Goal: Task Accomplishment & Management: Manage account settings

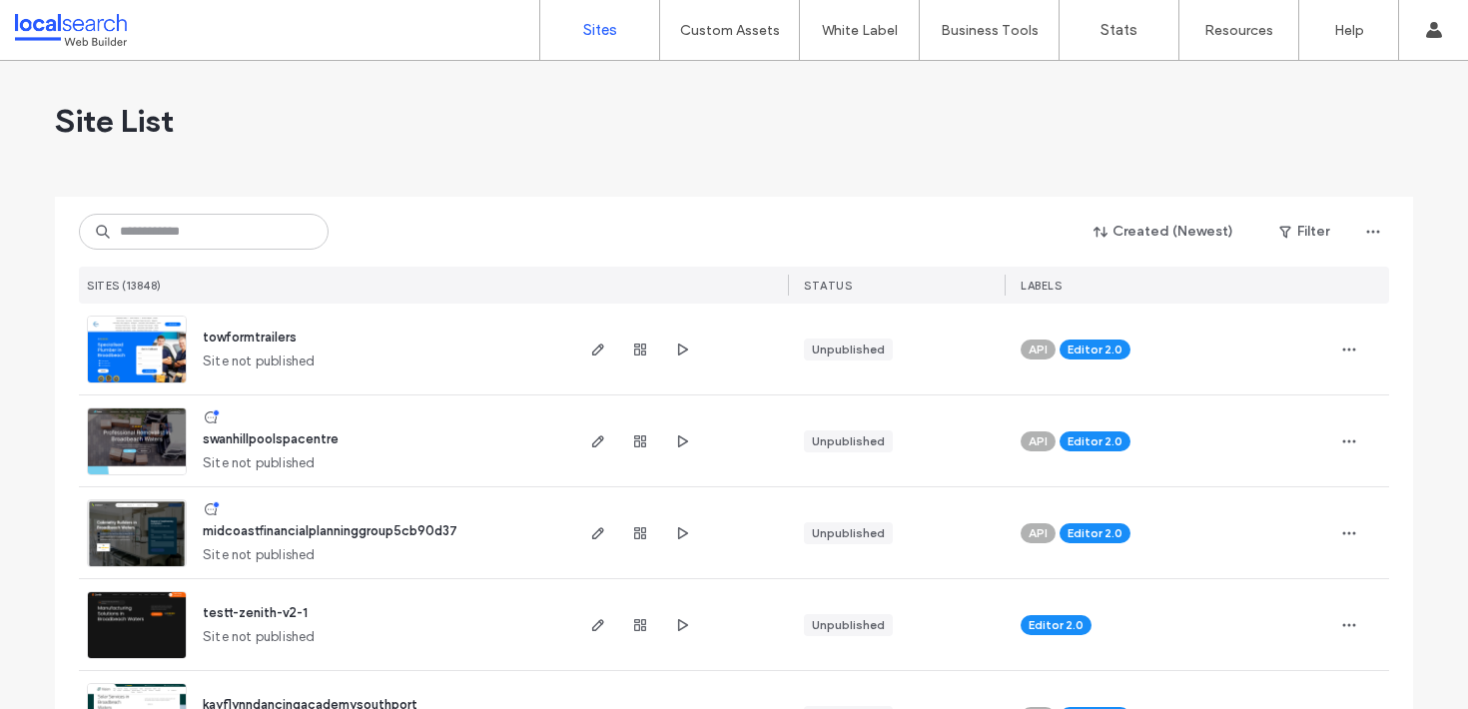
click at [211, 212] on div "Created (Newest) Filter SITES (13848) STATUS LABELS" at bounding box center [734, 250] width 1310 height 107
click at [203, 227] on input at bounding box center [204, 232] width 250 height 36
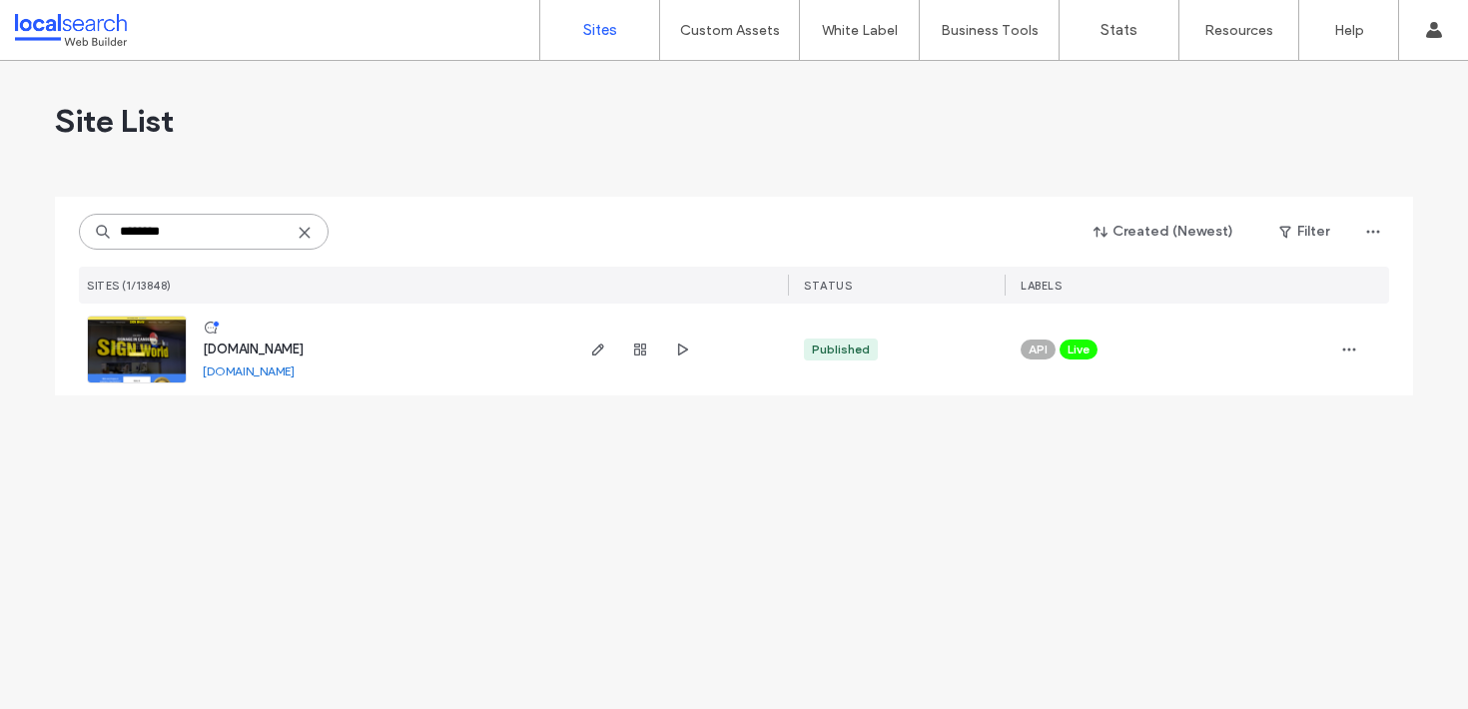
type input "********"
click at [279, 344] on span "www.signworld.net.au" at bounding box center [253, 349] width 101 height 15
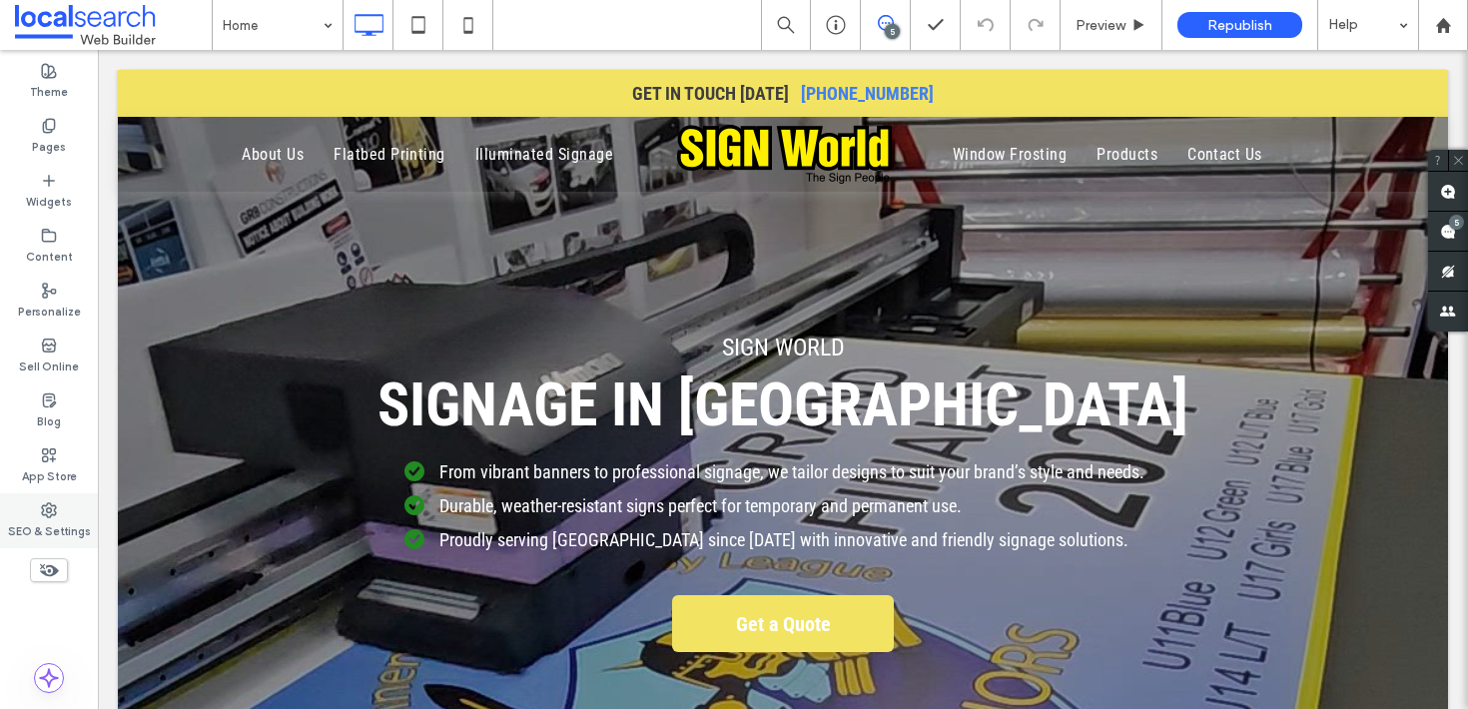
click at [58, 509] on div "SEO & Settings" at bounding box center [49, 520] width 98 height 55
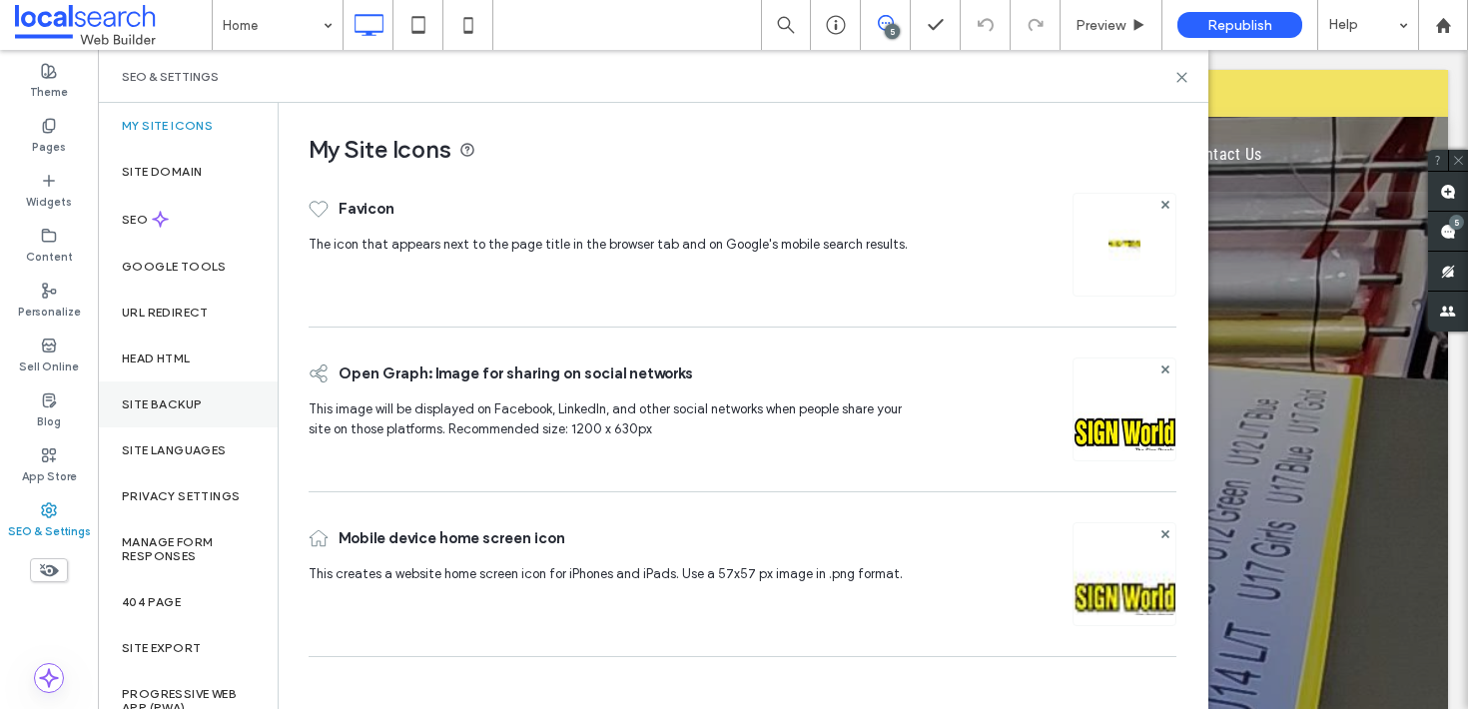
click at [207, 383] on div "Site Backup" at bounding box center [188, 405] width 180 height 46
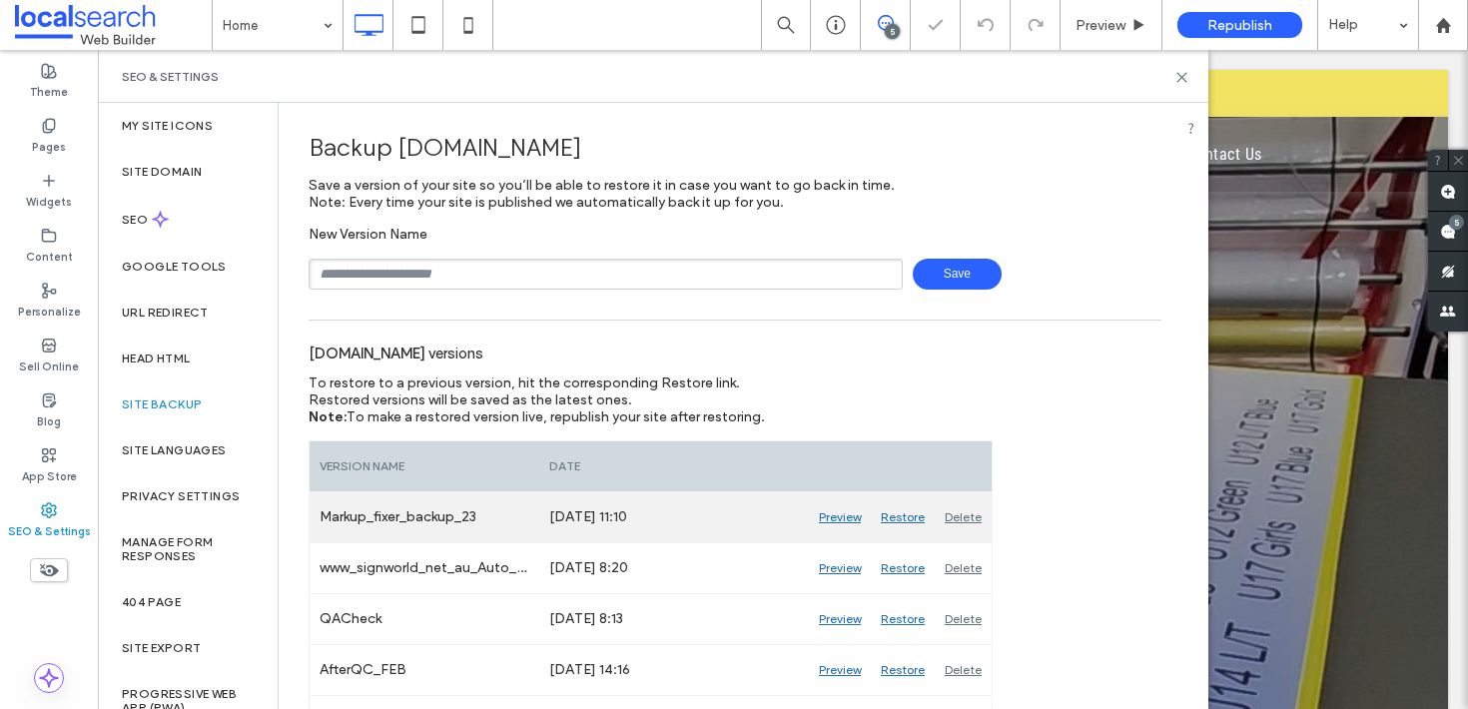
click at [427, 531] on div "Markup_fixer_backup_23" at bounding box center [425, 517] width 230 height 50
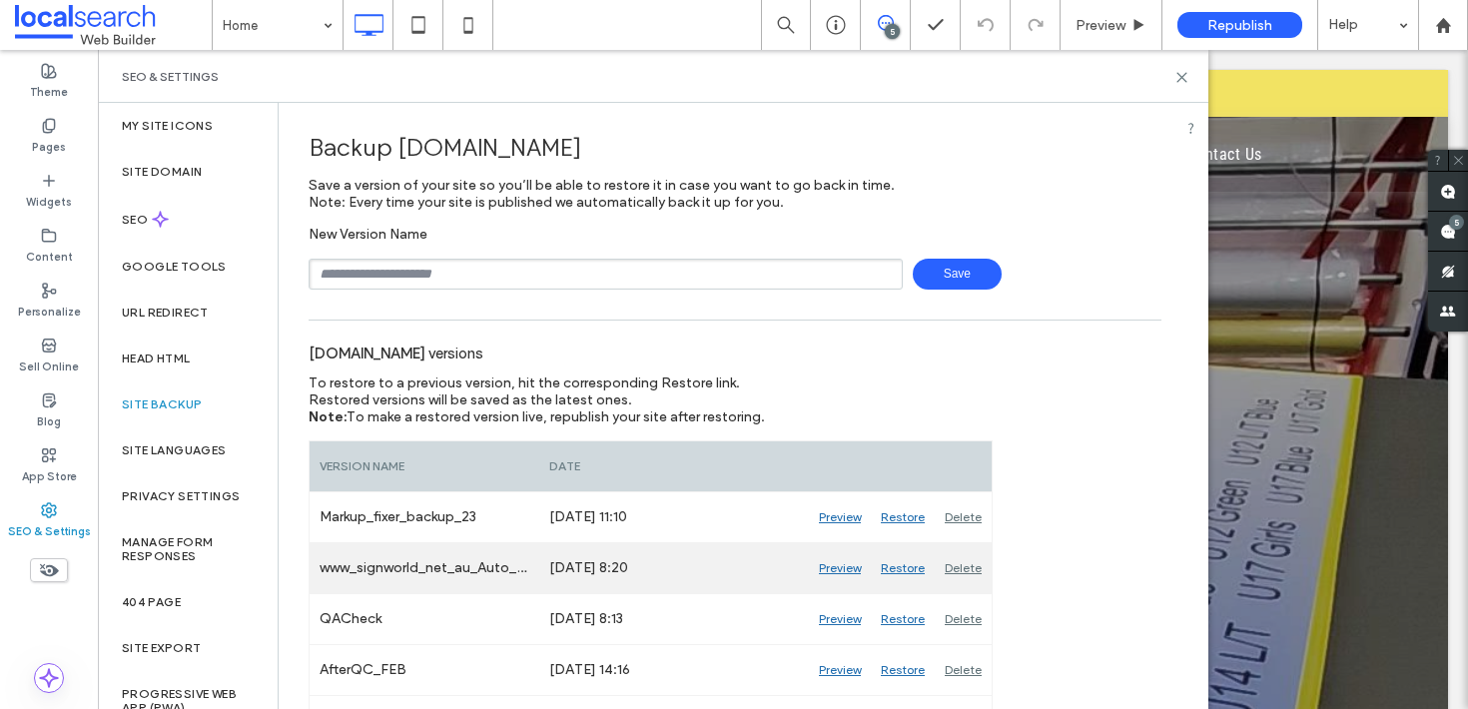
click at [471, 576] on div "www_signworld_net_au_Auto_22" at bounding box center [425, 568] width 230 height 50
click at [471, 575] on div "www_signworld_net_au_Auto_22" at bounding box center [425, 568] width 230 height 50
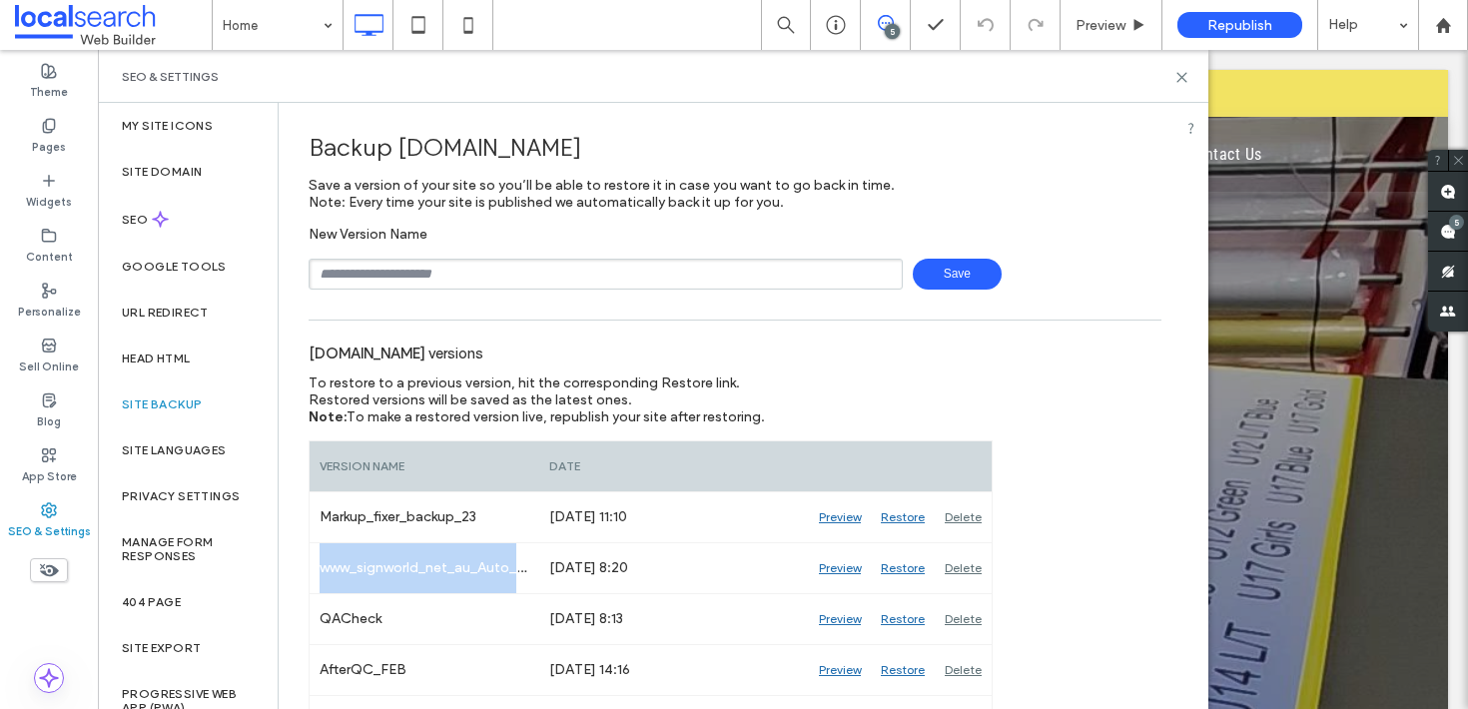
copy div "www_signworld_net_au_Auto_22"
click at [527, 282] on input "text" at bounding box center [606, 274] width 594 height 31
paste input "**********"
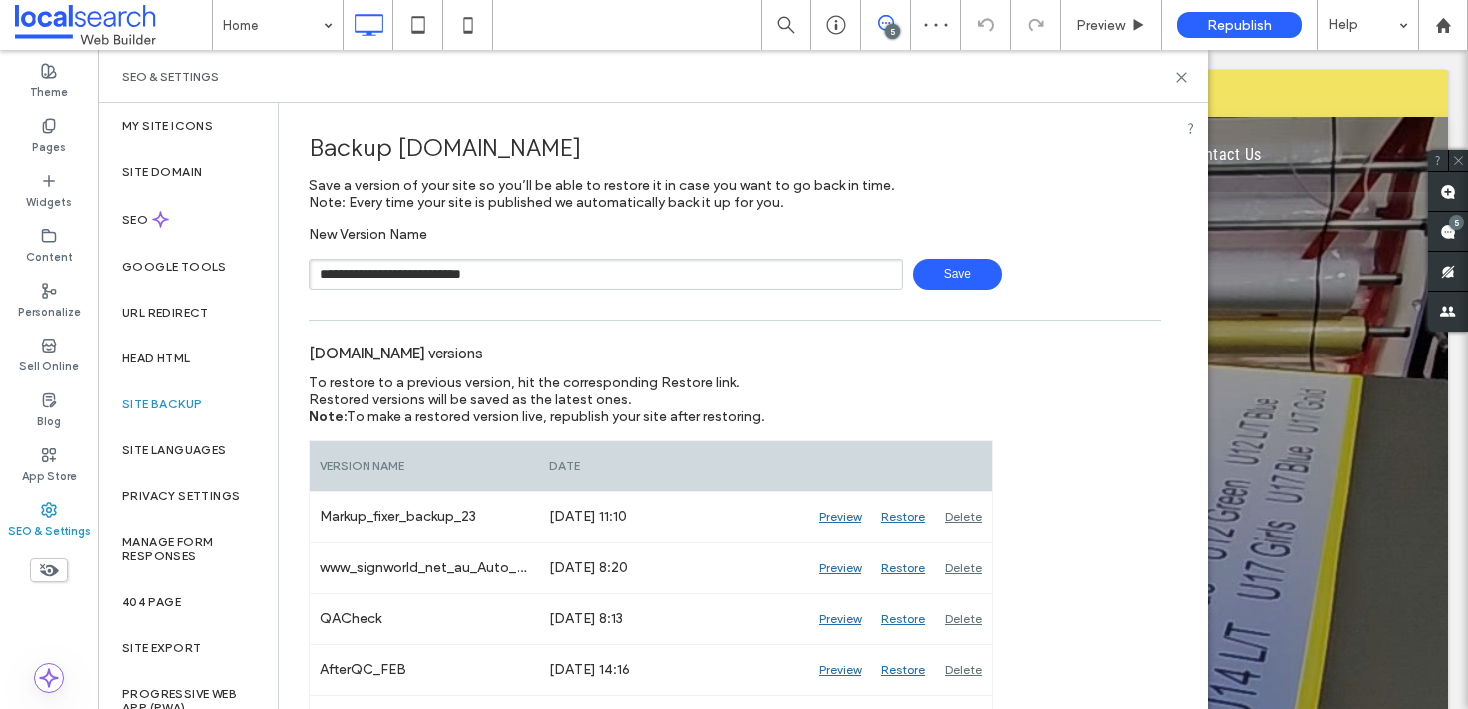
type input "**********"
click at [932, 274] on span "Save" at bounding box center [957, 274] width 89 height 31
click at [40, 248] on label "Content" at bounding box center [49, 255] width 47 height 22
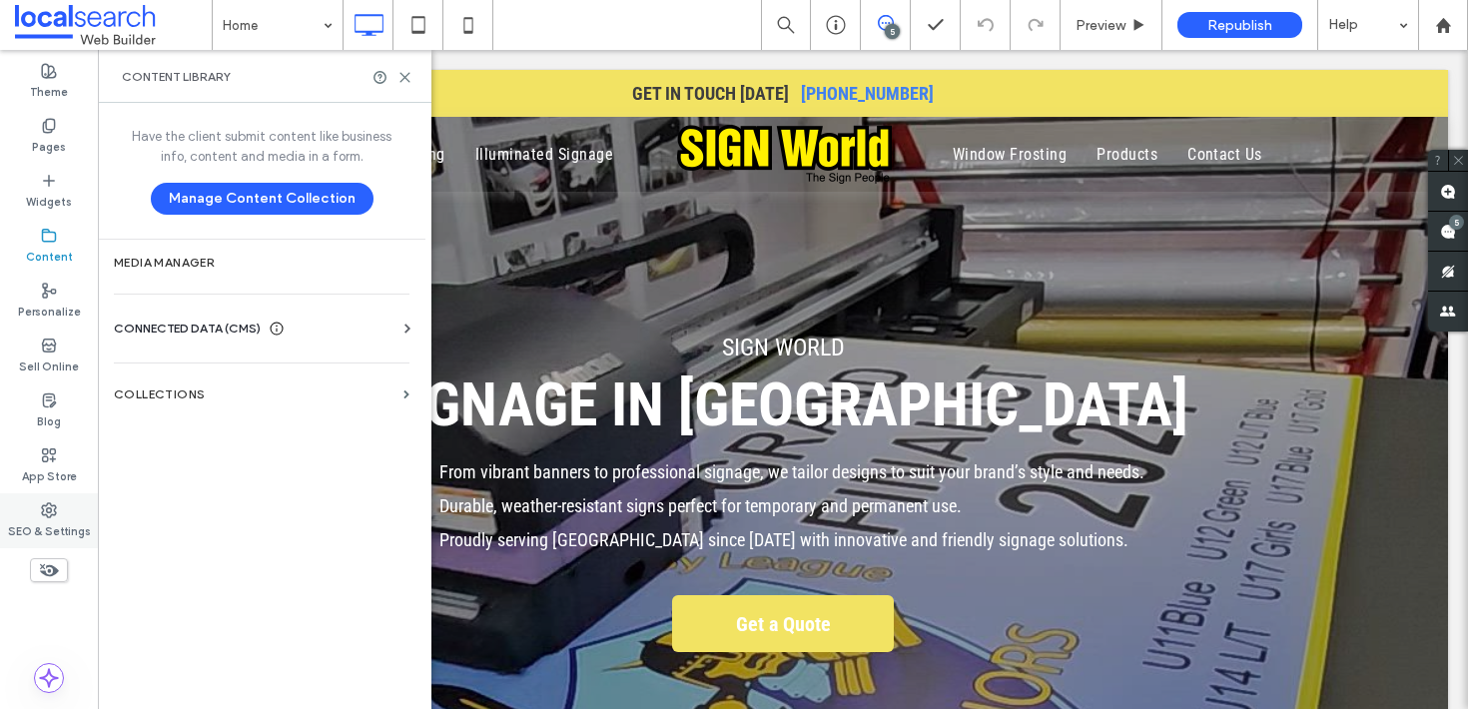
click at [67, 505] on div "SEO & Settings" at bounding box center [49, 520] width 98 height 55
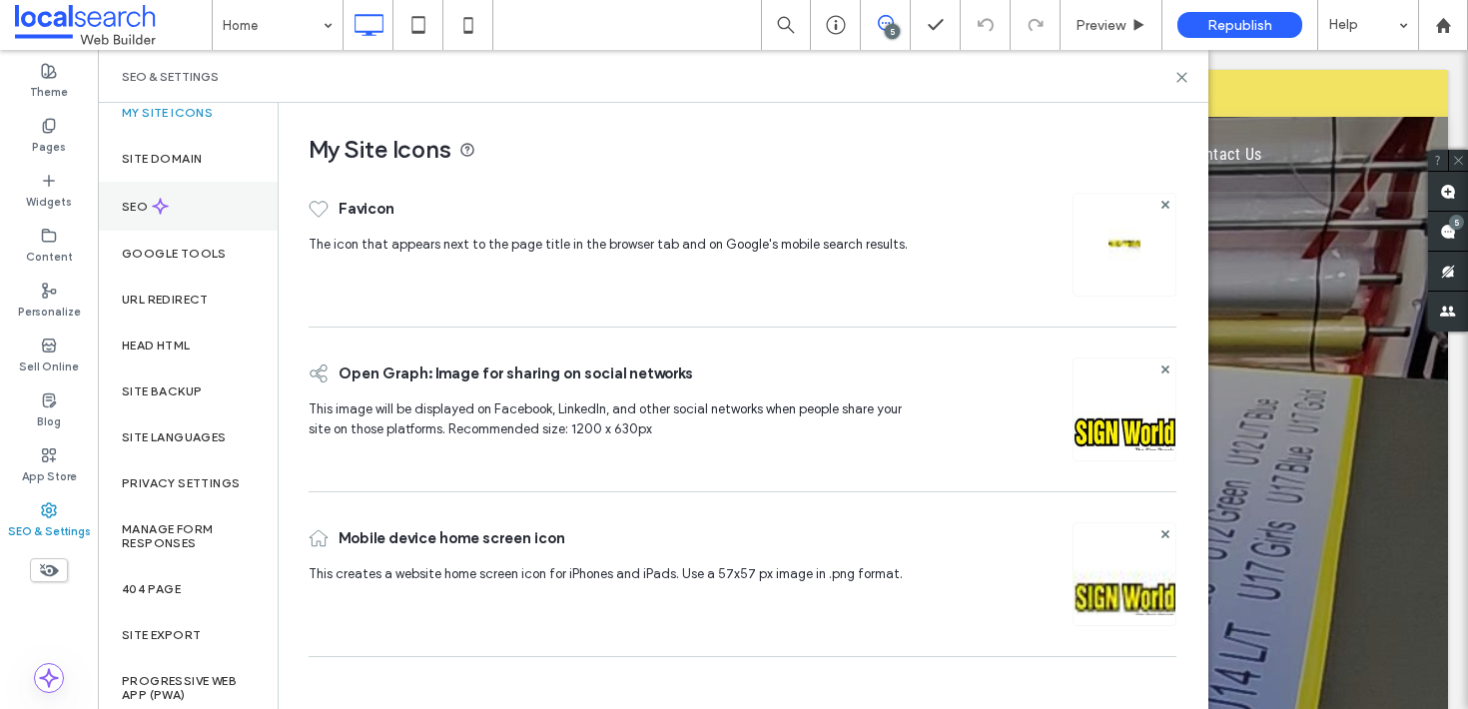
scroll to position [22, 0]
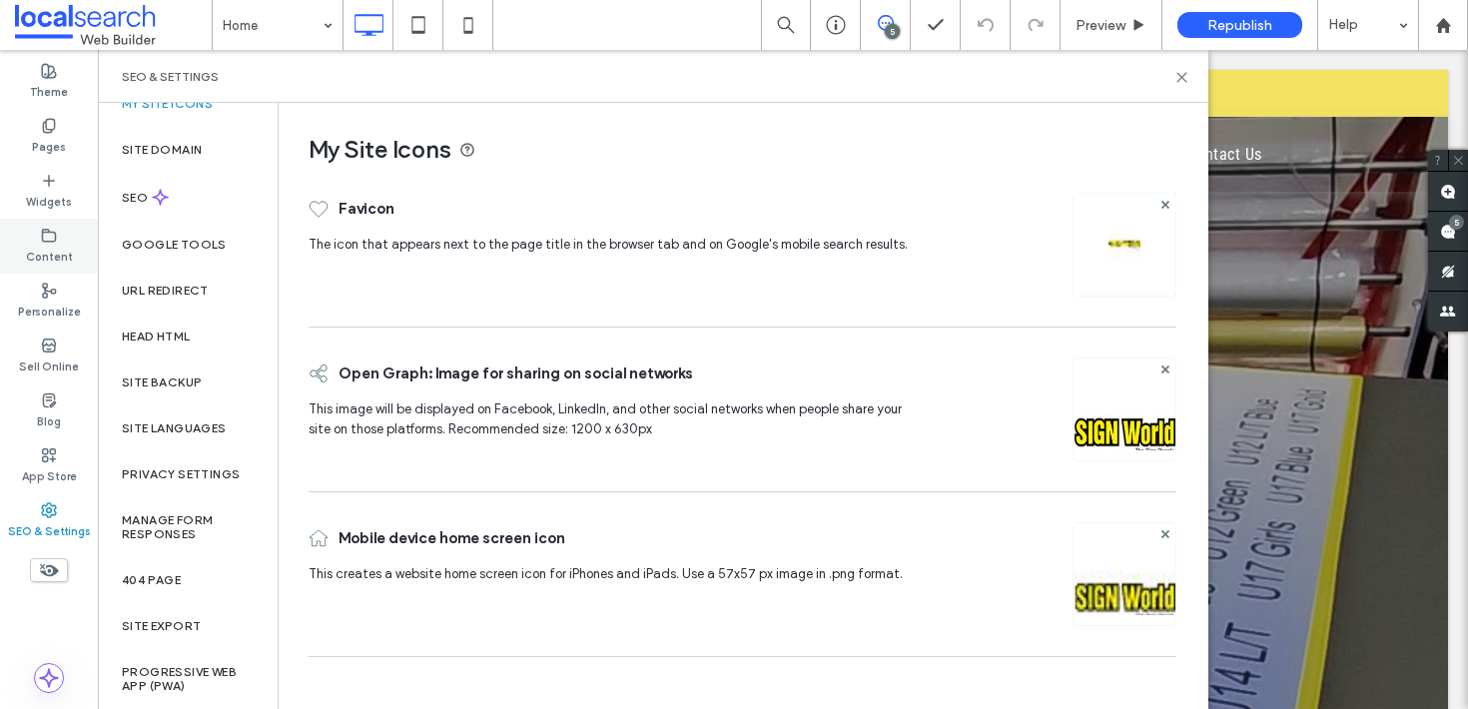
click at [70, 240] on div "Content" at bounding box center [49, 246] width 98 height 55
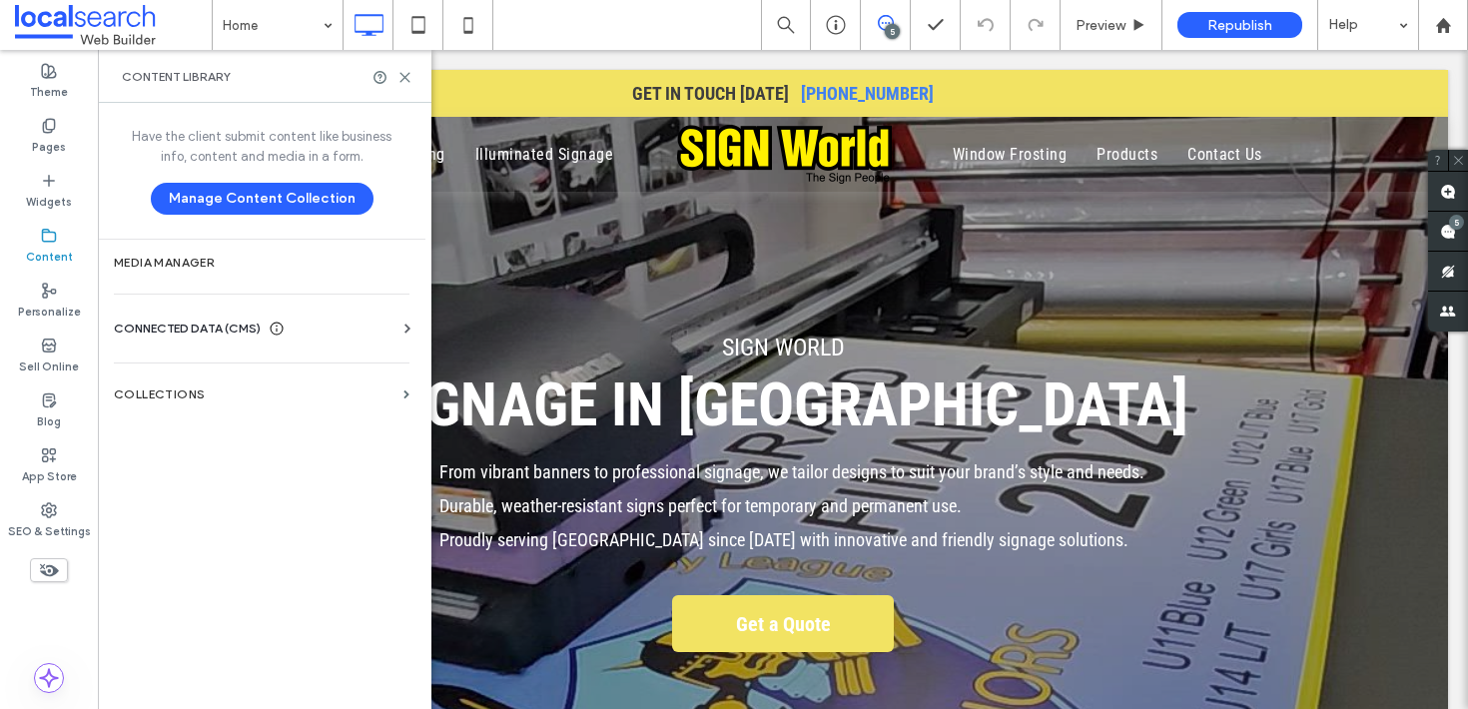
click at [210, 337] on span "CONNECTED DATA (CMS)" at bounding box center [187, 329] width 147 height 20
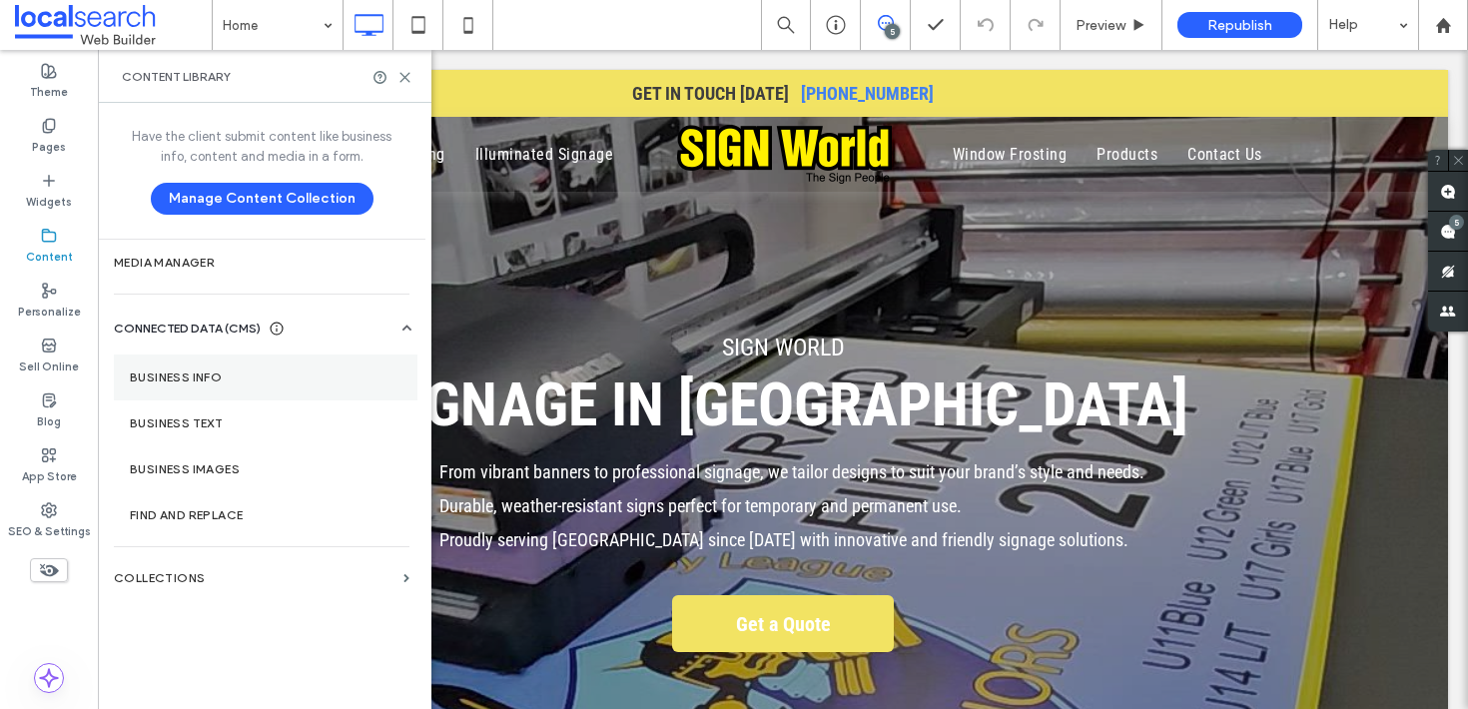
click at [206, 364] on section "Business Info" at bounding box center [266, 378] width 304 height 46
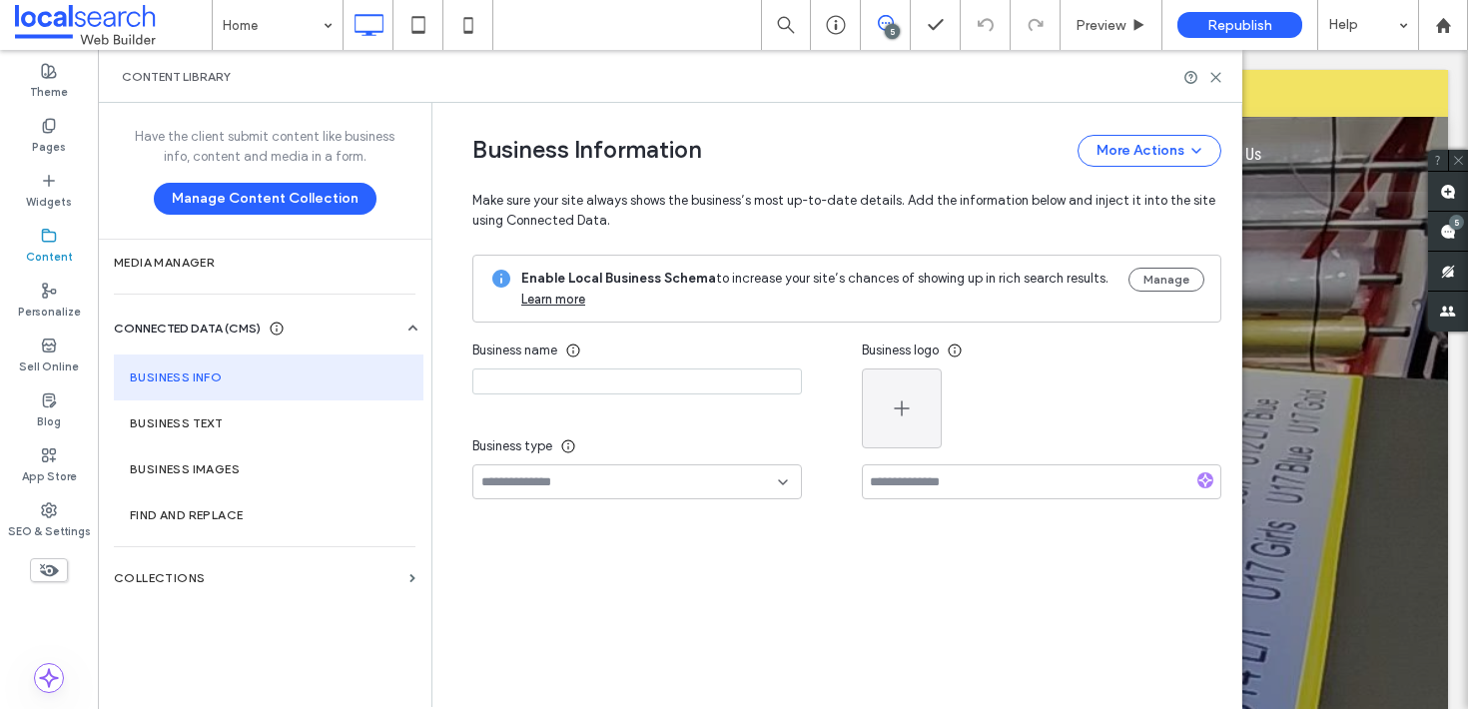
type input "**********"
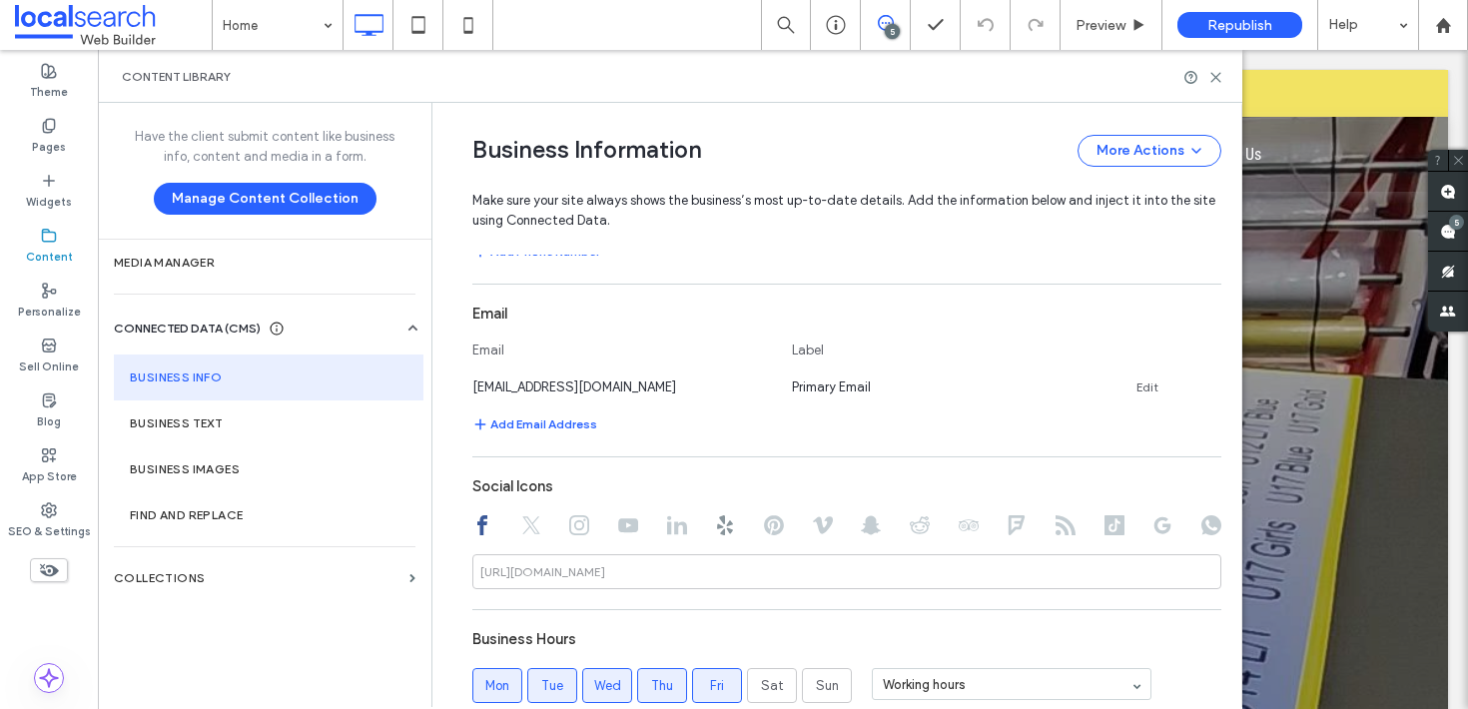
scroll to position [1042, 0]
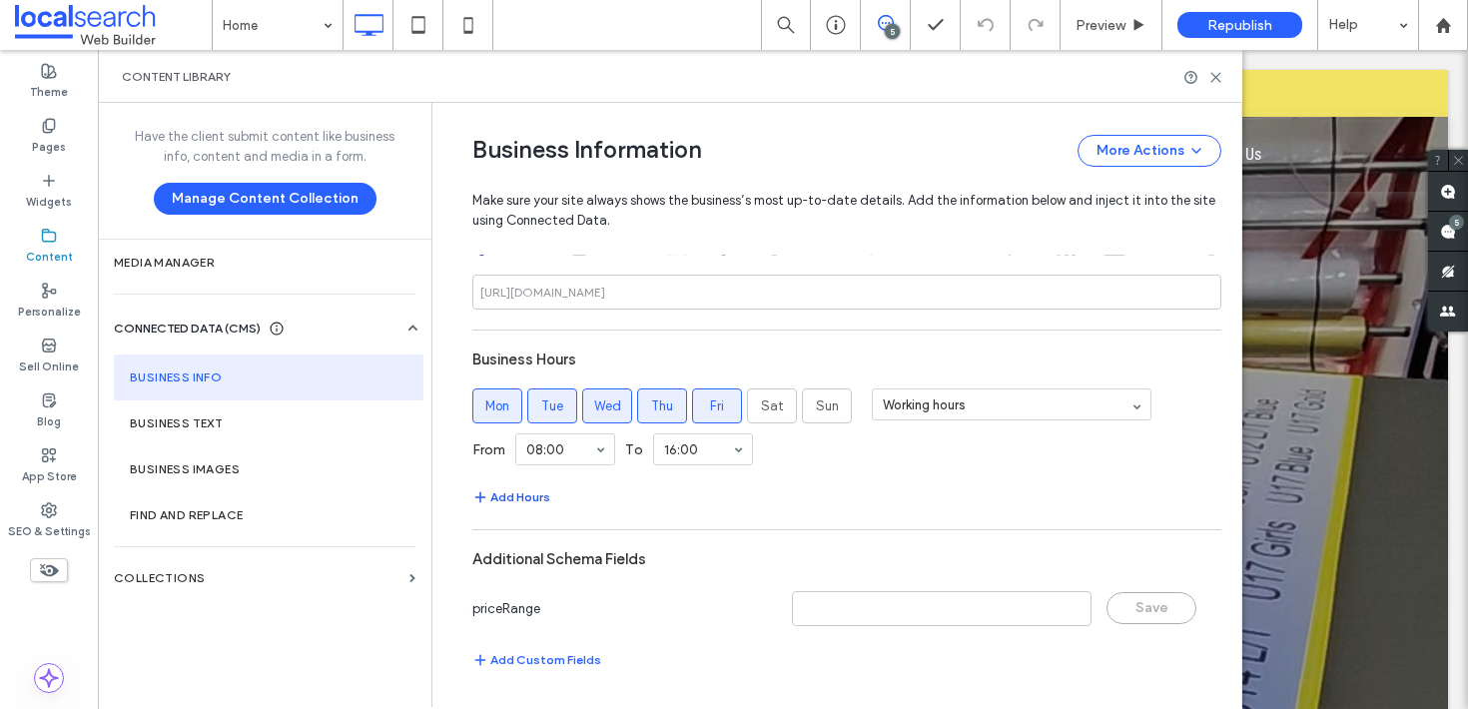
click at [513, 508] on button "Add Hours" at bounding box center [511, 497] width 78 height 24
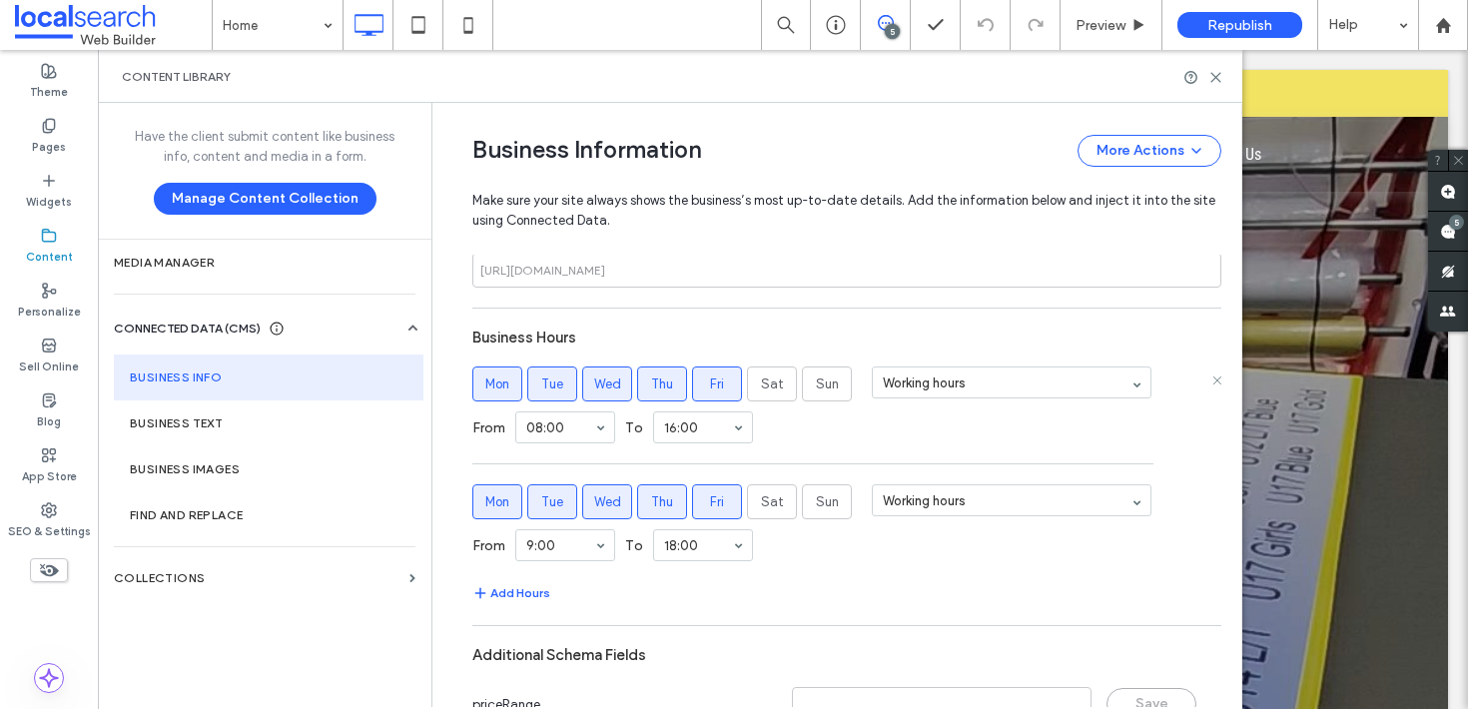
scroll to position [1061, 0]
click at [702, 398] on label "Fri" at bounding box center [717, 384] width 50 height 35
click at [637, 494] on label "Thu" at bounding box center [662, 501] width 50 height 35
click at [603, 499] on span "Wed" at bounding box center [607, 502] width 27 height 20
click at [549, 500] on span "Tue" at bounding box center [552, 502] width 22 height 20
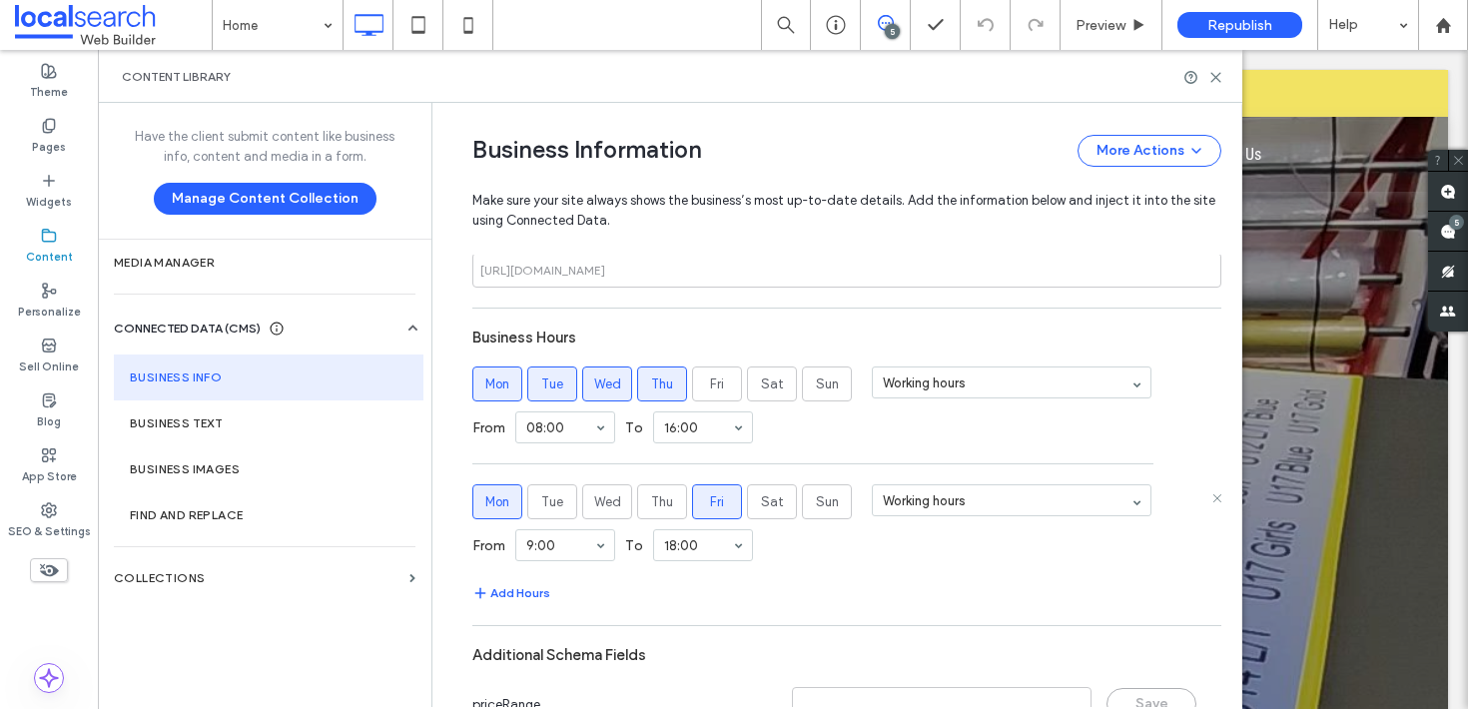
click at [474, 503] on label "Mon" at bounding box center [497, 501] width 50 height 35
click at [959, 499] on input at bounding box center [1007, 500] width 248 height 14
click at [781, 566] on div "From 9:00 To 18:00" at bounding box center [846, 545] width 749 height 52
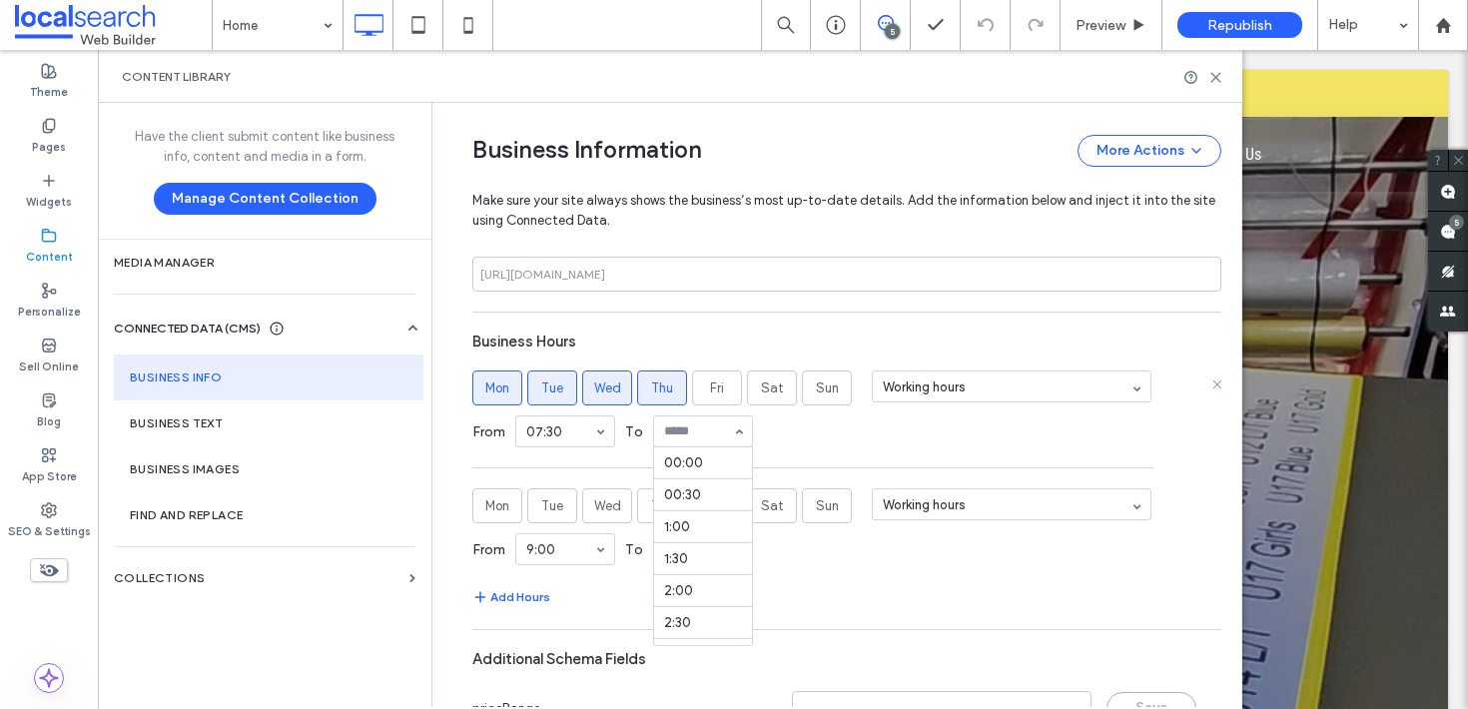
scroll to position [1055, 0]
drag, startPoint x: 690, startPoint y: 502, endPoint x: 633, endPoint y: 532, distance: 64.3
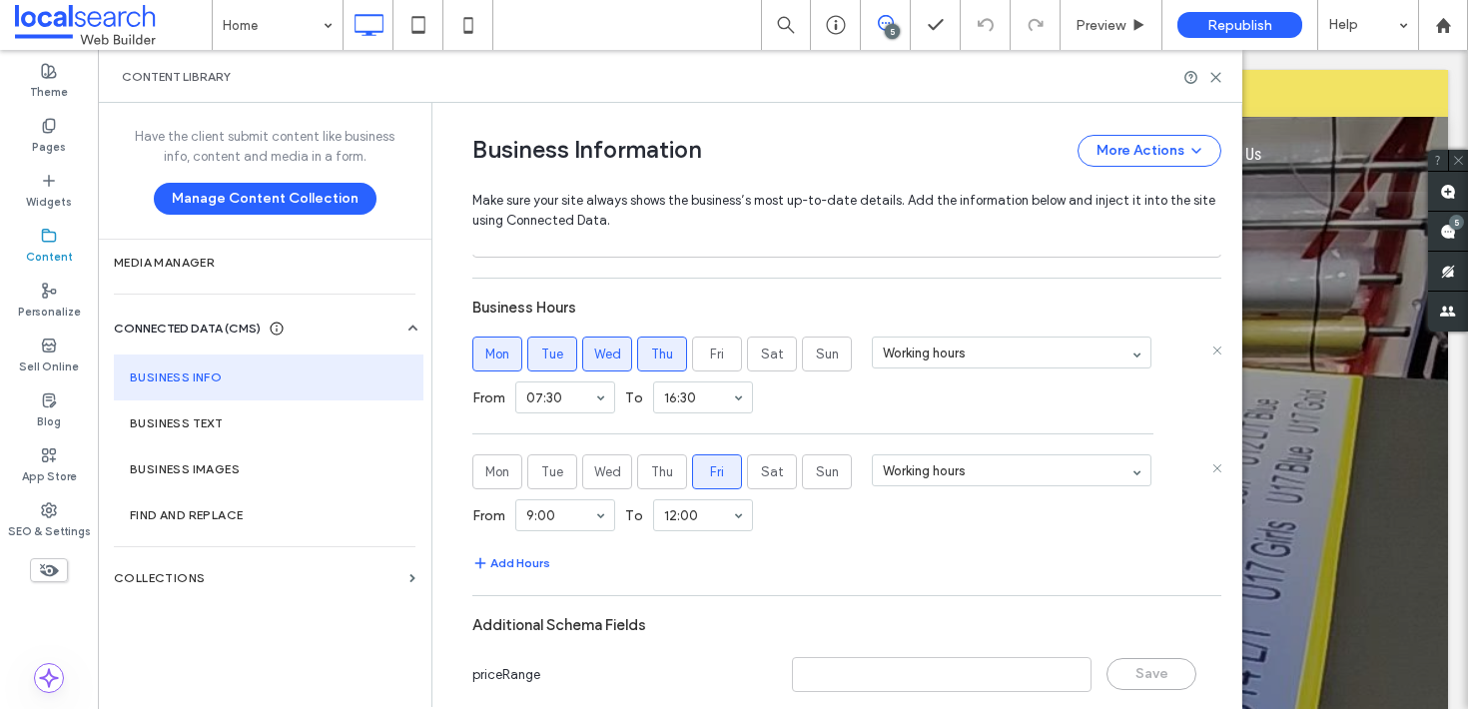
scroll to position [1092, 0]
click at [931, 527] on div "From 9:00 To 12:00" at bounding box center [846, 514] width 749 height 52
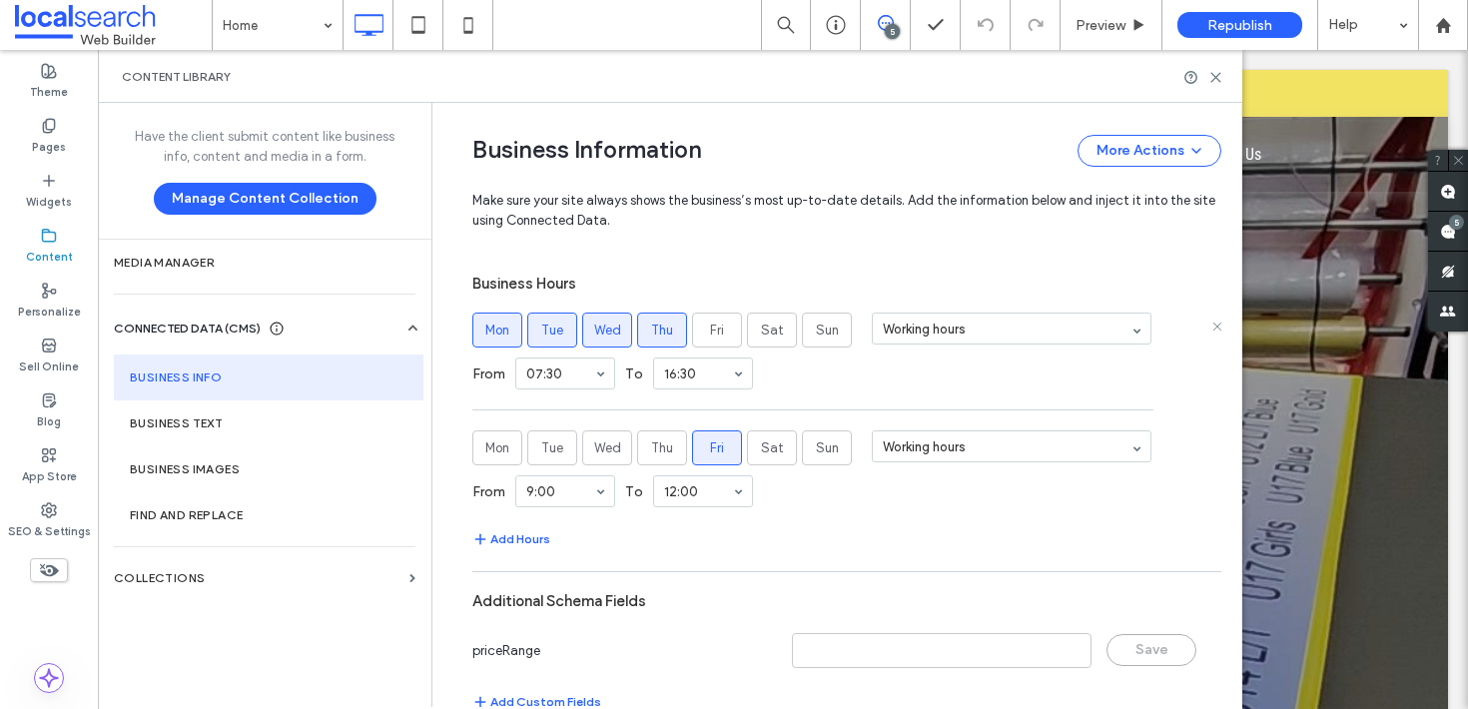
scroll to position [1118, 0]
click at [1218, 84] on icon at bounding box center [1215, 77] width 15 height 15
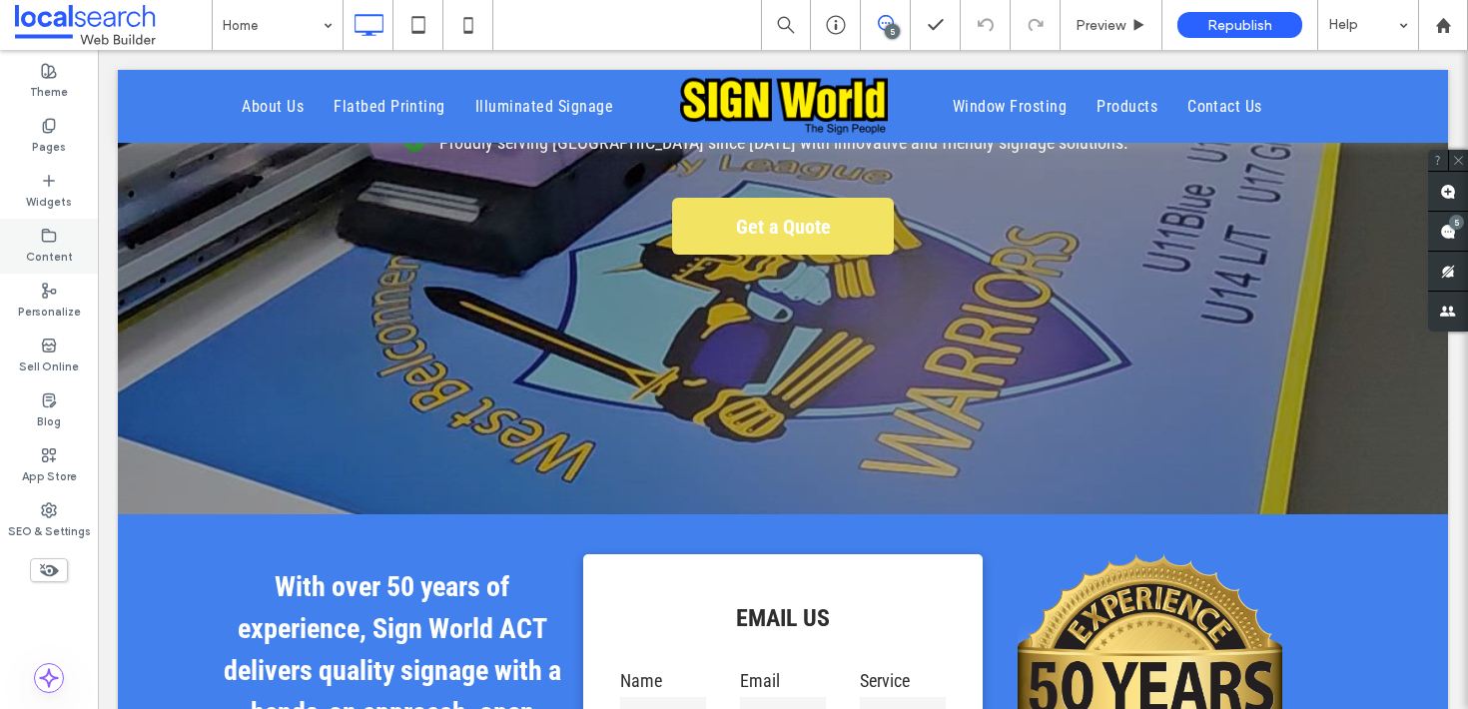
scroll to position [409, 0]
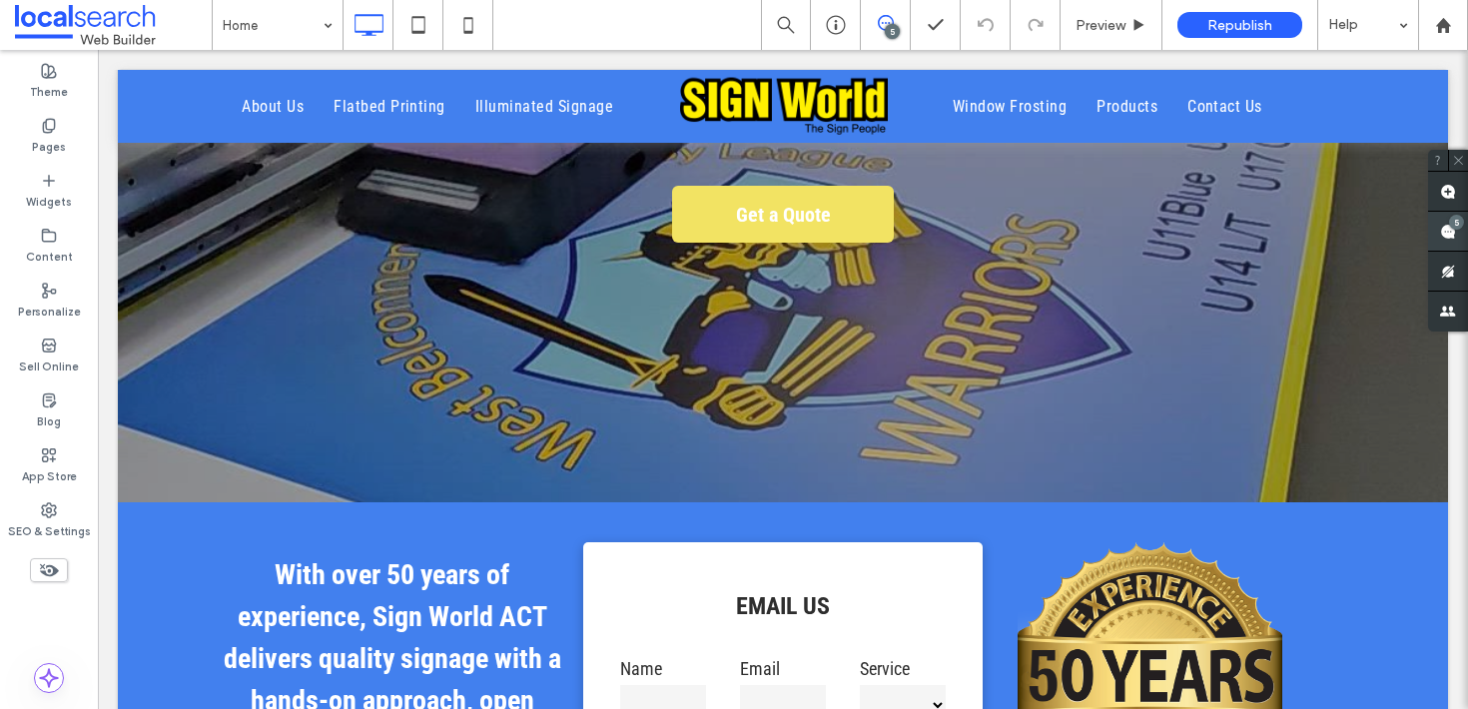
click at [1459, 224] on div "5" at bounding box center [1456, 222] width 15 height 15
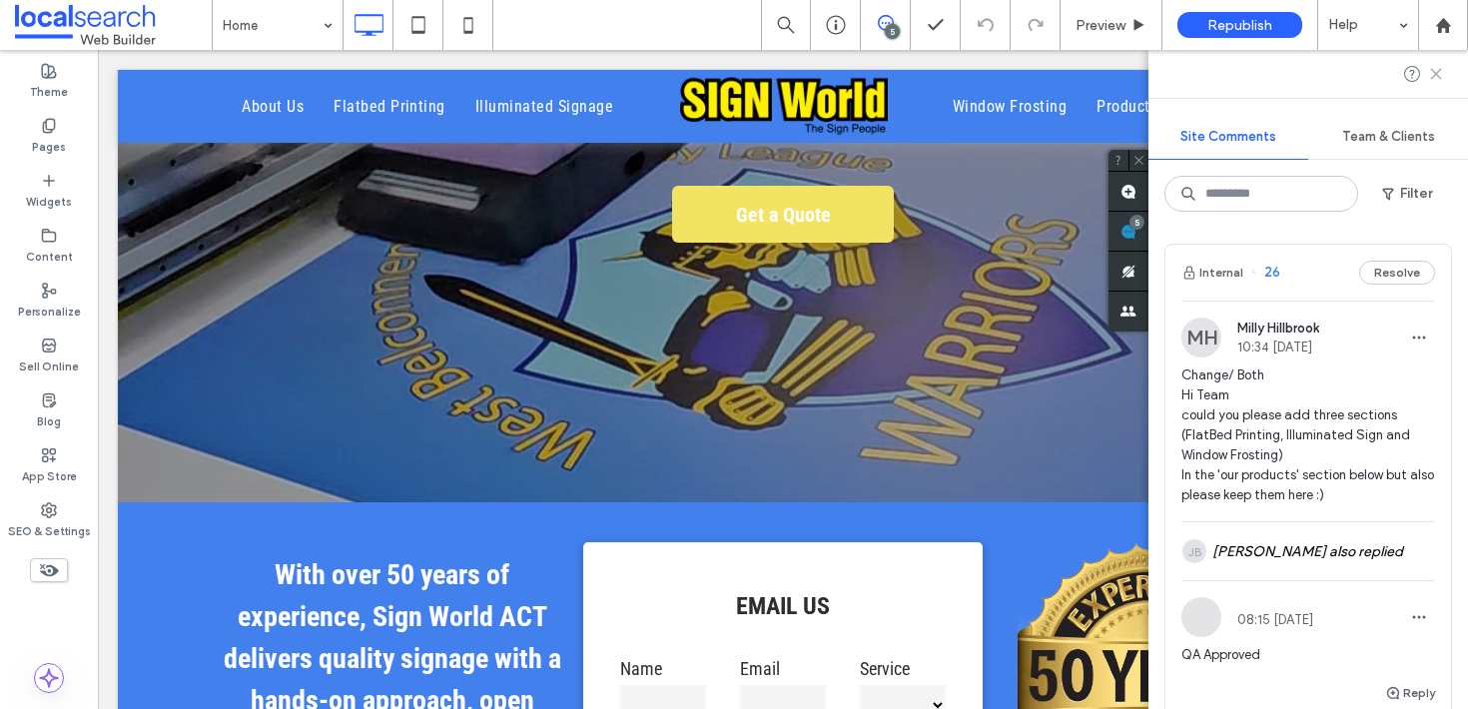
click at [1441, 79] on icon at bounding box center [1436, 74] width 16 height 16
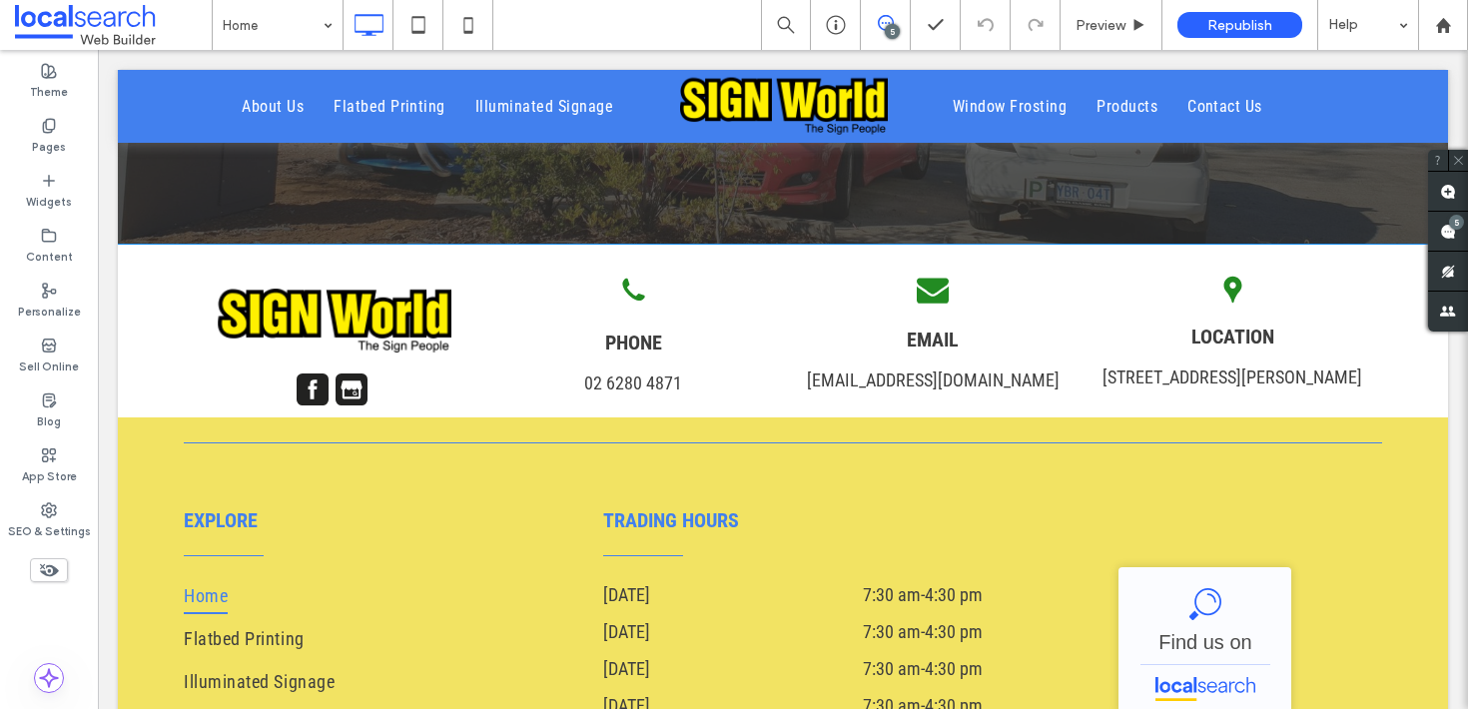
scroll to position [8257, 0]
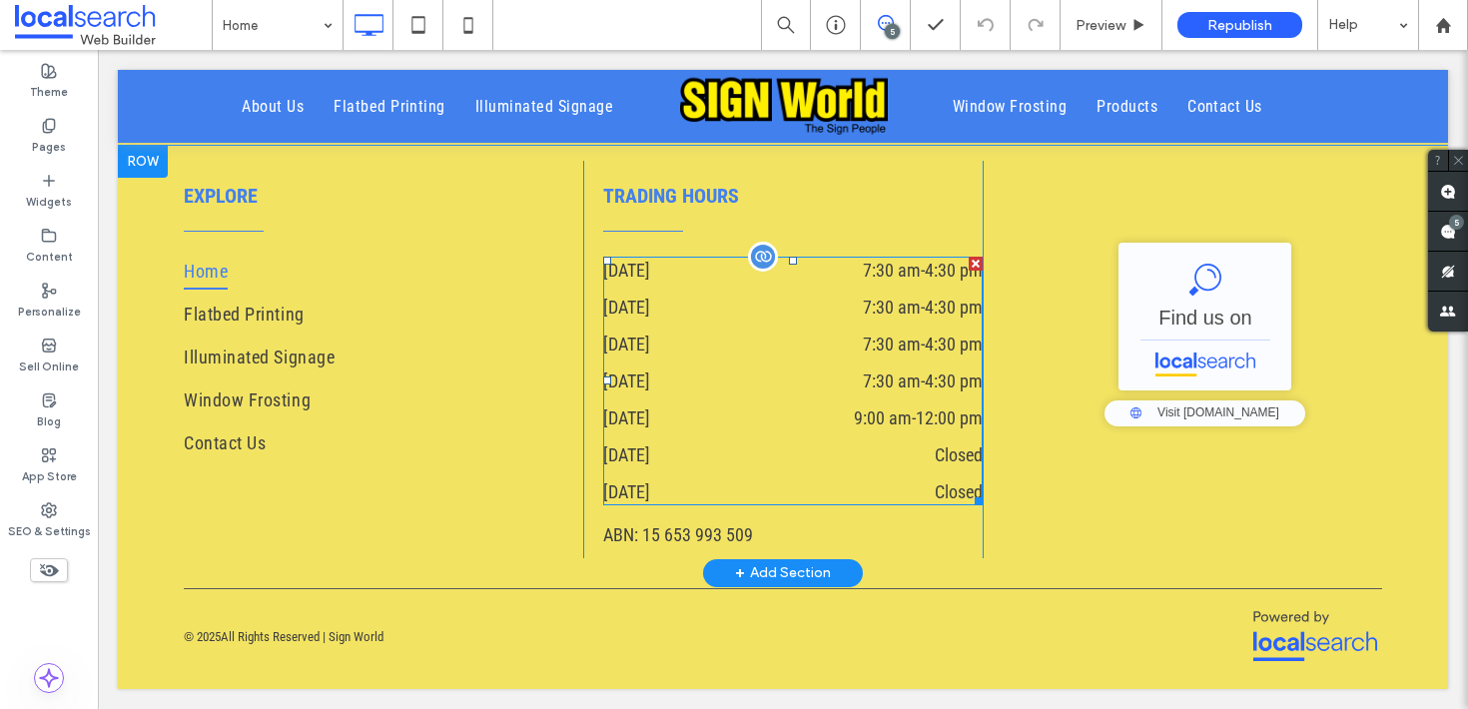
click at [828, 389] on dd "7:30 am - 4:30 pm" at bounding box center [871, 381] width 224 height 27
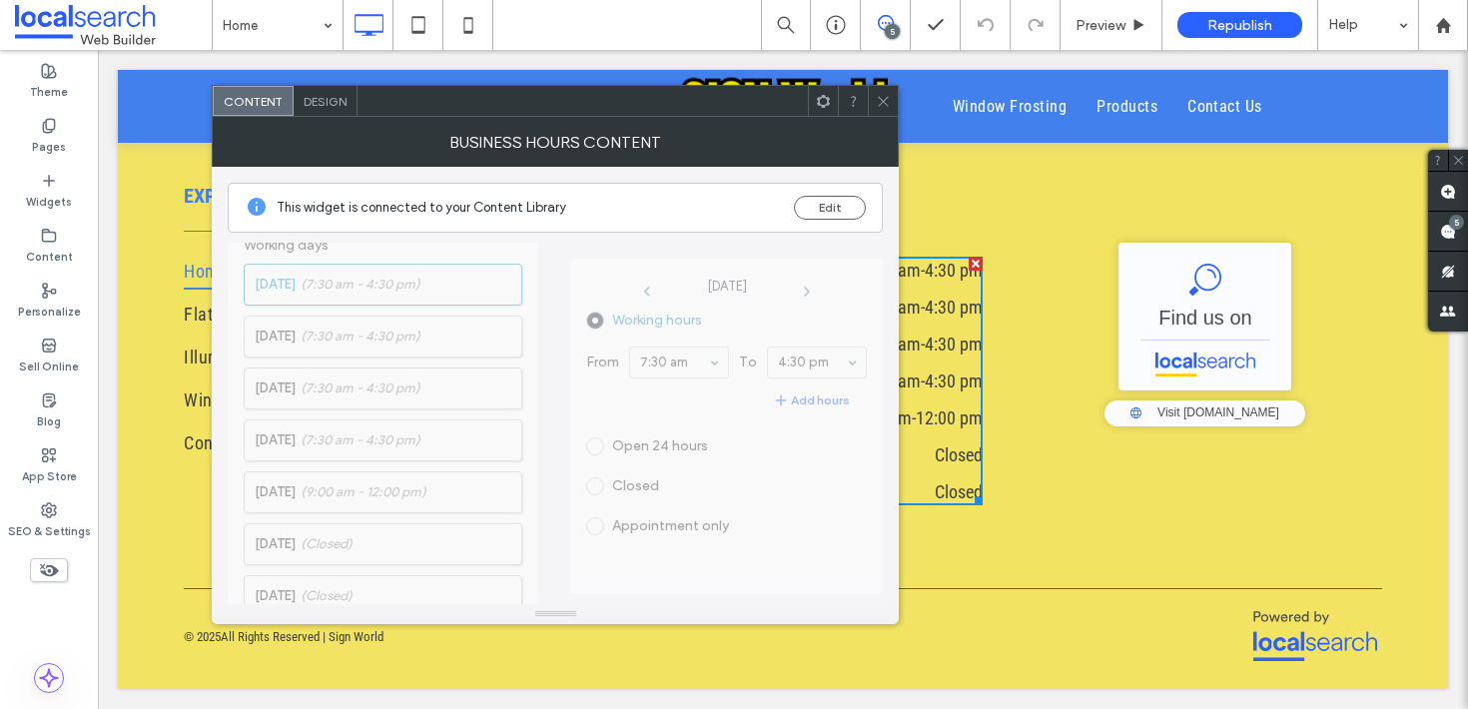
scroll to position [62, 0]
click at [415, 446] on span "Working days Monday (7:30 am - 4:30 pm) Tuesday (7:30 am - 4:30 pm) Wednesday (…" at bounding box center [383, 448] width 311 height 534
click at [396, 457] on span "Working days Monday (7:30 am - 4:30 pm) Tuesday (7:30 am - 4:30 pm) Wednesday (…" at bounding box center [383, 448] width 311 height 534
click at [805, 213] on button "Edit" at bounding box center [830, 208] width 72 height 24
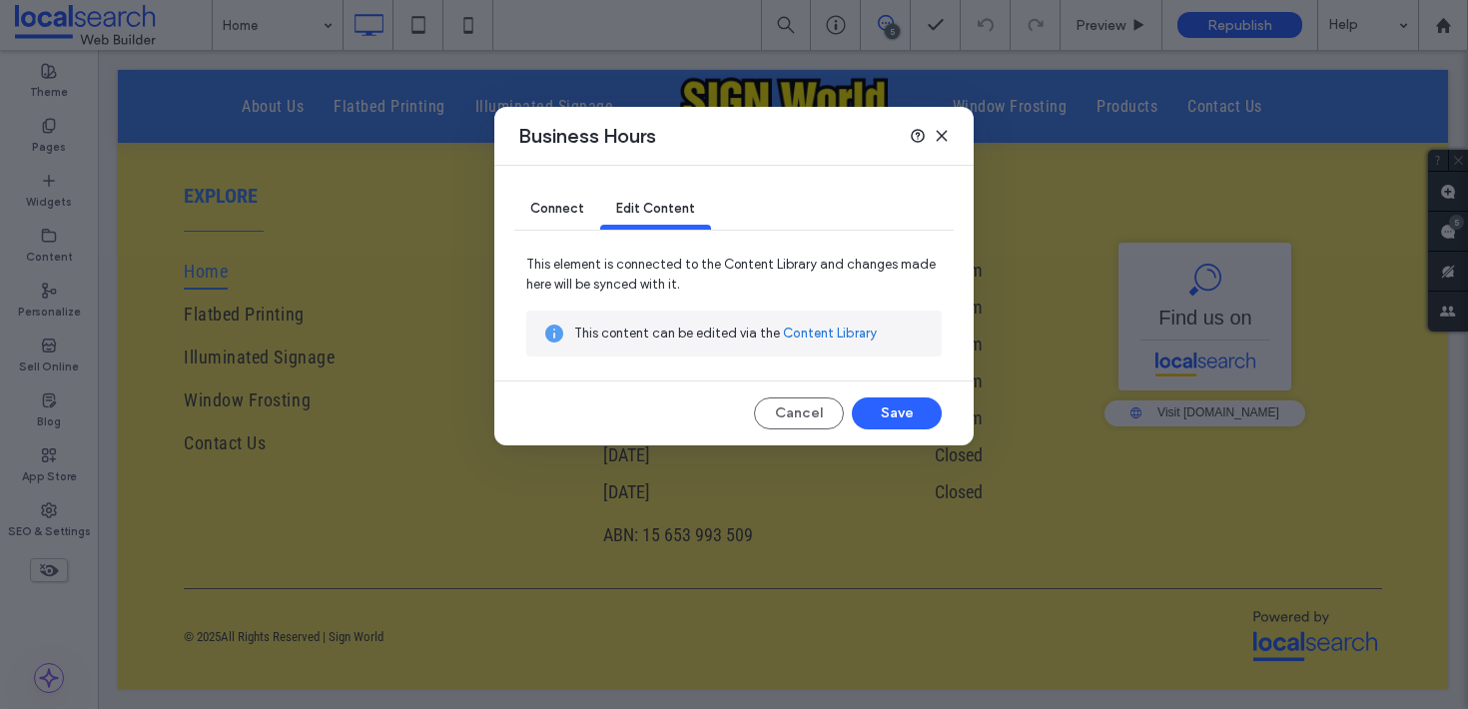
click at [809, 332] on link "Content Library" at bounding box center [830, 334] width 94 height 20
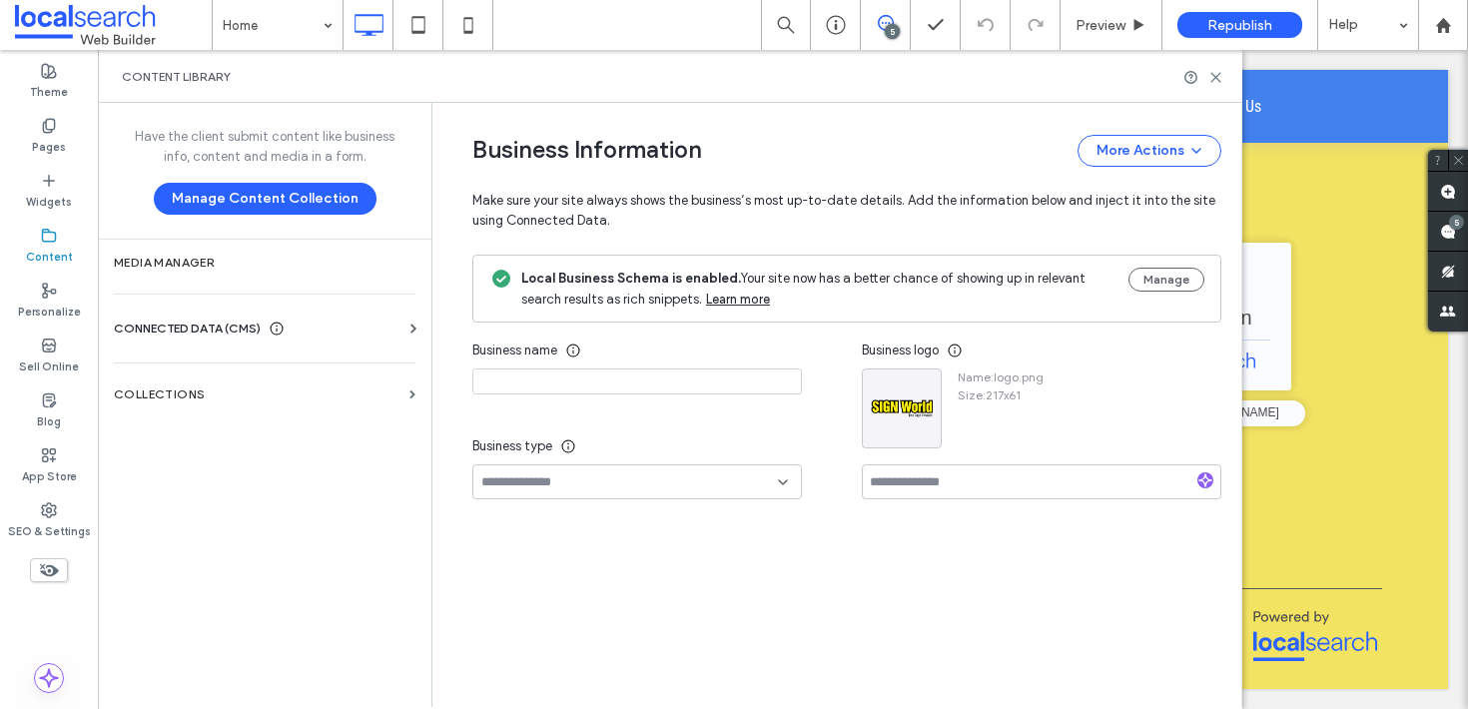
type input "**********"
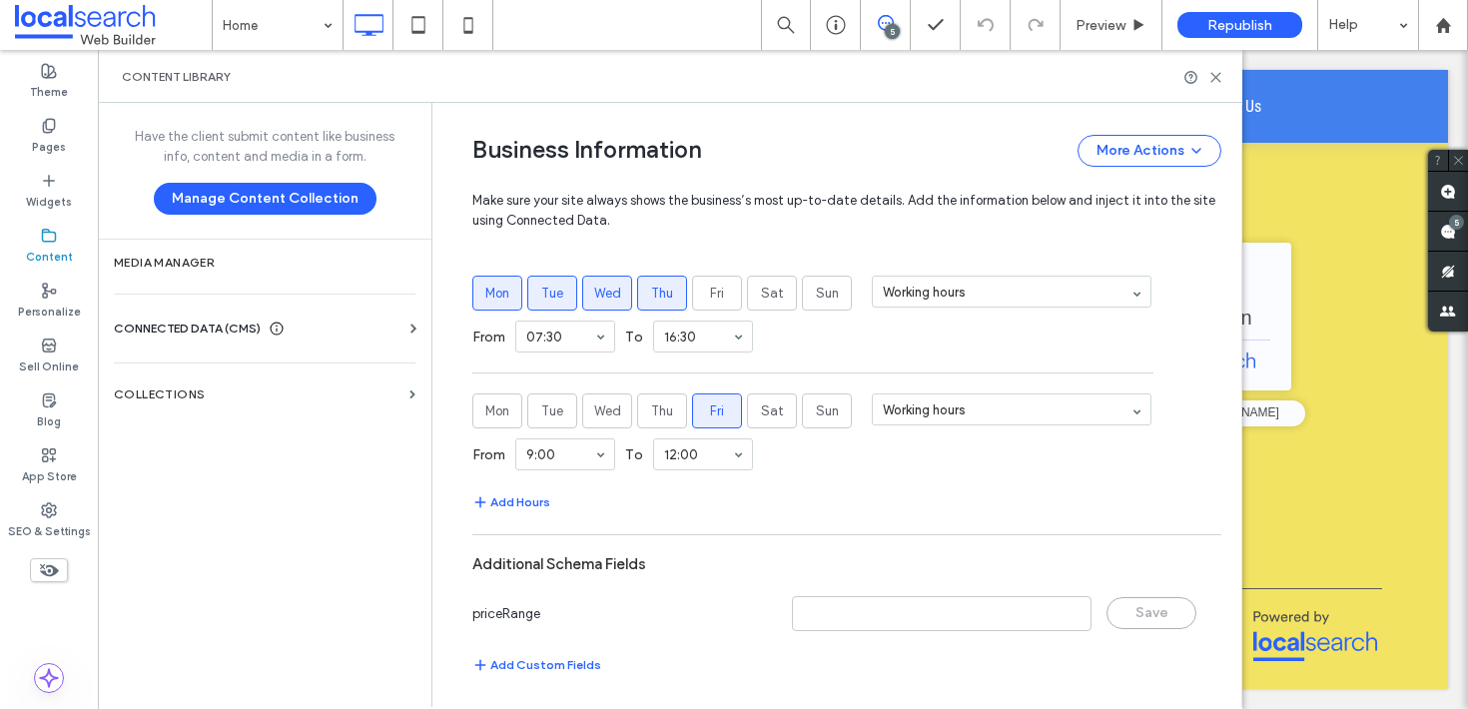
scroll to position [1203, 0]
click at [942, 421] on div "Working hours" at bounding box center [1012, 406] width 280 height 35
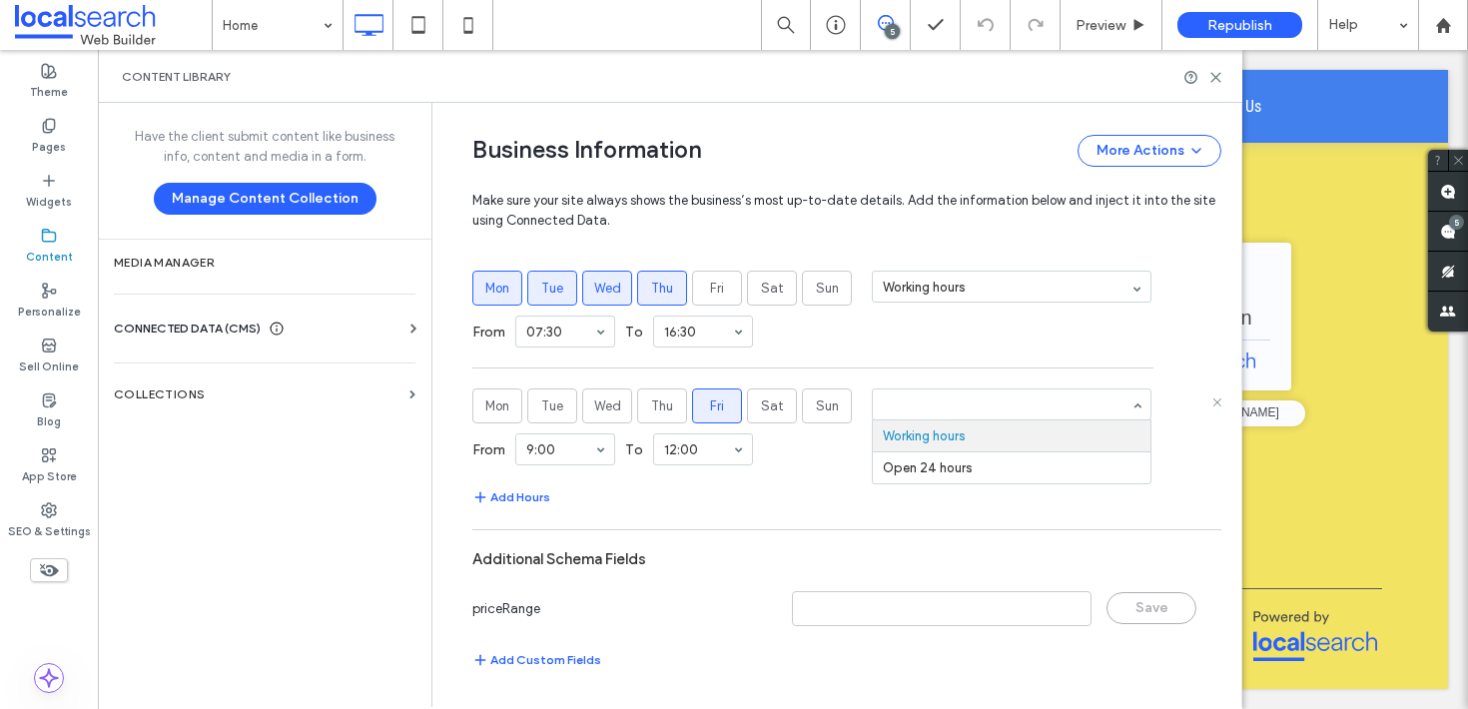
click at [942, 404] on input at bounding box center [1007, 404] width 248 height 14
click at [1156, 385] on div "Mon Tue Wed Thu Fri Sat Sun Working hours From 07:30 To 16:30 Mon Tue Wed Thu F…" at bounding box center [846, 373] width 749 height 205
click at [1212, 72] on icon at bounding box center [1215, 77] width 15 height 15
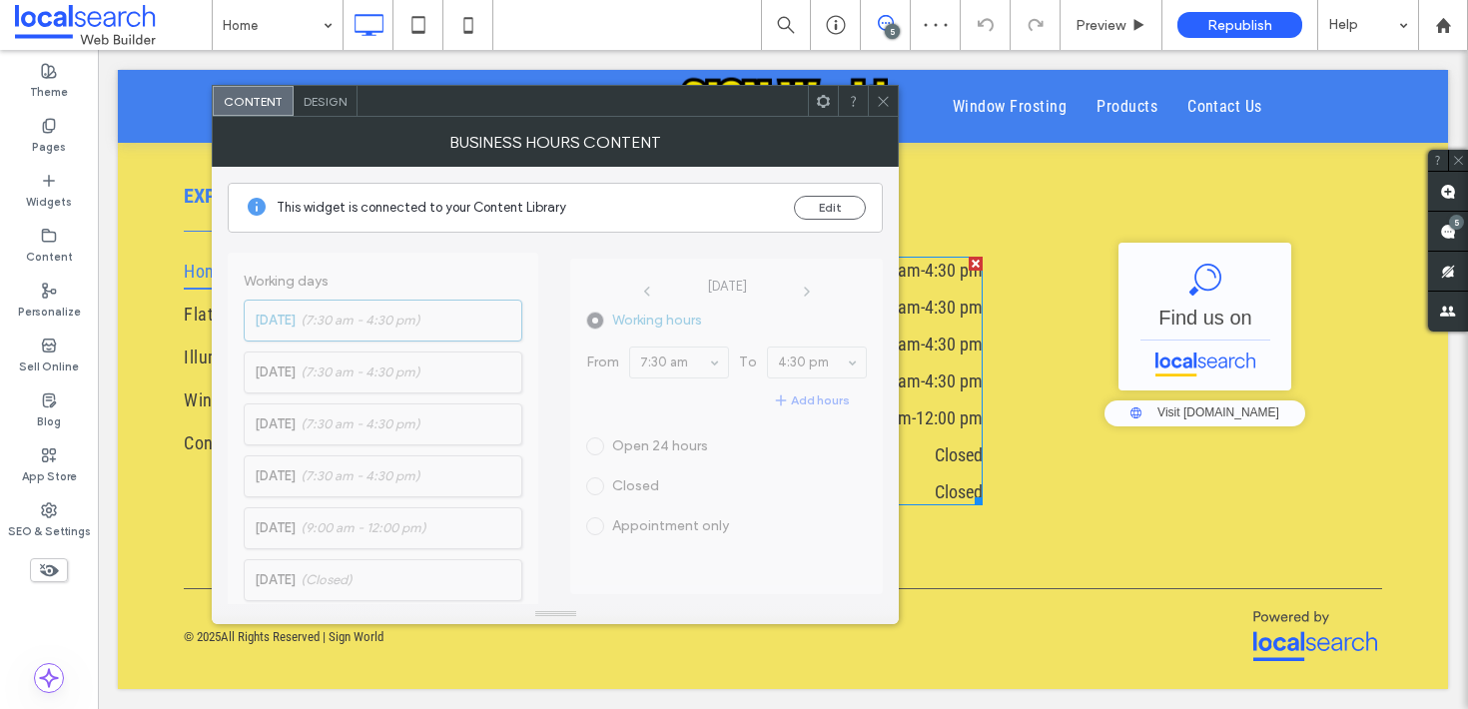
click at [878, 112] on span at bounding box center [883, 101] width 15 height 30
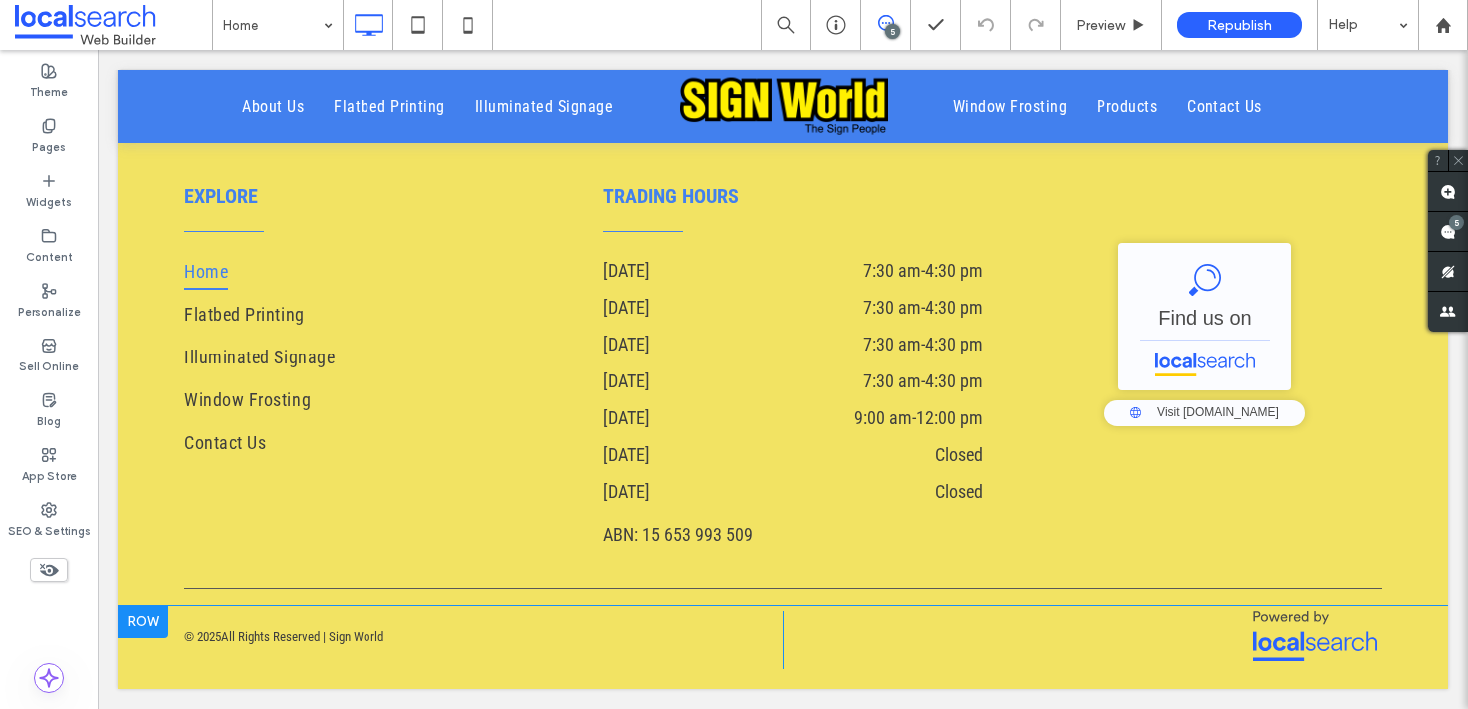
scroll to position [0, 0]
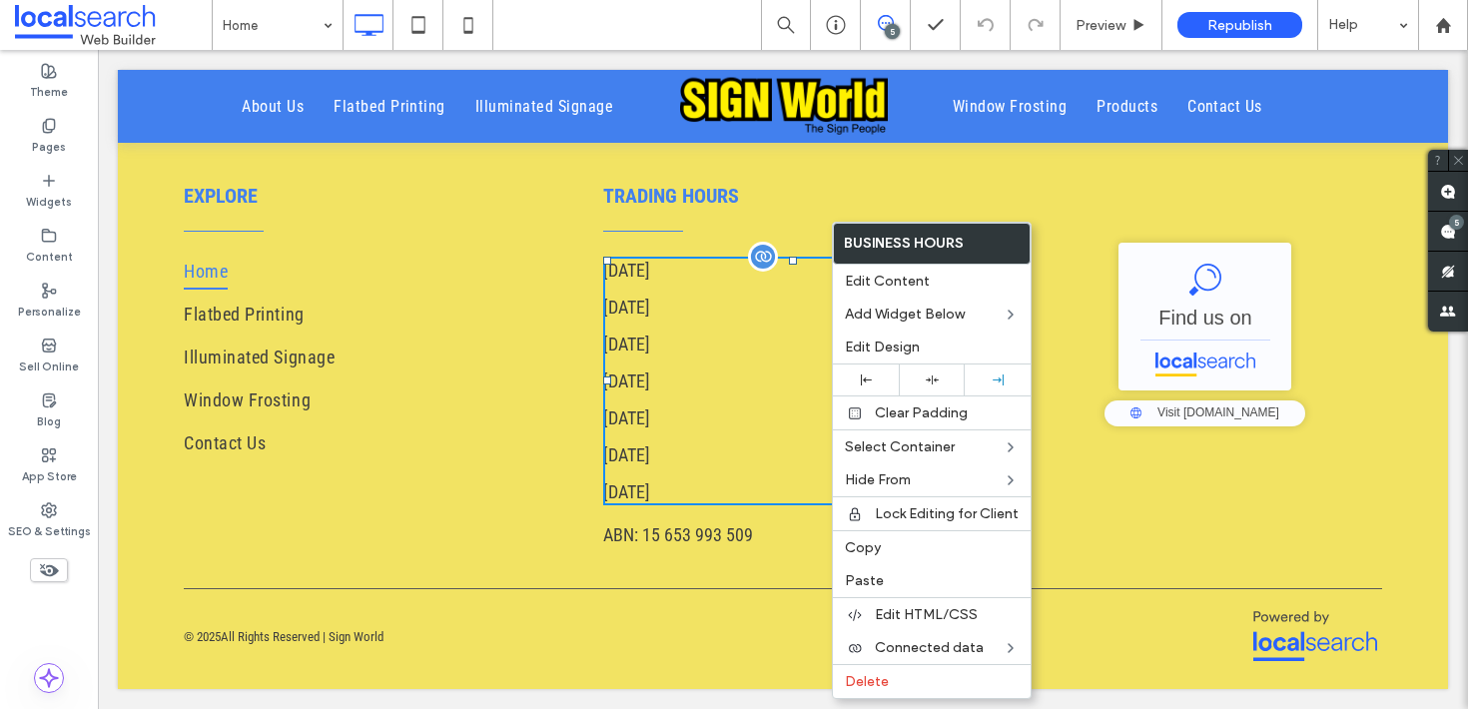
drag, startPoint x: 830, startPoint y: 446, endPoint x: 968, endPoint y: 517, distance: 155.0
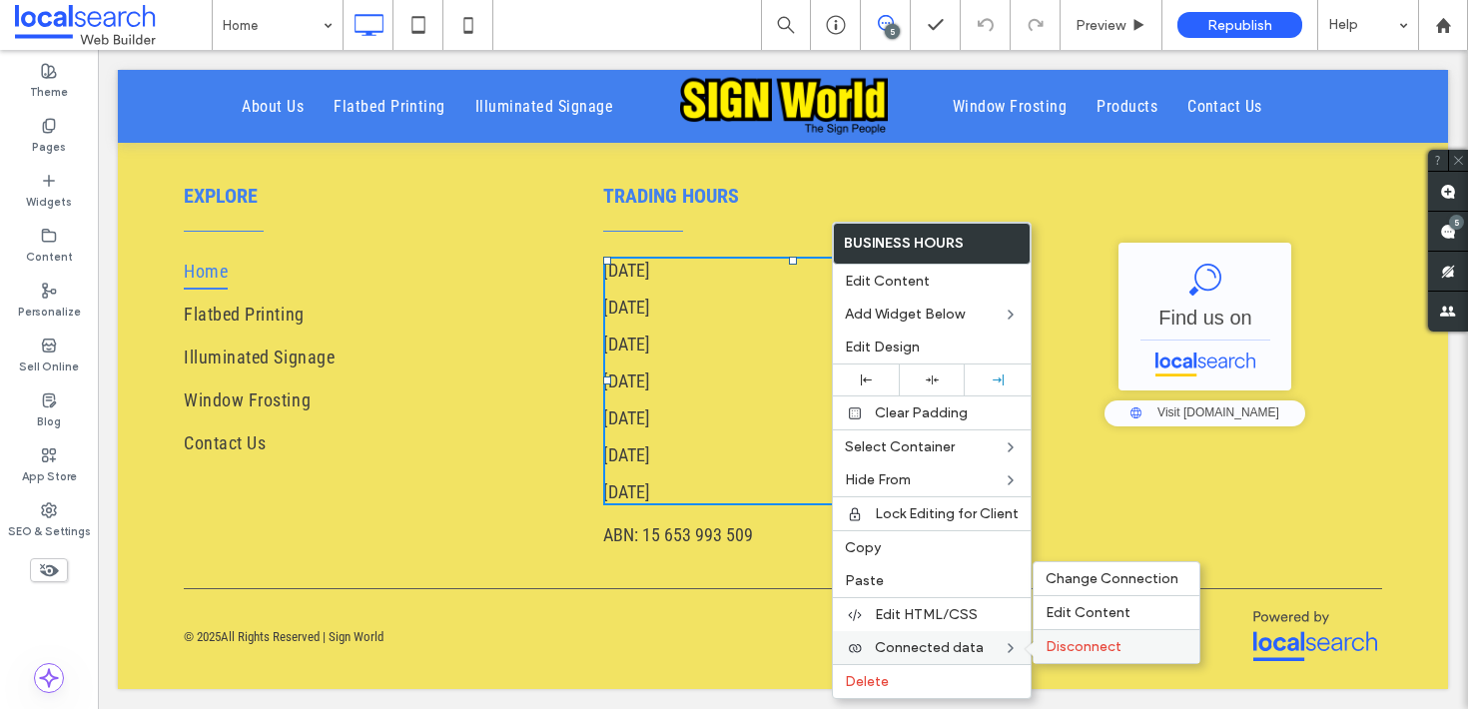
click at [1049, 644] on span "Disconnect" at bounding box center [1084, 646] width 76 height 17
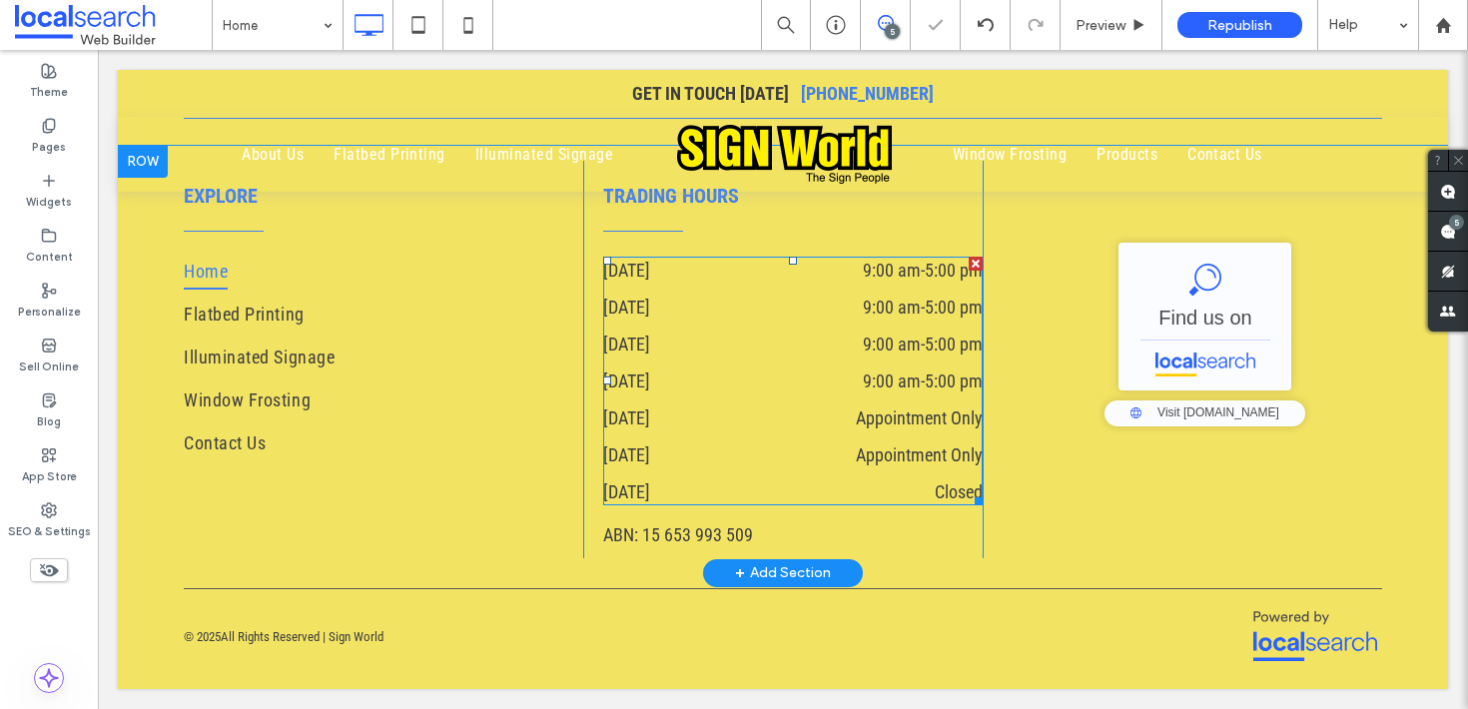
drag, startPoint x: 941, startPoint y: 328, endPoint x: 929, endPoint y: 353, distance: 27.7
click at [941, 327] on div "Tuesday 9:00 am - 5:00 pm" at bounding box center [793, 312] width 380 height 37
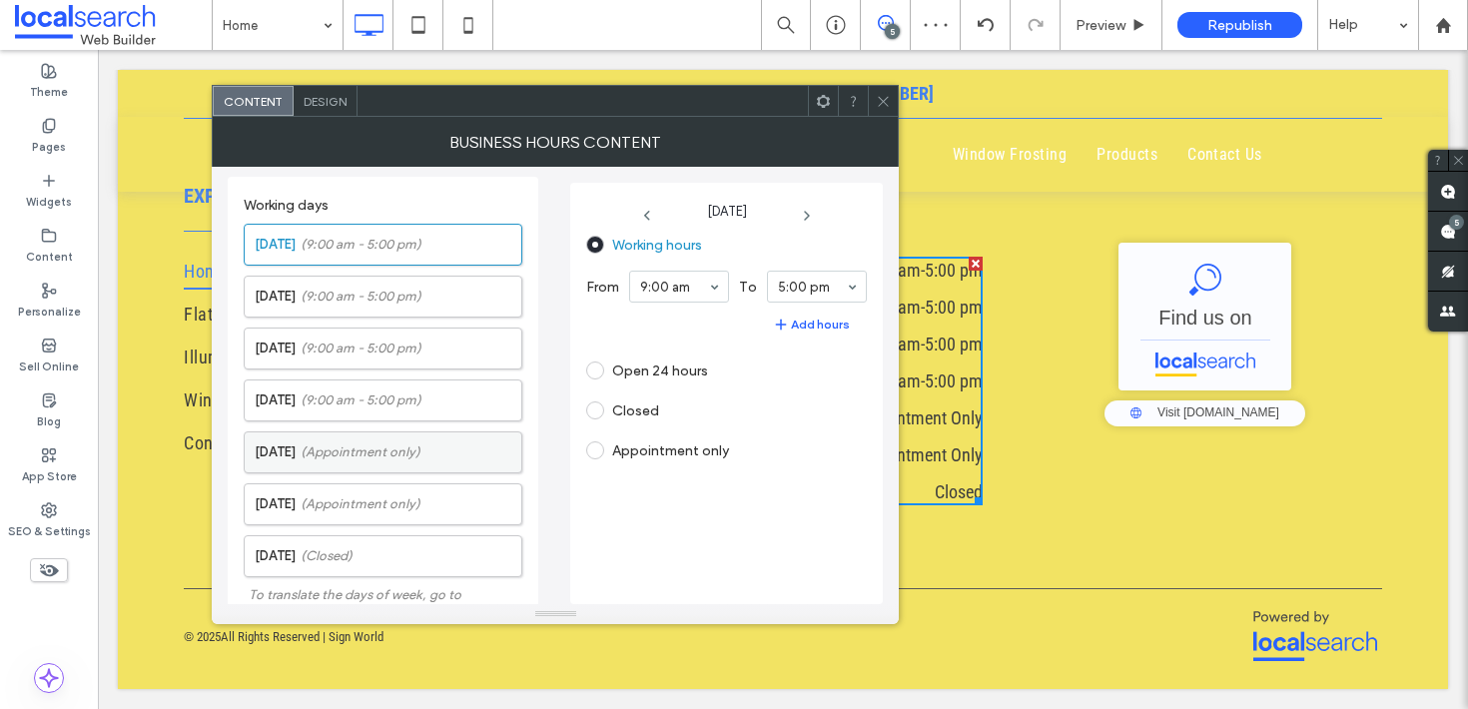
click at [353, 458] on span "(Appointment only)" at bounding box center [361, 452] width 120 height 20
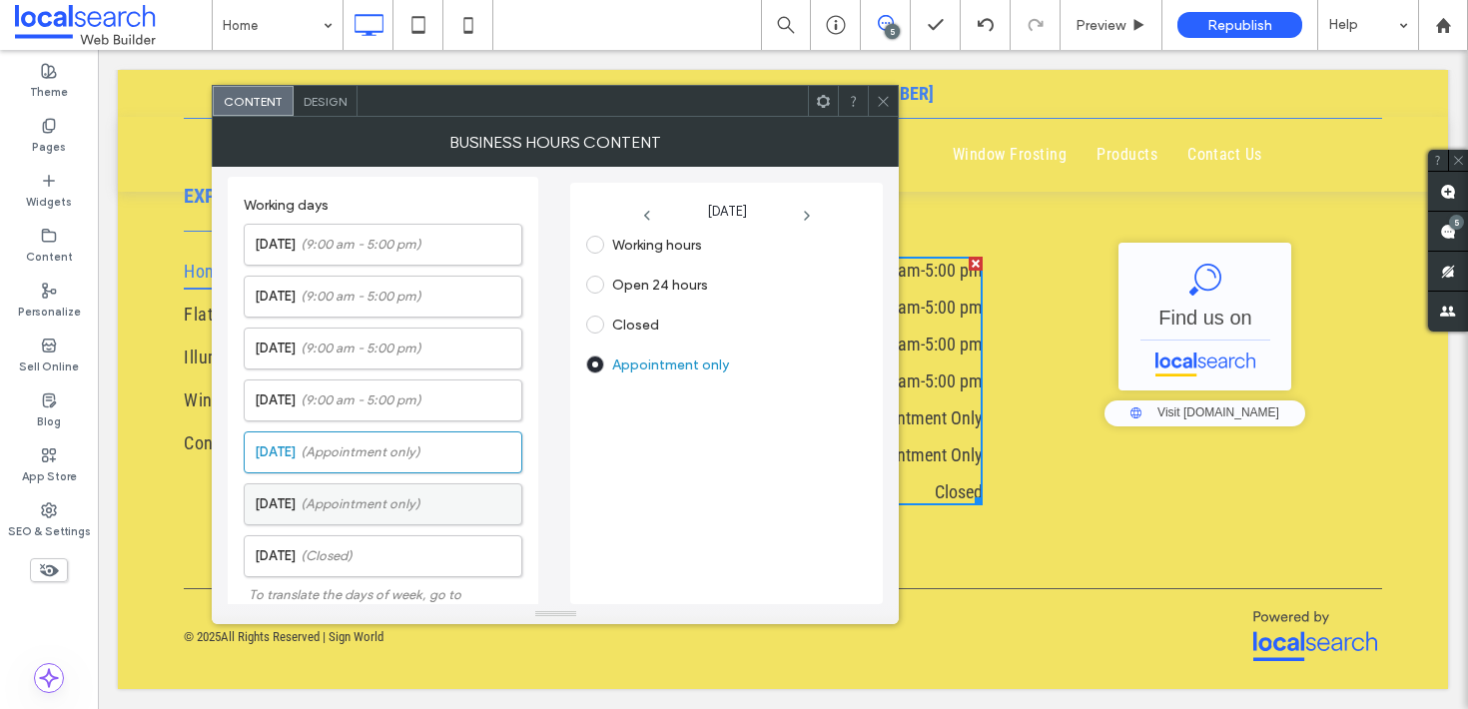
click at [311, 496] on label "Saturday (Appointment only)" at bounding box center [388, 504] width 267 height 40
click at [877, 104] on icon at bounding box center [883, 101] width 15 height 15
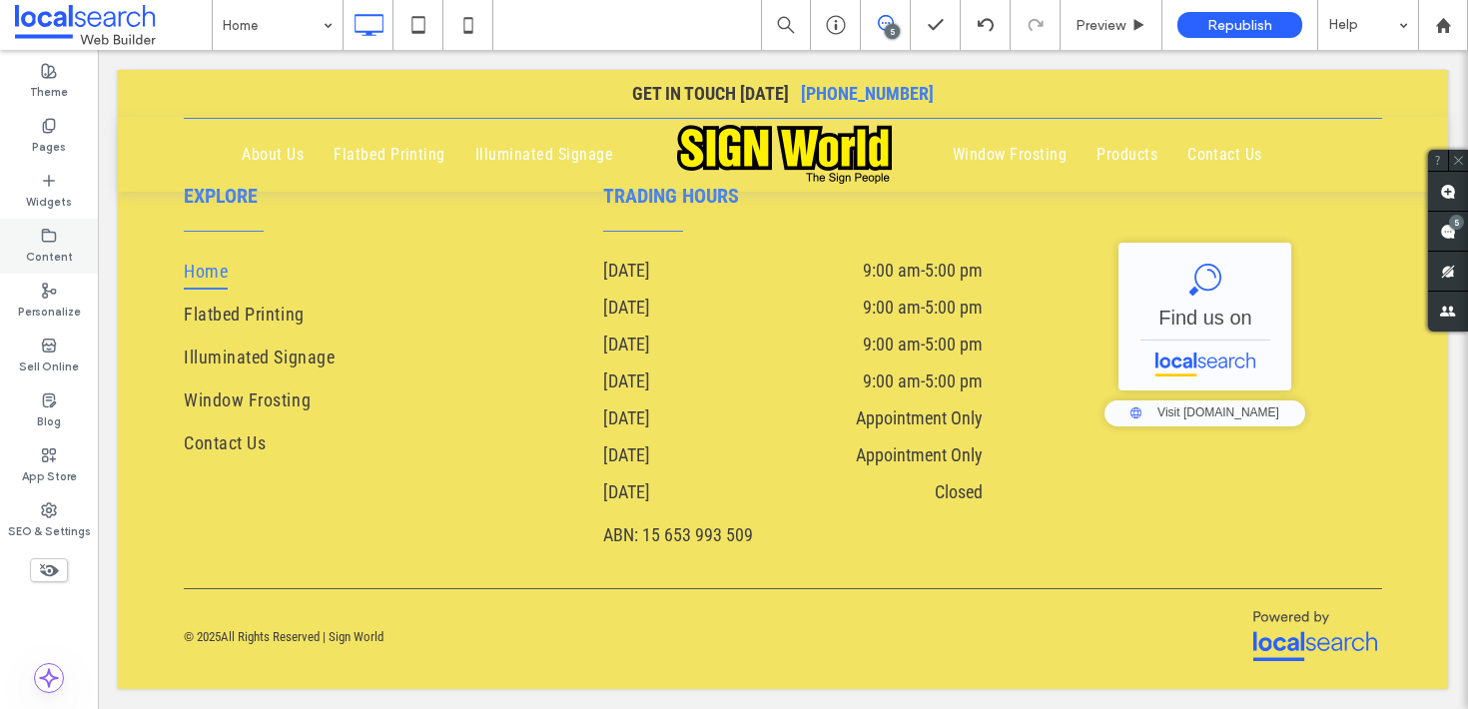
drag, startPoint x: 68, startPoint y: 234, endPoint x: 54, endPoint y: 239, distance: 14.8
click at [68, 234] on div "Content" at bounding box center [49, 246] width 98 height 55
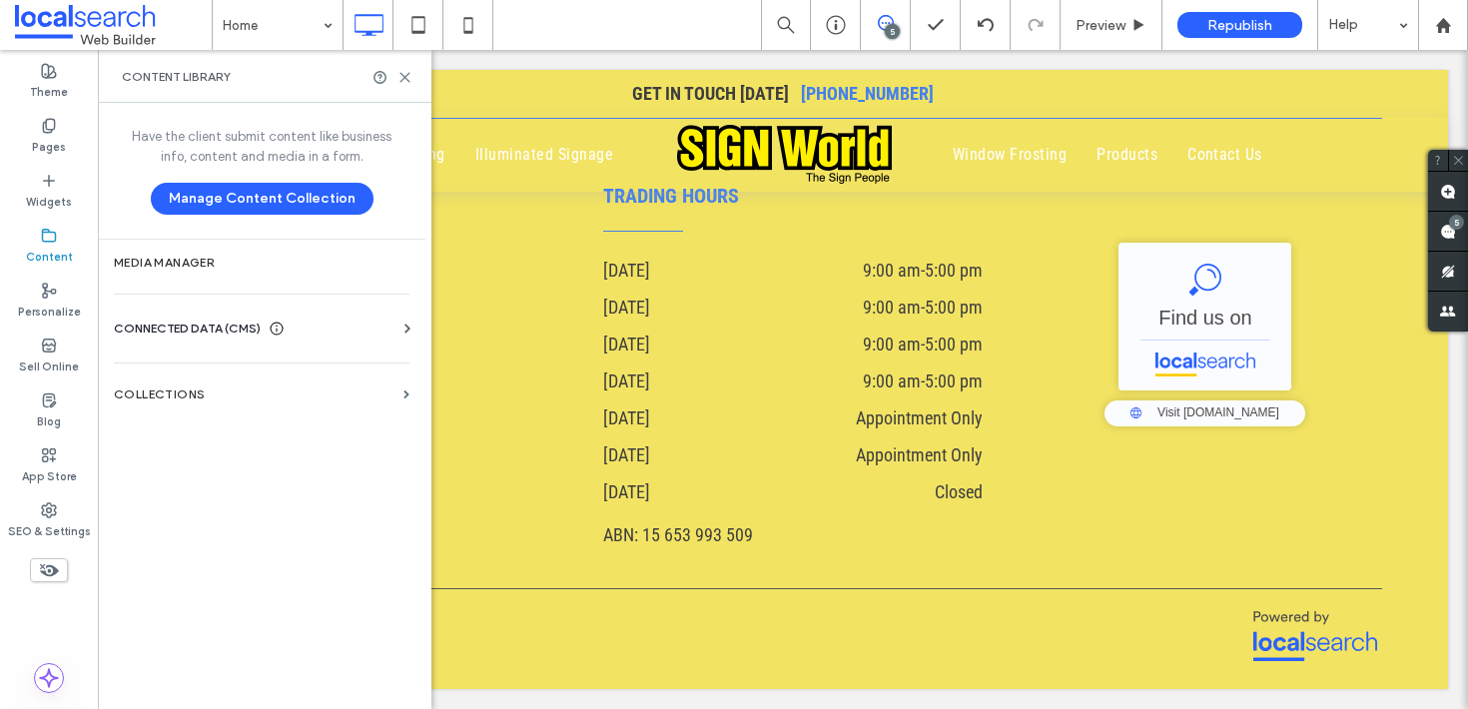
click at [378, 322] on div "CONNECTED DATA (CMS)" at bounding box center [266, 329] width 304 height 20
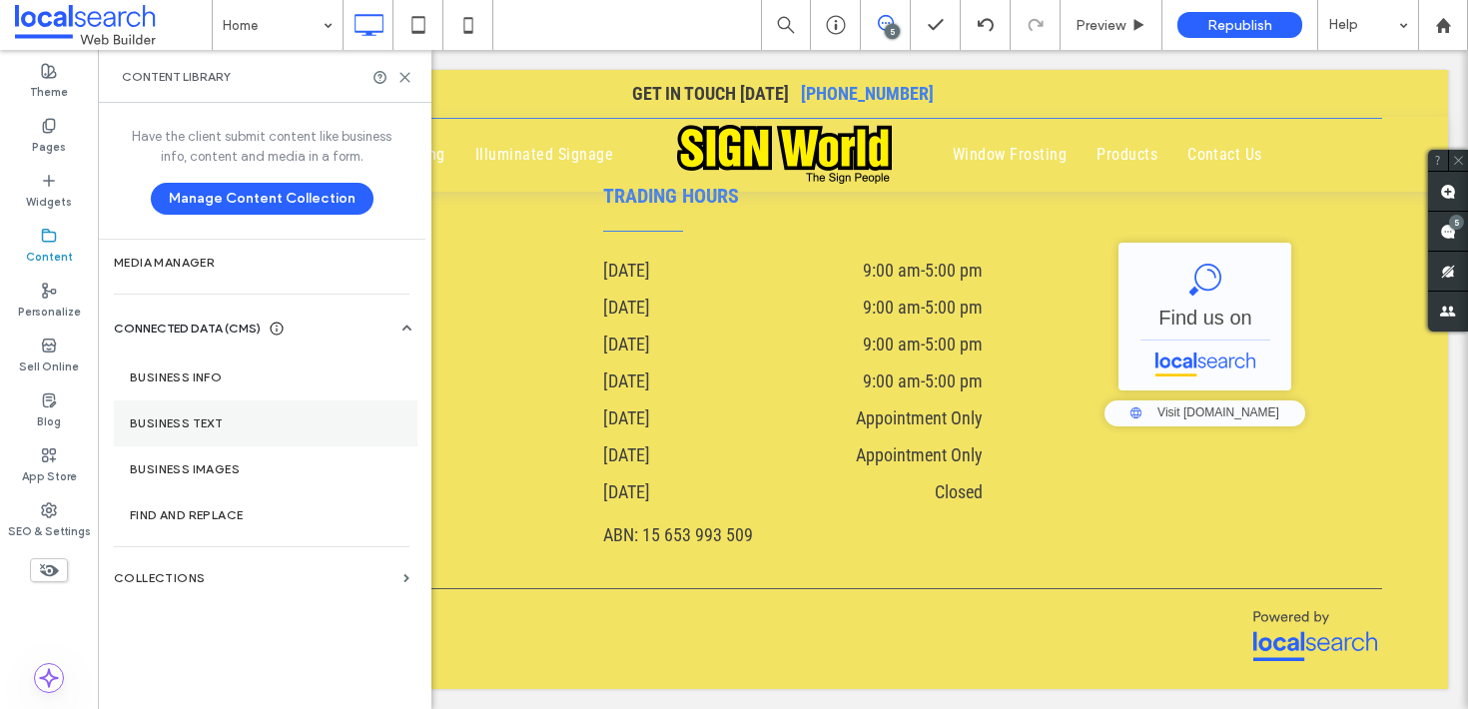
drag, startPoint x: 206, startPoint y: 381, endPoint x: 407, endPoint y: 404, distance: 203.2
click at [207, 381] on label "Business Info" at bounding box center [266, 378] width 272 height 14
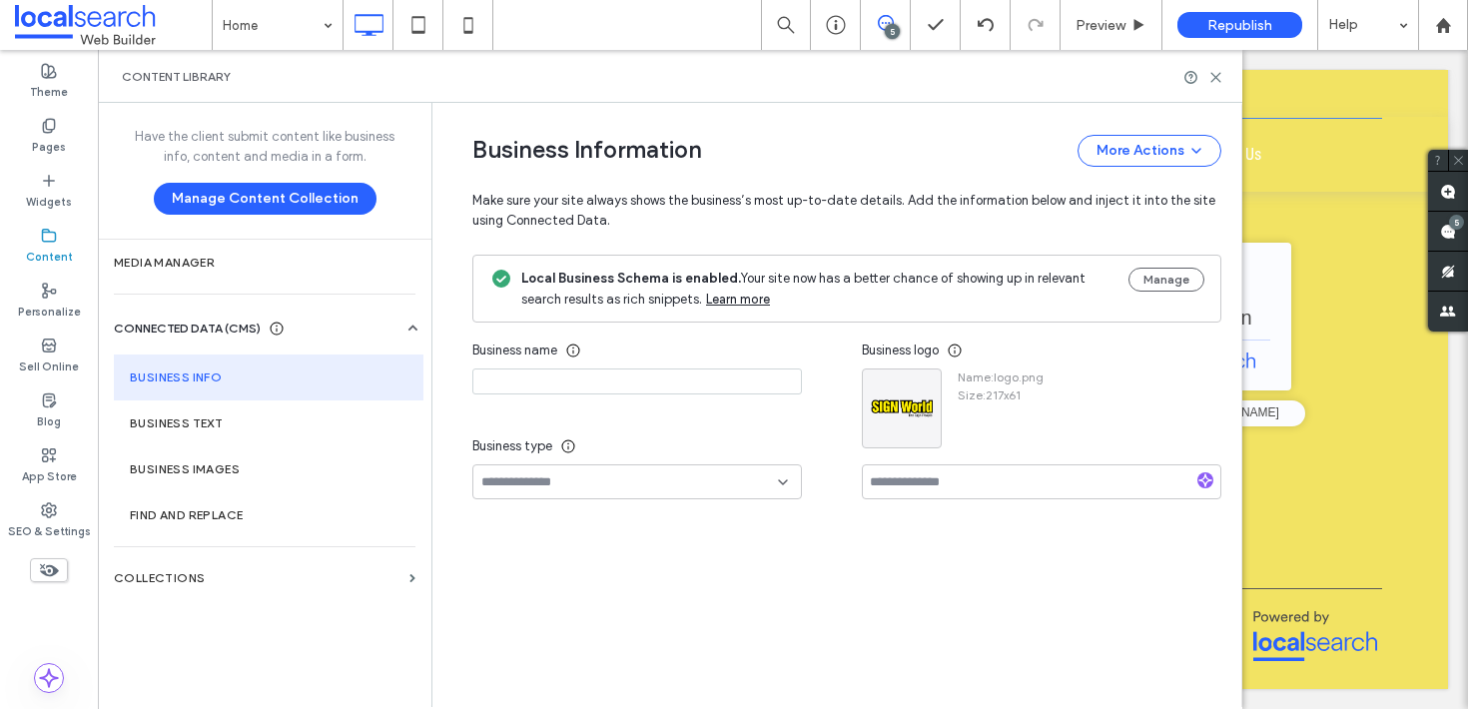
type input "**********"
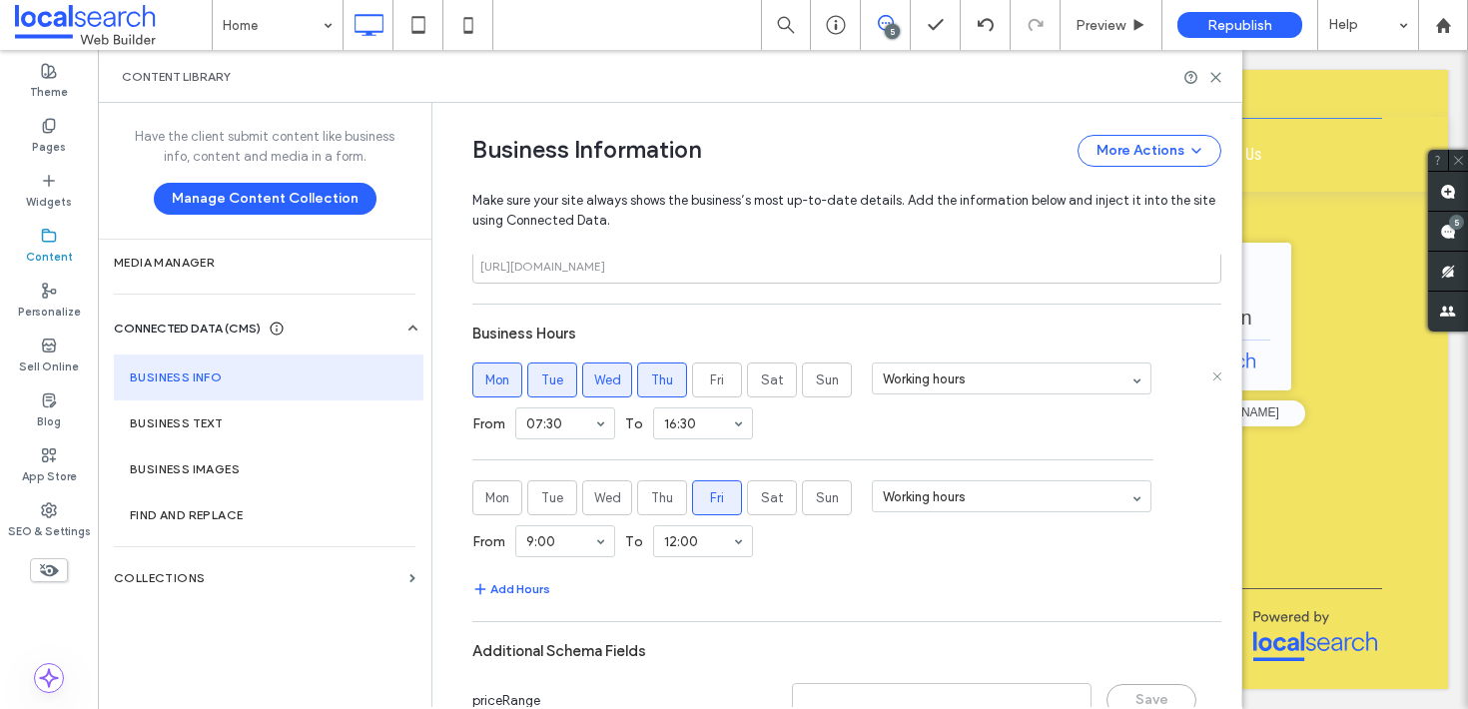
scroll to position [1121, 0]
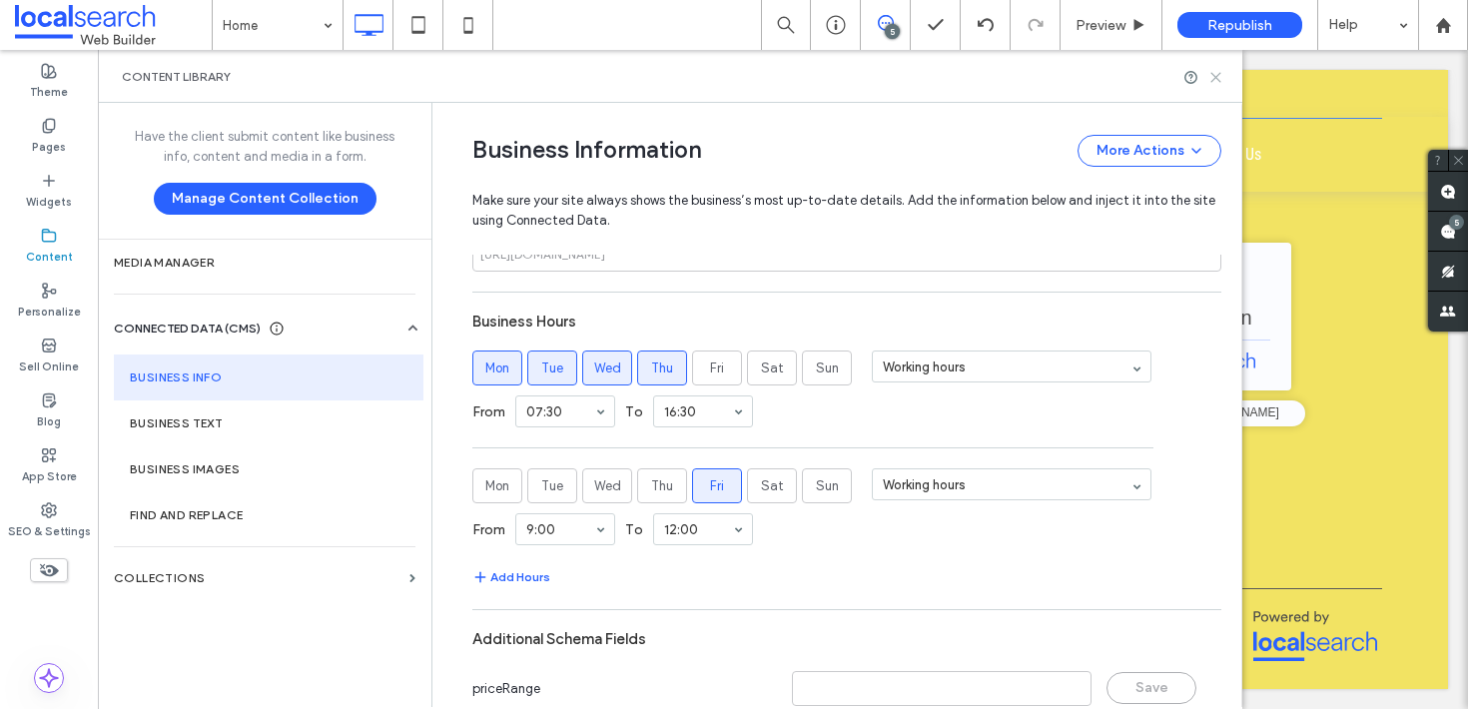
click at [1209, 78] on icon at bounding box center [1215, 77] width 15 height 15
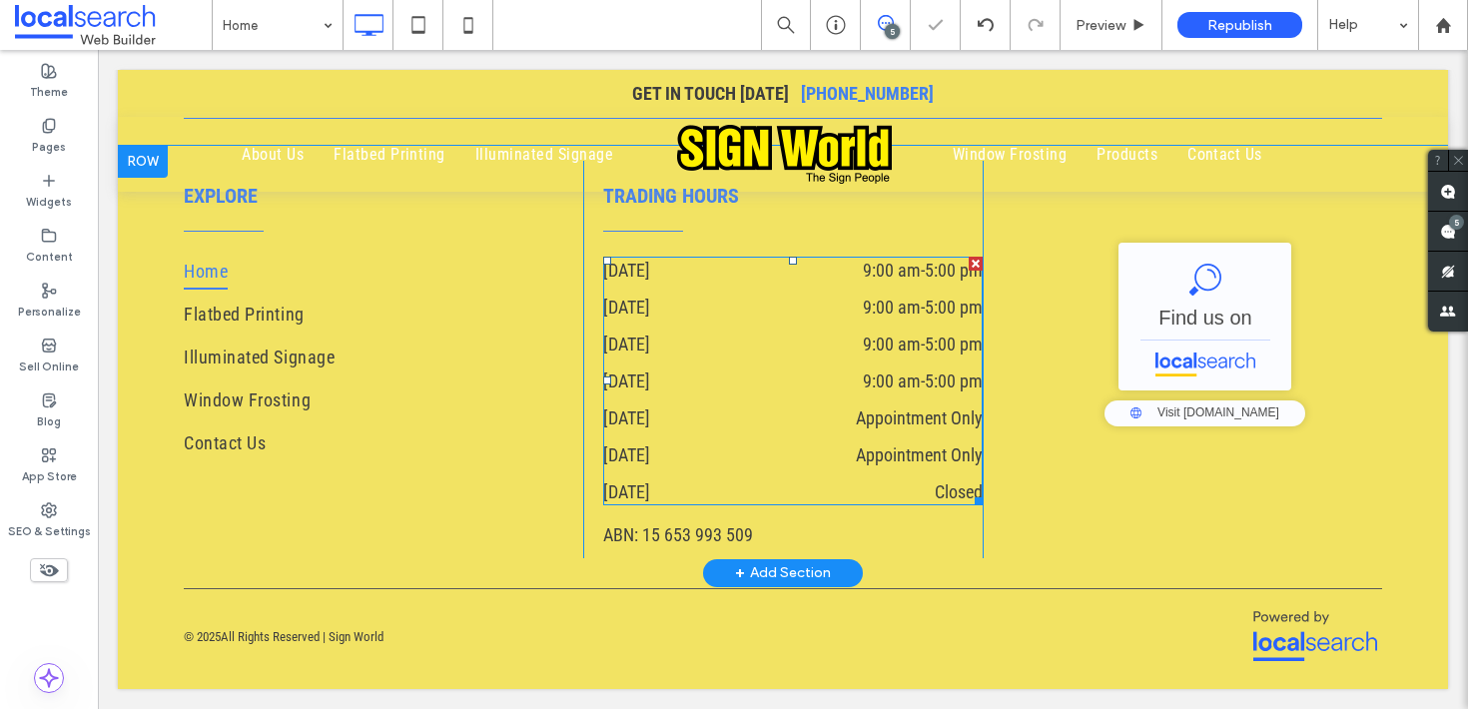
click at [800, 283] on dd "9:00 am - 5:00 pm" at bounding box center [871, 270] width 224 height 27
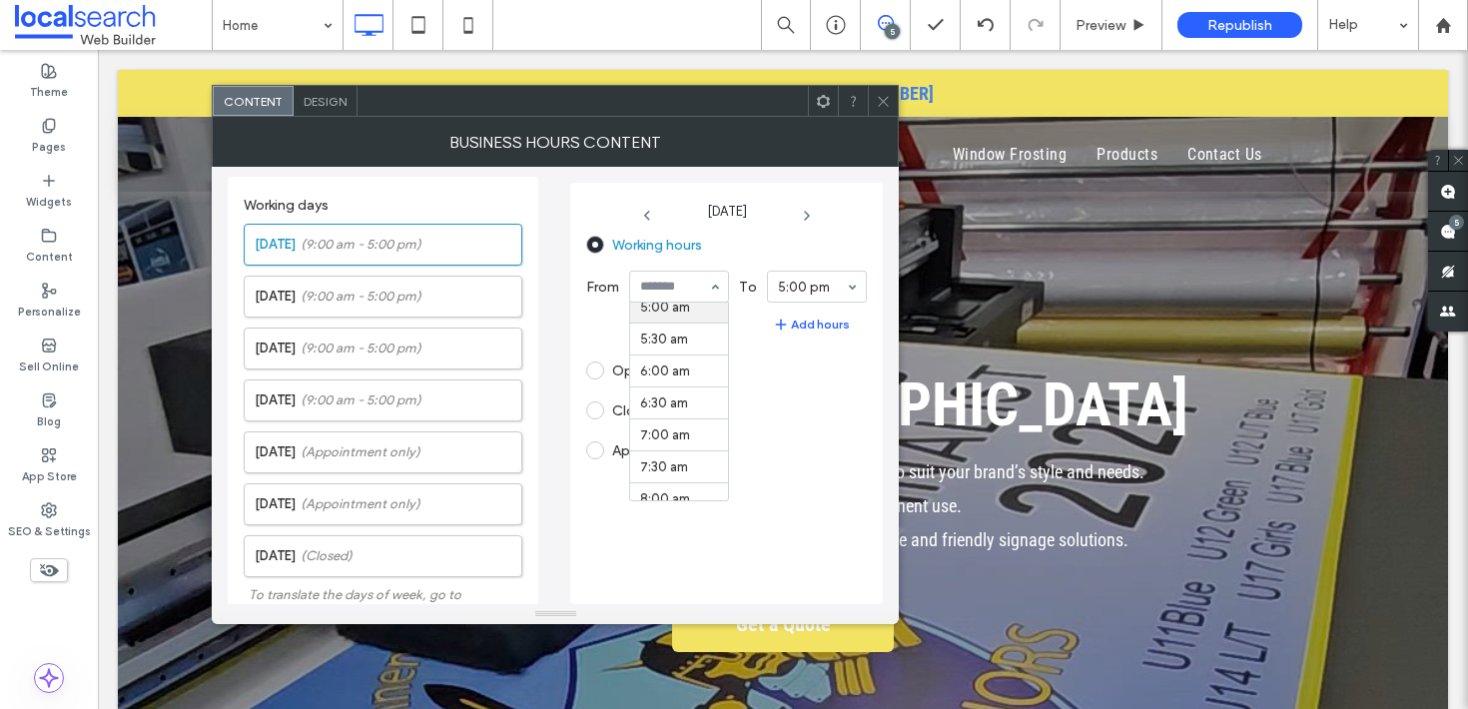
scroll to position [380, 0]
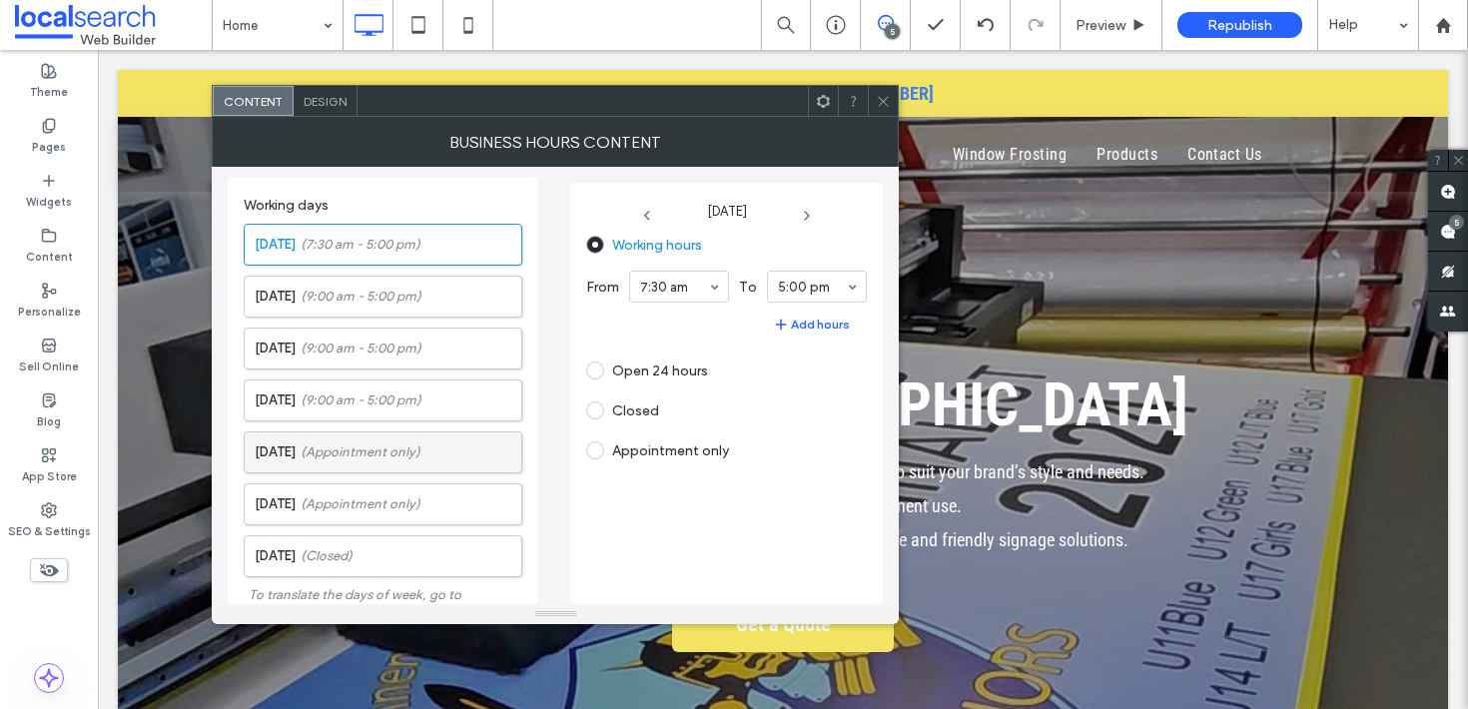
click at [353, 465] on label "Friday (Appointment only)" at bounding box center [388, 452] width 267 height 40
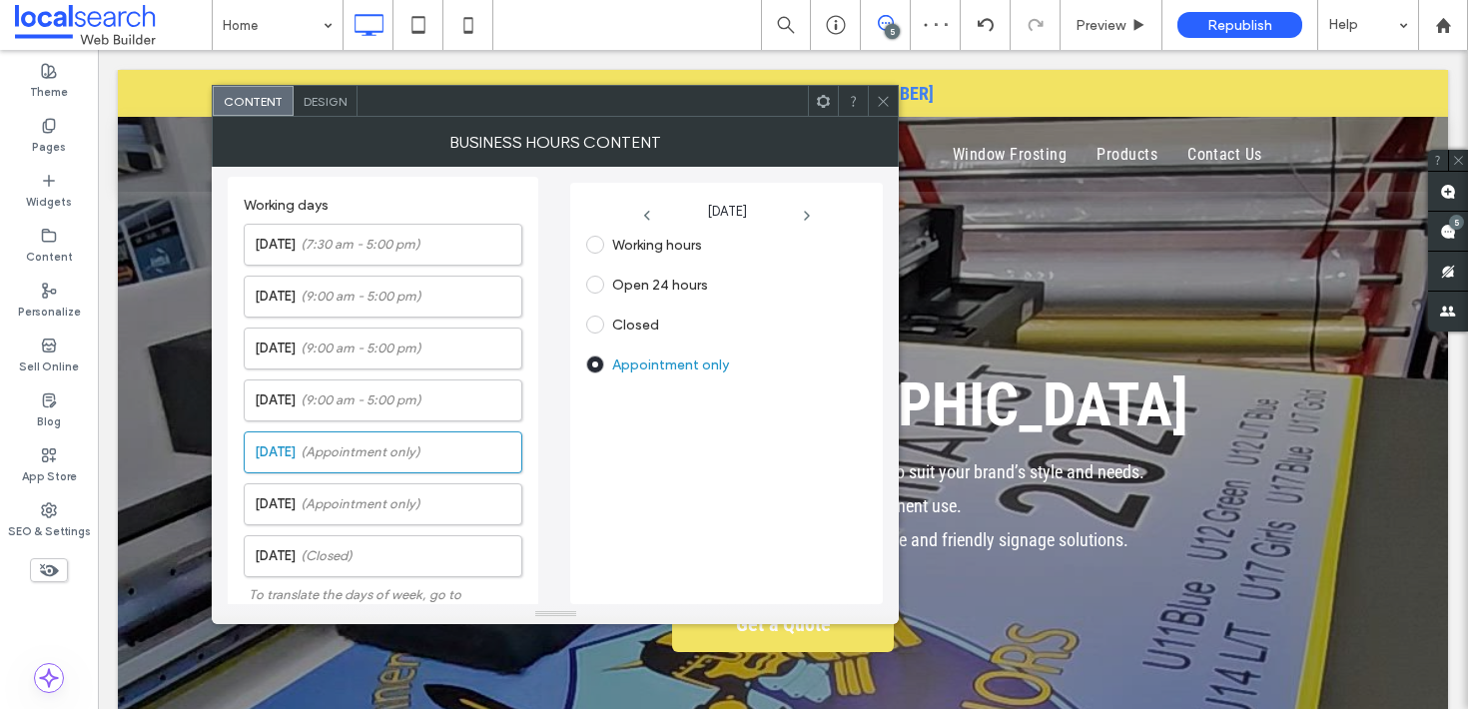
click at [660, 241] on label "Working hours" at bounding box center [657, 245] width 90 height 17
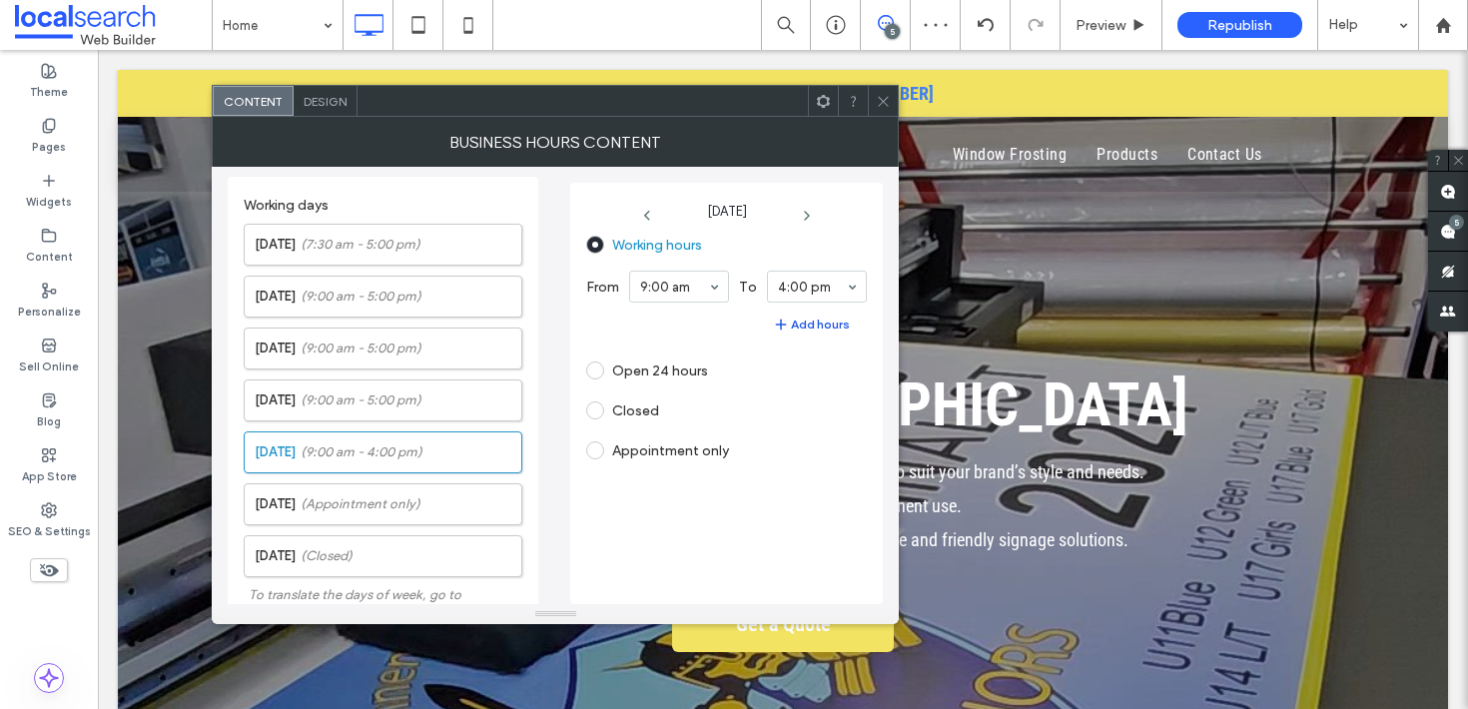
click at [798, 321] on button "Add hours" at bounding box center [718, 325] width 264 height 24
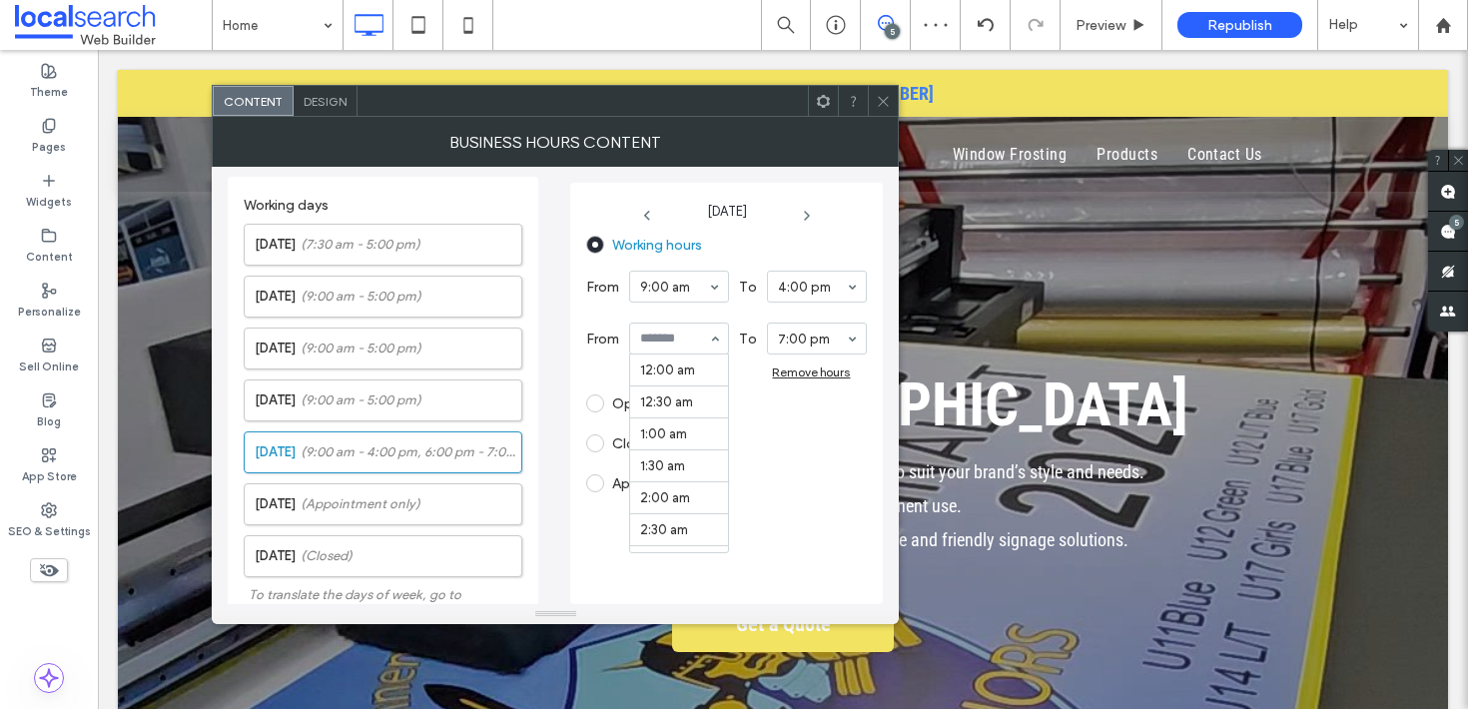
scroll to position [1186, 0]
click at [667, 487] on label "Appointment only" at bounding box center [670, 483] width 117 height 17
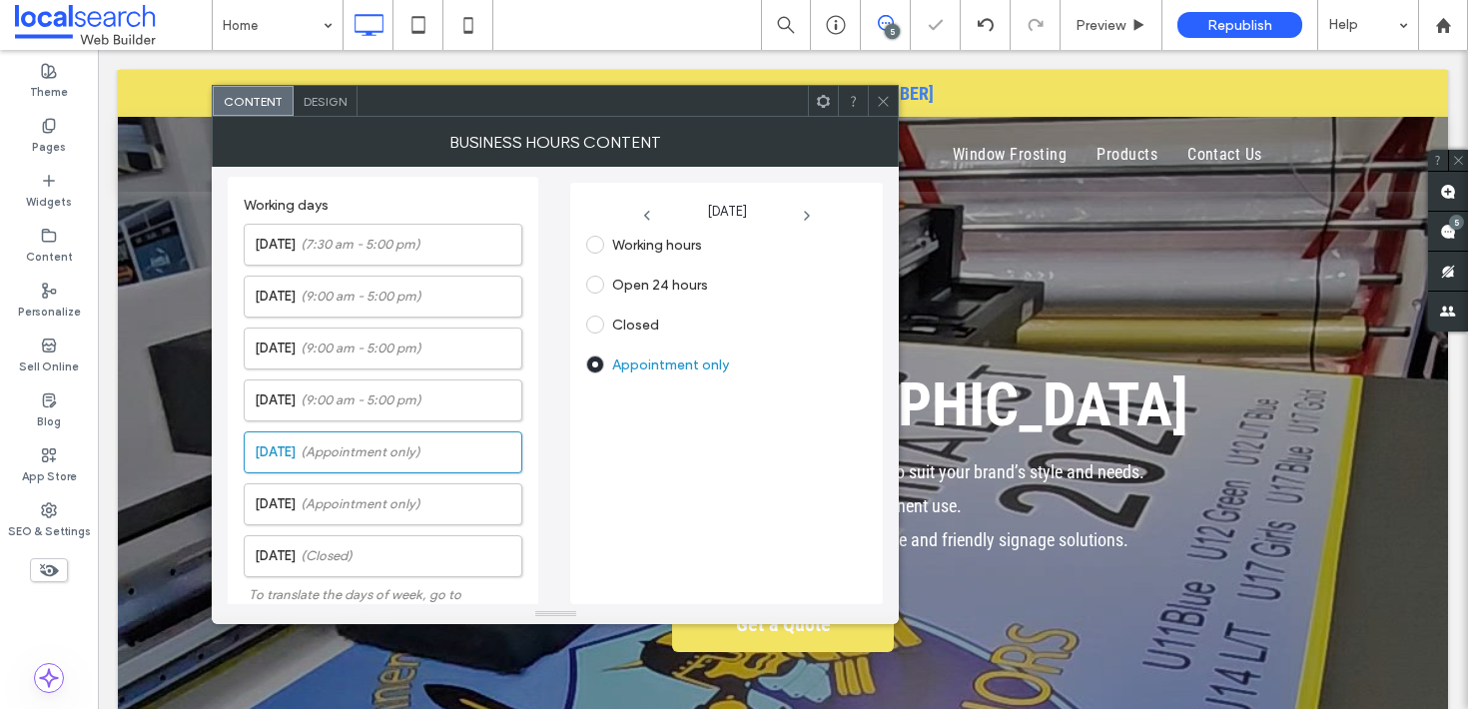
click at [887, 110] on span at bounding box center [883, 101] width 15 height 30
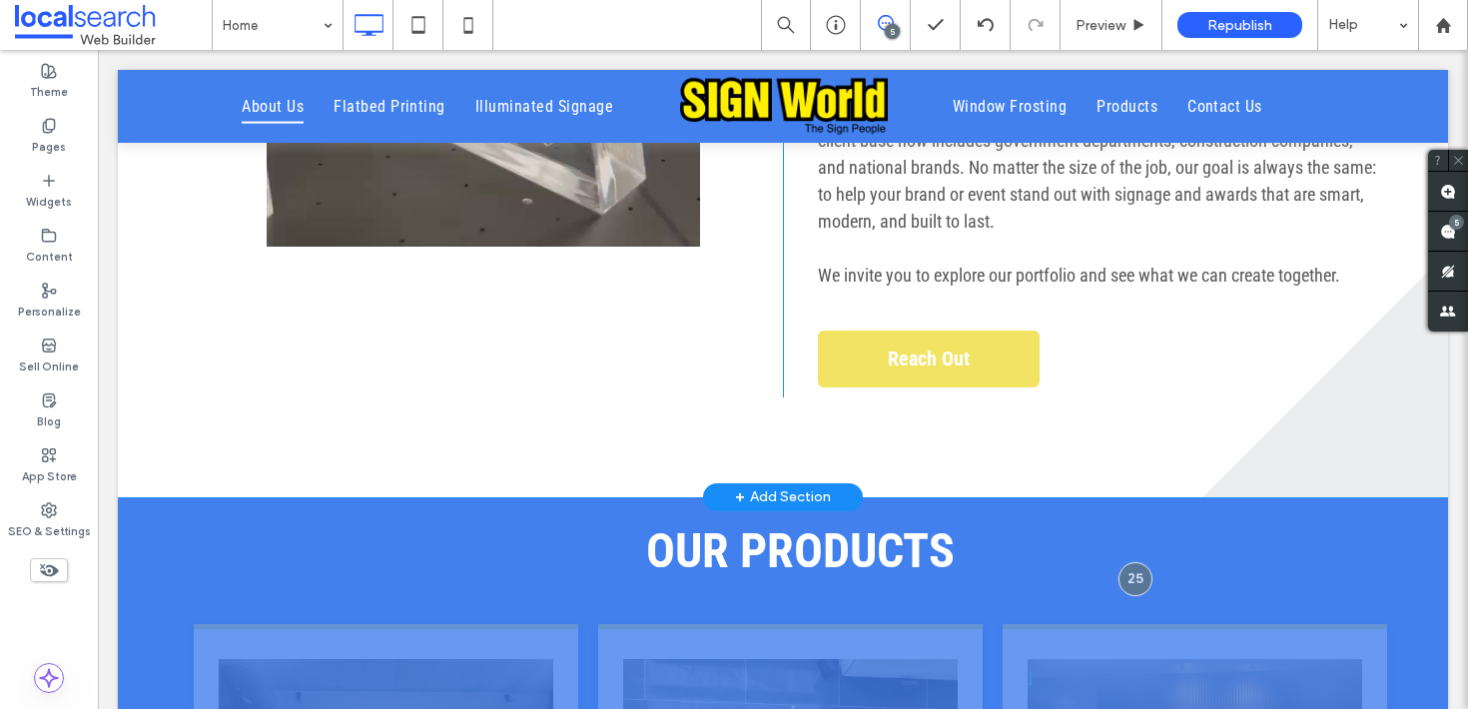
scroll to position [4046, 0]
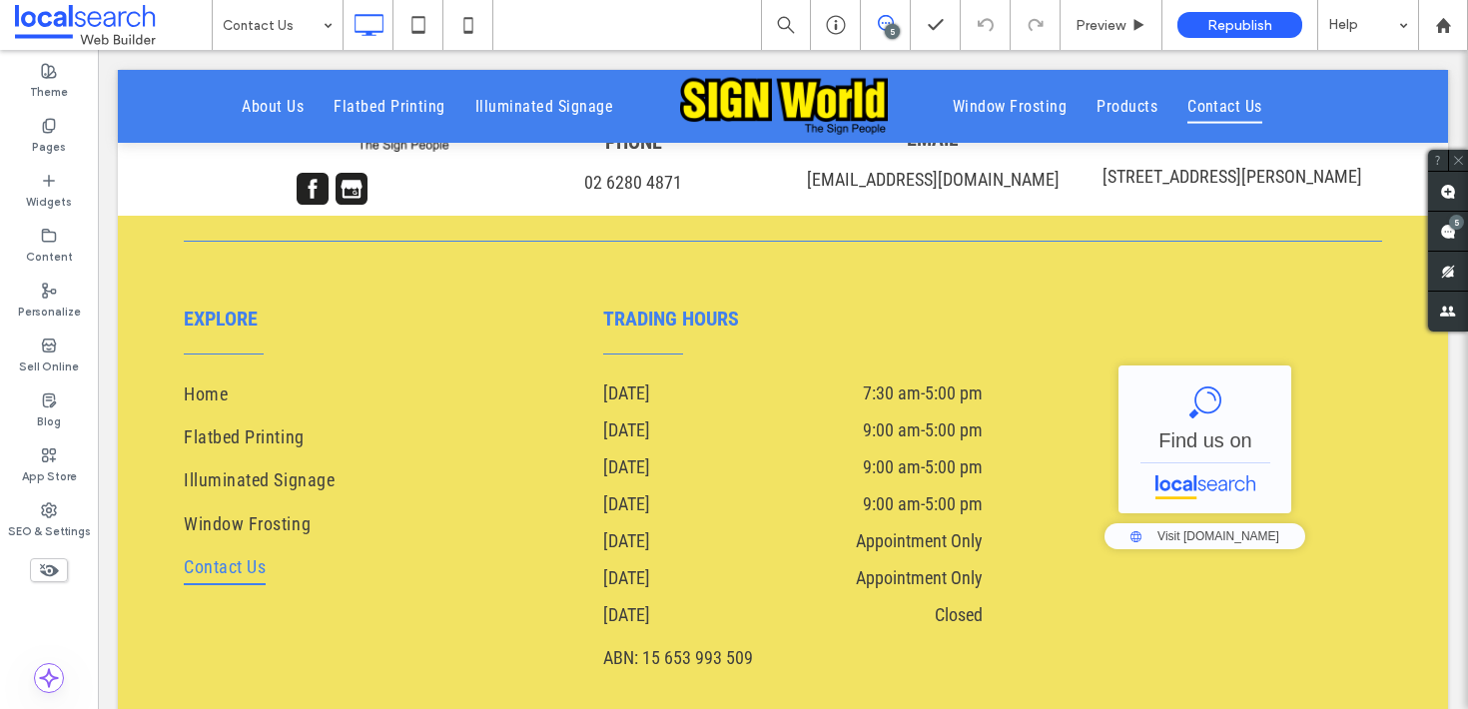
scroll to position [2690, 0]
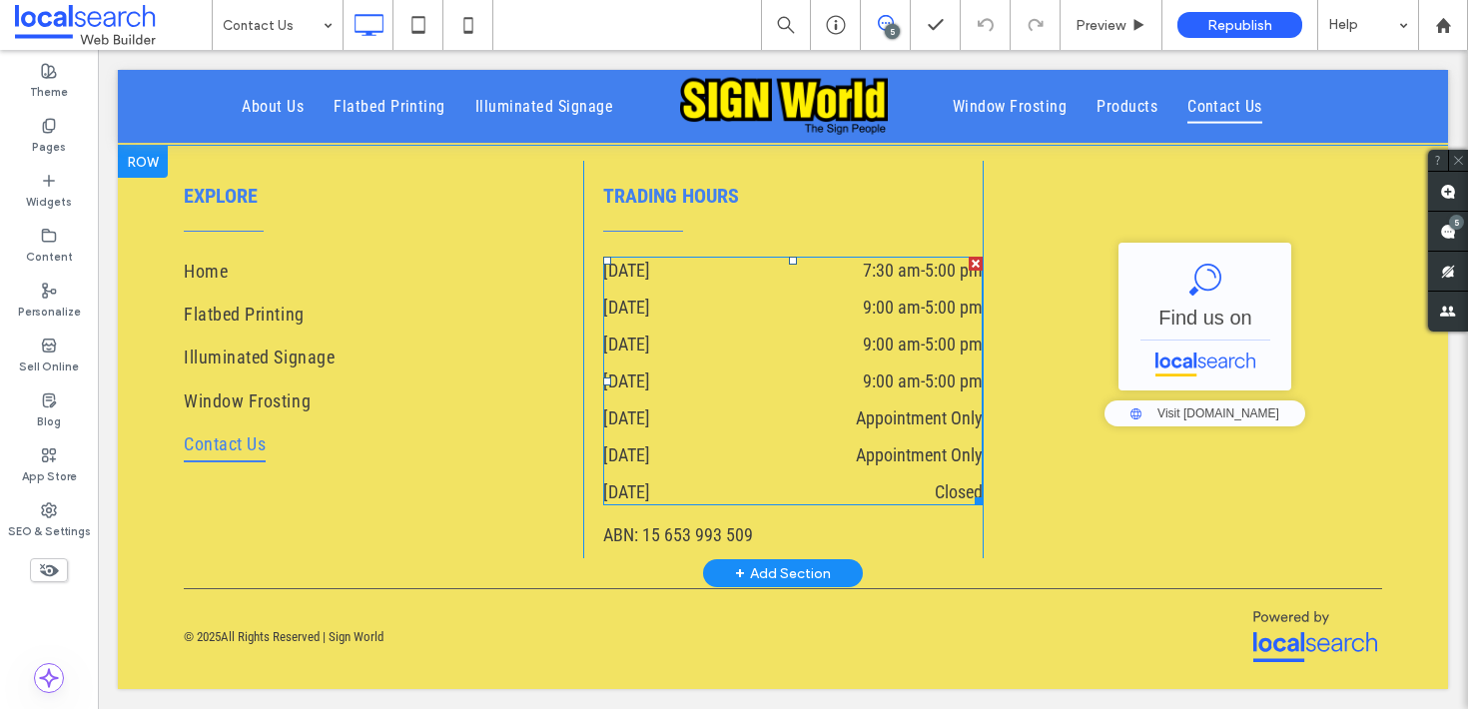
click at [768, 351] on dd "9:00 am - 5:00 pm" at bounding box center [871, 344] width 224 height 27
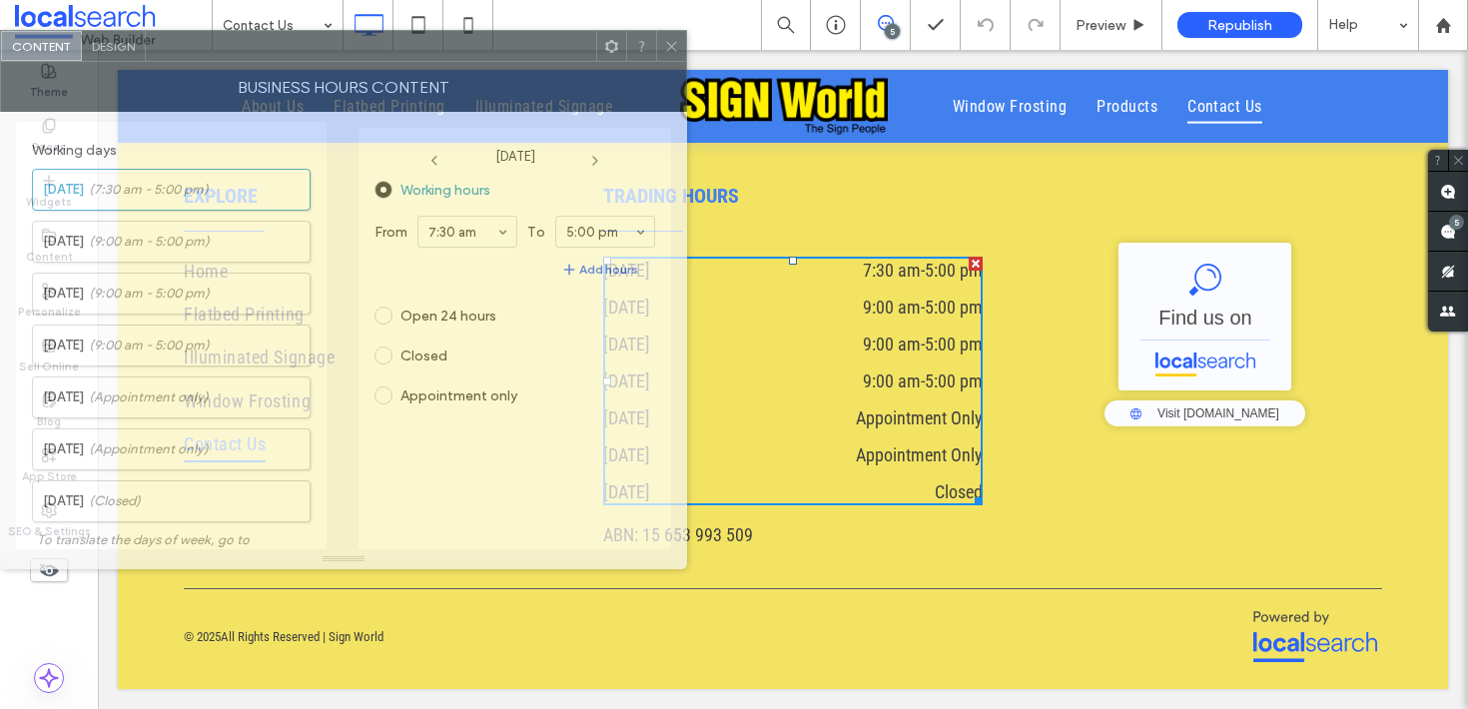
drag, startPoint x: 592, startPoint y: 116, endPoint x: 266, endPoint y: 63, distance: 330.8
click at [266, 63] on div "BUSINESS HOURS CONTENT" at bounding box center [343, 87] width 687 height 50
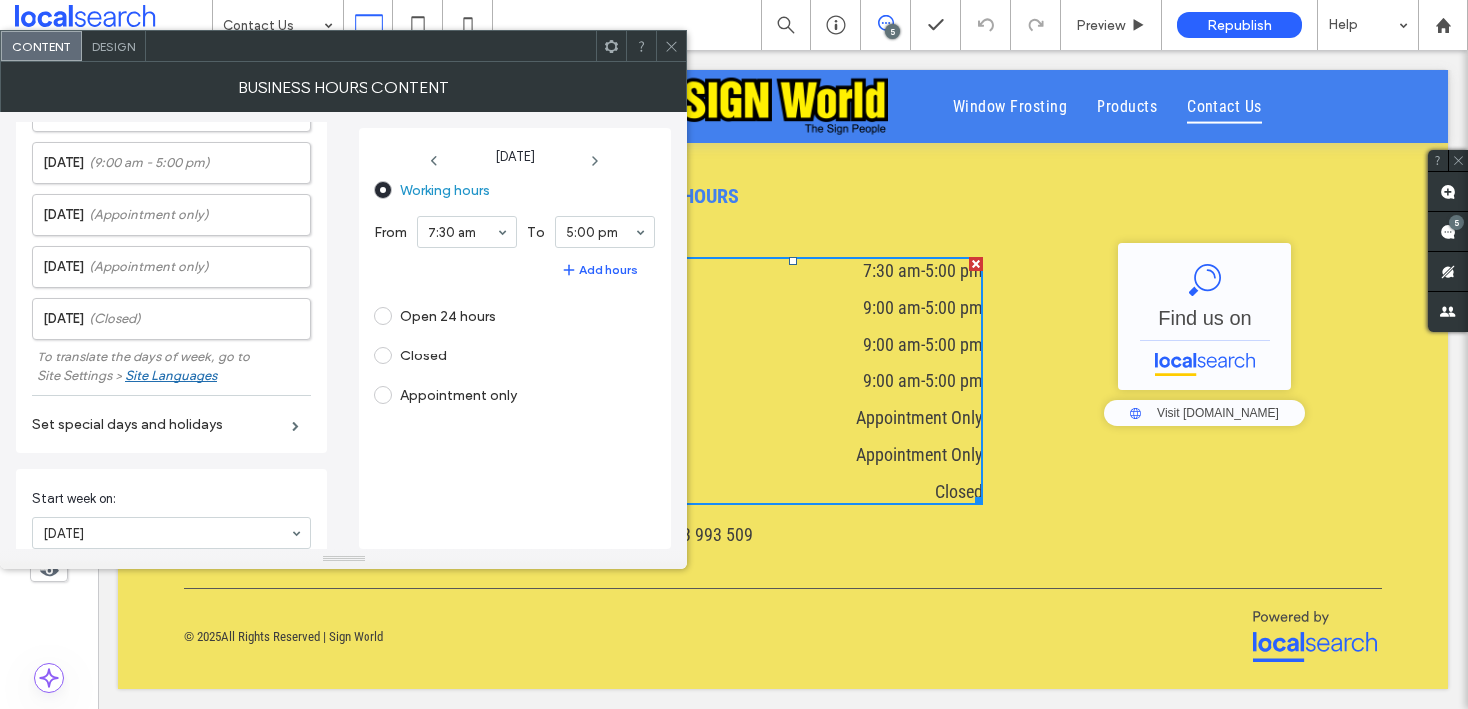
scroll to position [182, 0]
click at [148, 266] on span "(Appointment only)" at bounding box center [149, 268] width 120 height 20
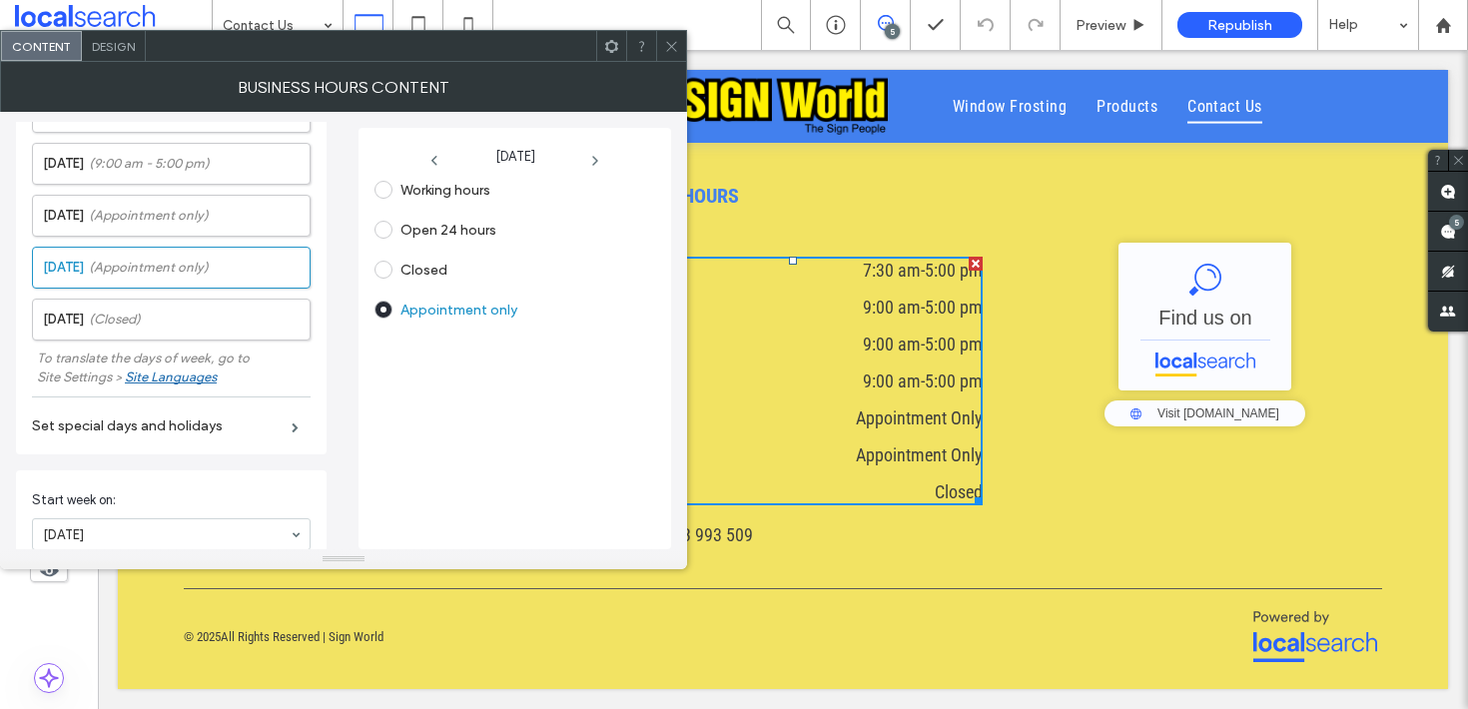
click at [404, 270] on label "Closed" at bounding box center [423, 270] width 47 height 17
click at [293, 394] on div "Site Settings > Site Languages" at bounding box center [171, 384] width 279 height 29
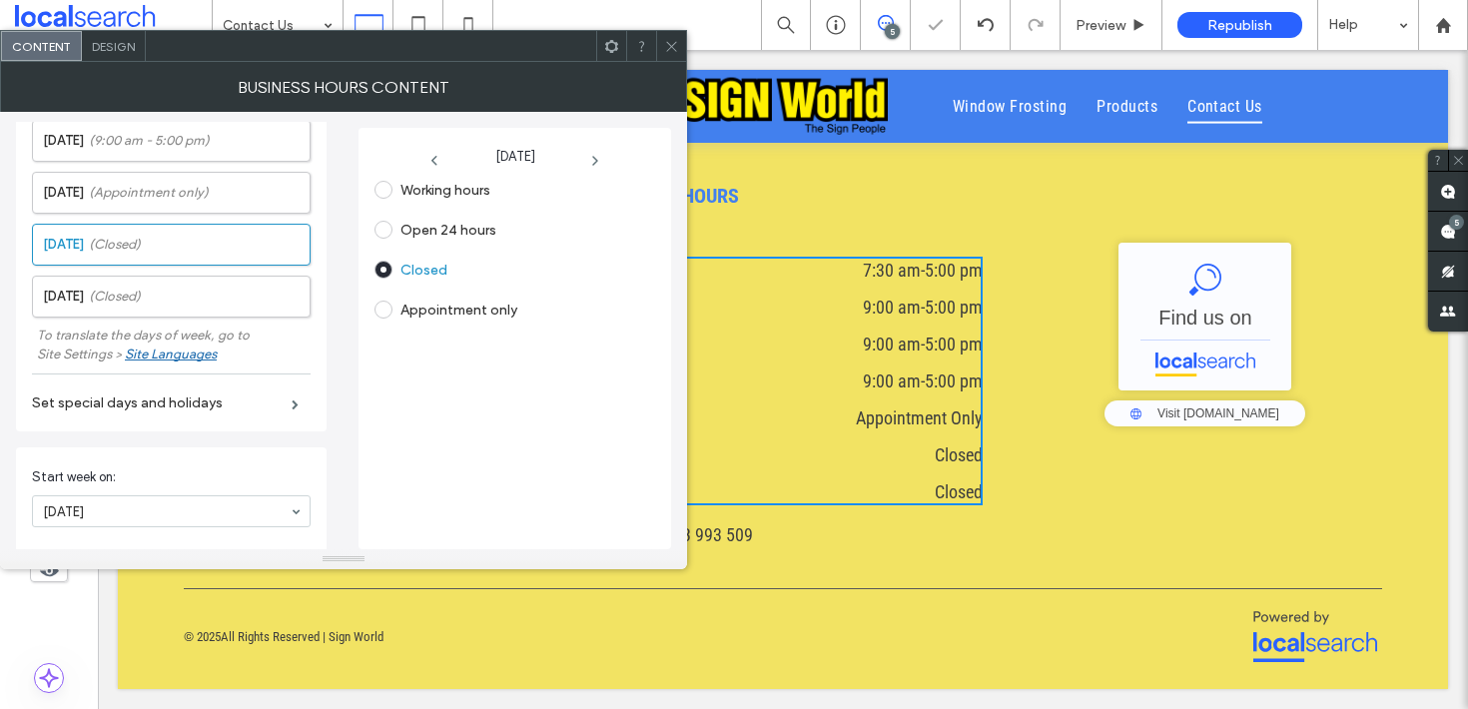
scroll to position [345, 0]
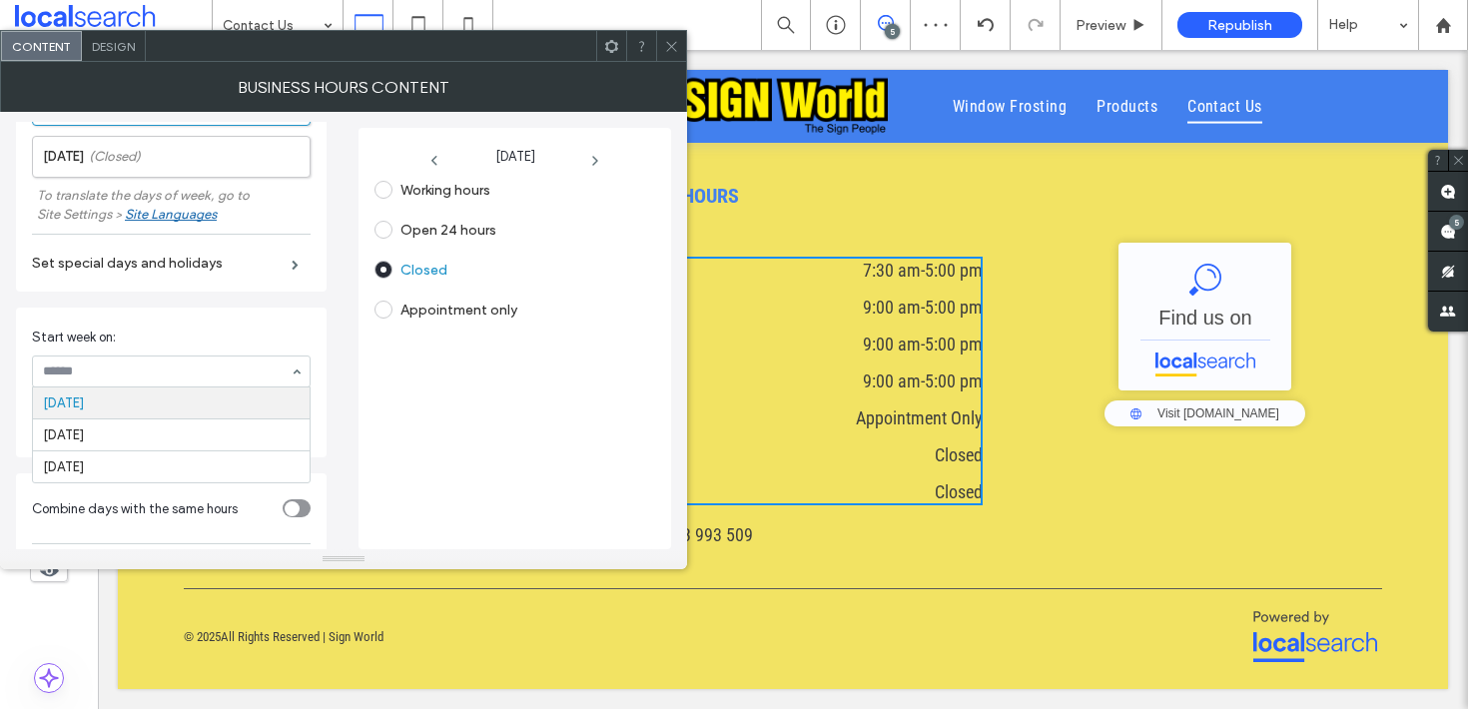
click at [214, 326] on section "Start week on: Monday Saturday Sunday" at bounding box center [171, 358] width 279 height 80
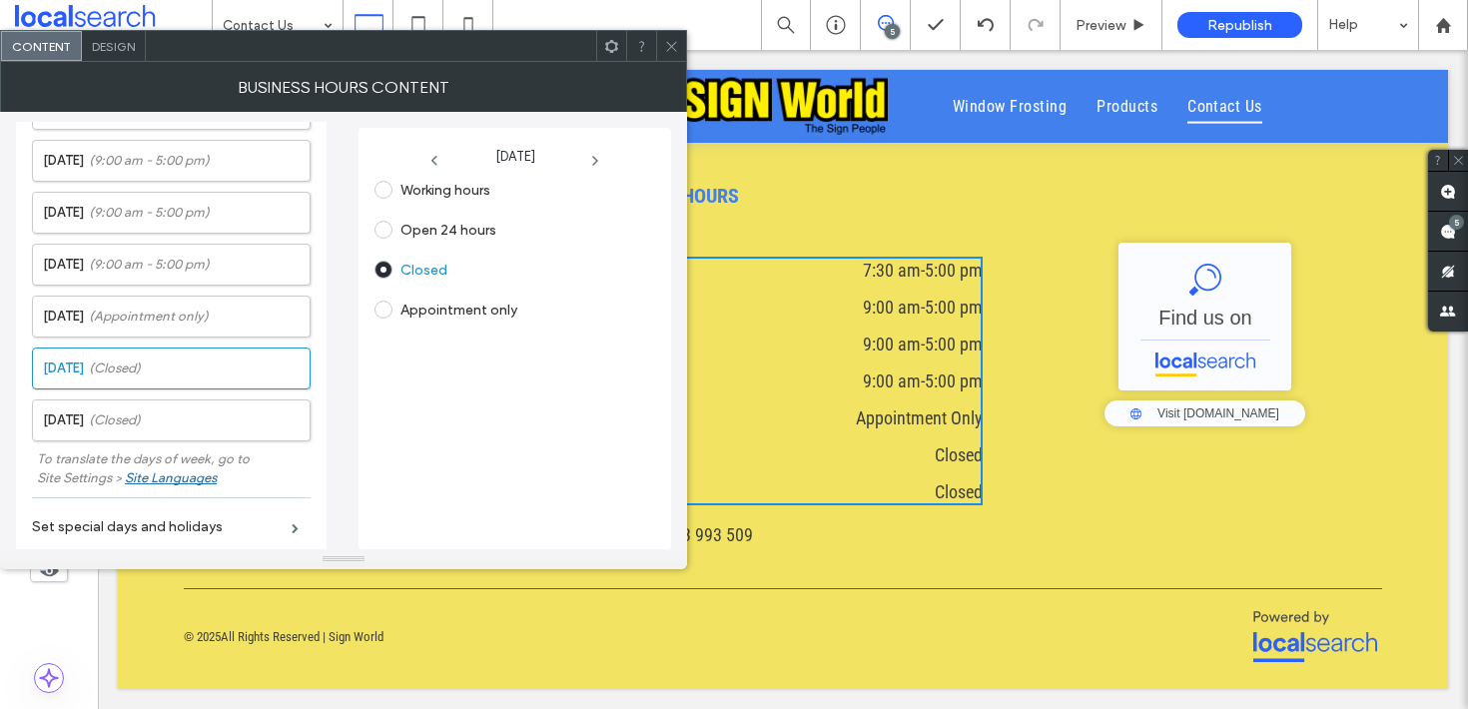
scroll to position [0, 0]
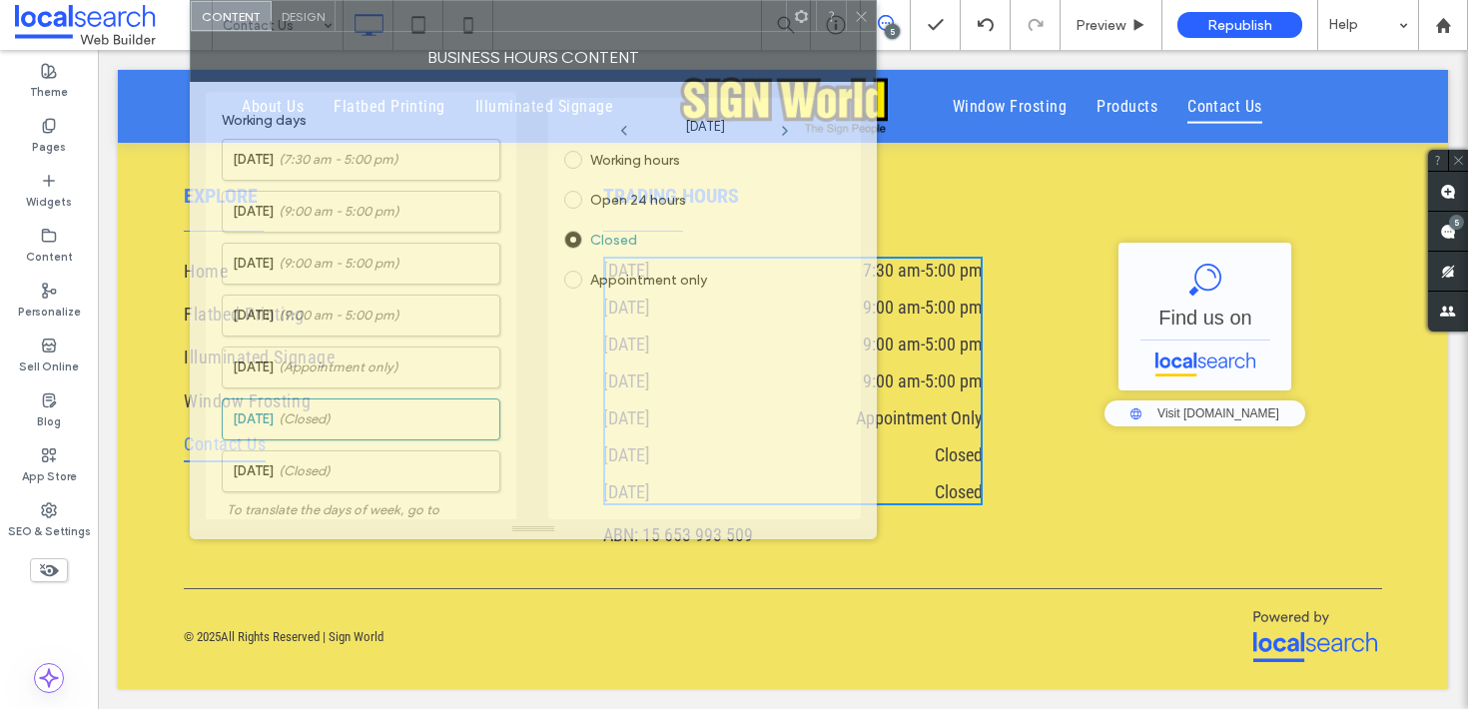
drag, startPoint x: 605, startPoint y: -6, endPoint x: 648, endPoint y: -24, distance: 46.6
click at [648, 0] on html ".wqwq-1{fill:#231f20;} .cls-1q, .cls-2q { fill-rule: evenodd; } .cls-2q { fill:…" at bounding box center [734, 354] width 1468 height 709
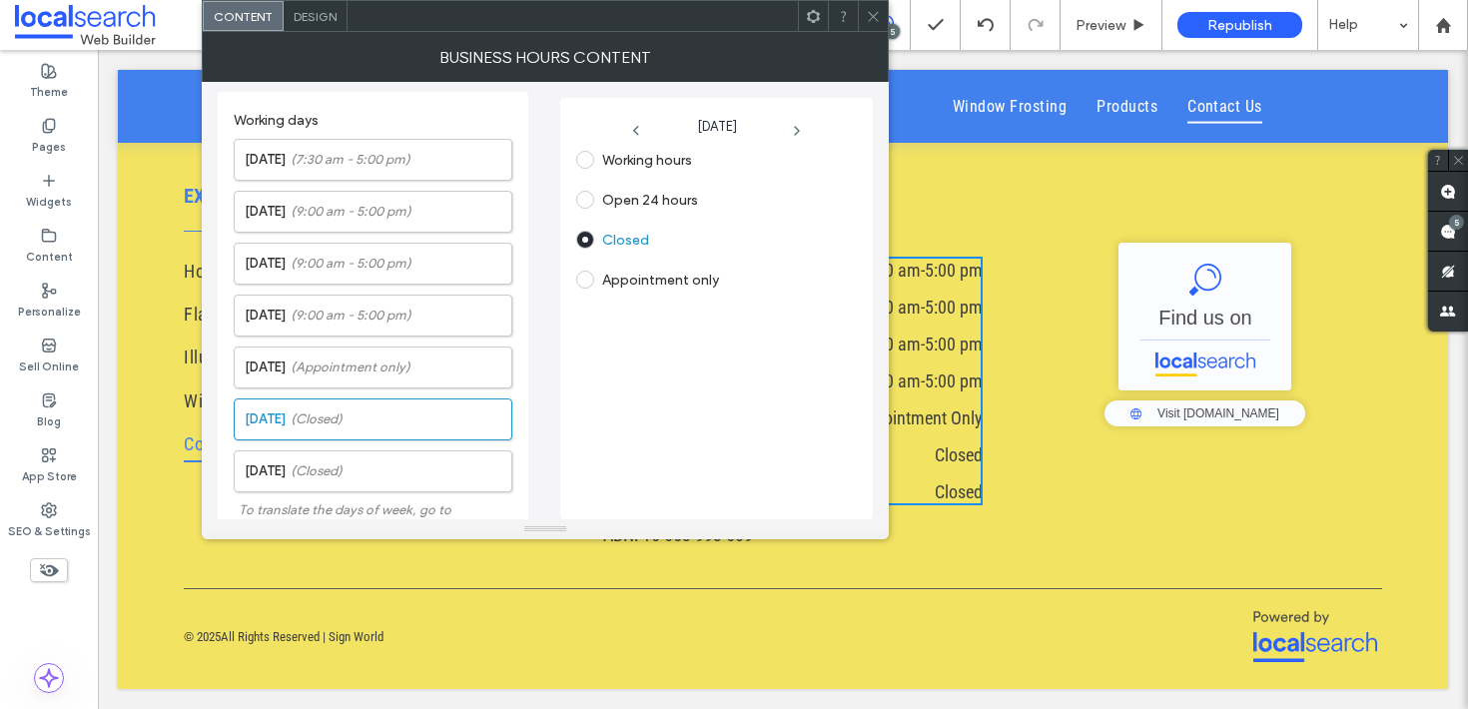
click at [311, 10] on span "Design" at bounding box center [315, 16] width 43 height 15
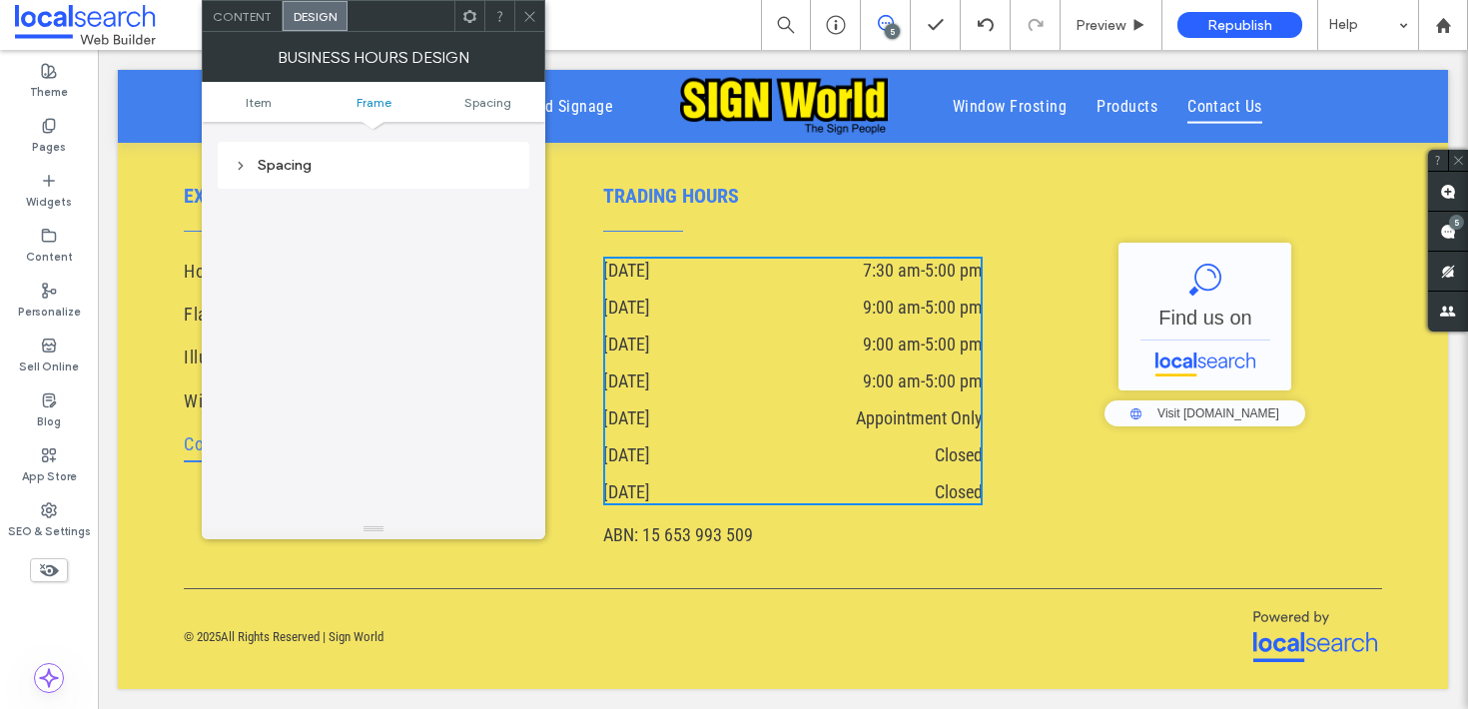
scroll to position [715, 0]
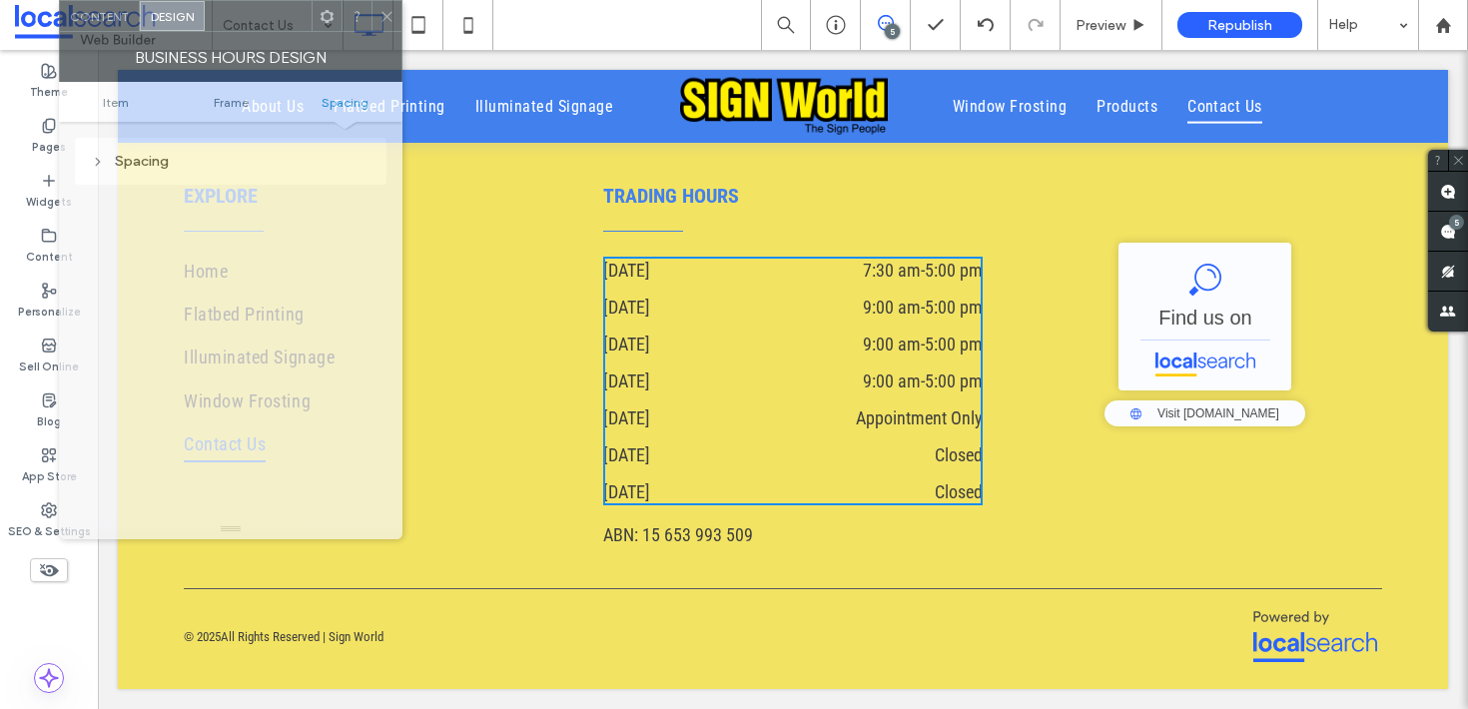
drag, startPoint x: 395, startPoint y: 25, endPoint x: 635, endPoint y: 234, distance: 317.8
click at [253, 0] on html ".wqwq-1{fill:#231f20;} .cls-1q, .cls-2q { fill-rule: evenodd; } .cls-2q { fill:…" at bounding box center [734, 354] width 1468 height 709
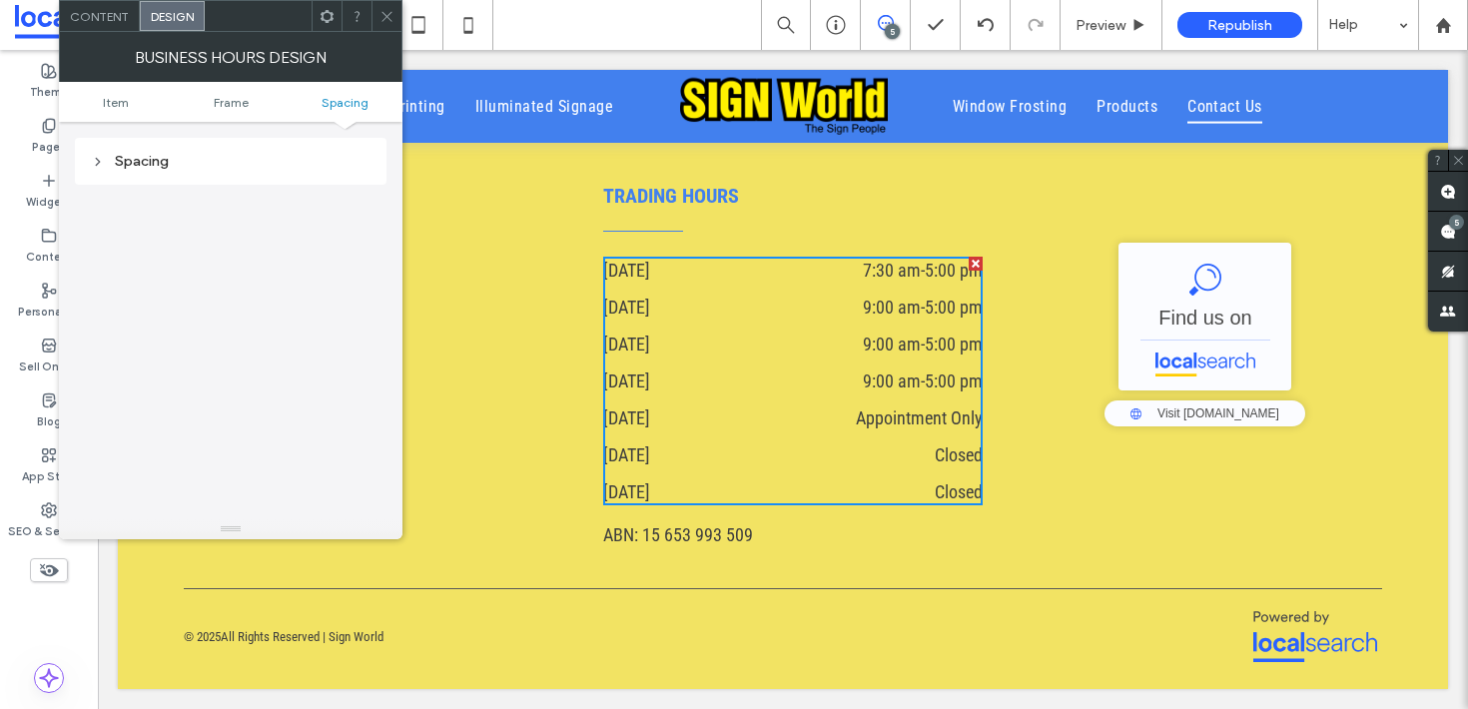
click at [108, 21] on span "Content" at bounding box center [99, 16] width 59 height 15
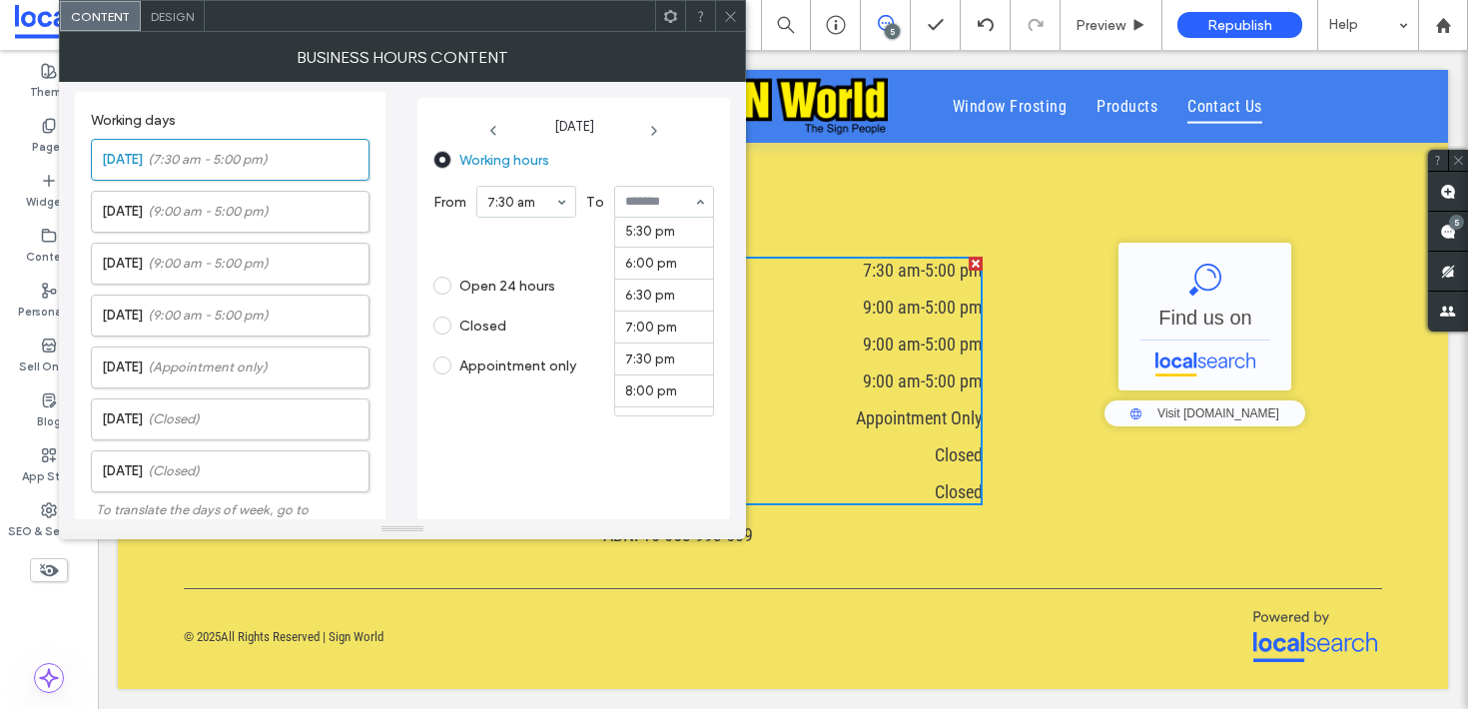
scroll to position [972, 0]
click at [250, 241] on div "Monday (7:30 am - 4:30 pm) Tuesday (9:00 am - 5:00 pm) Wednesday (9:00 am - 5:0…" at bounding box center [230, 311] width 279 height 364
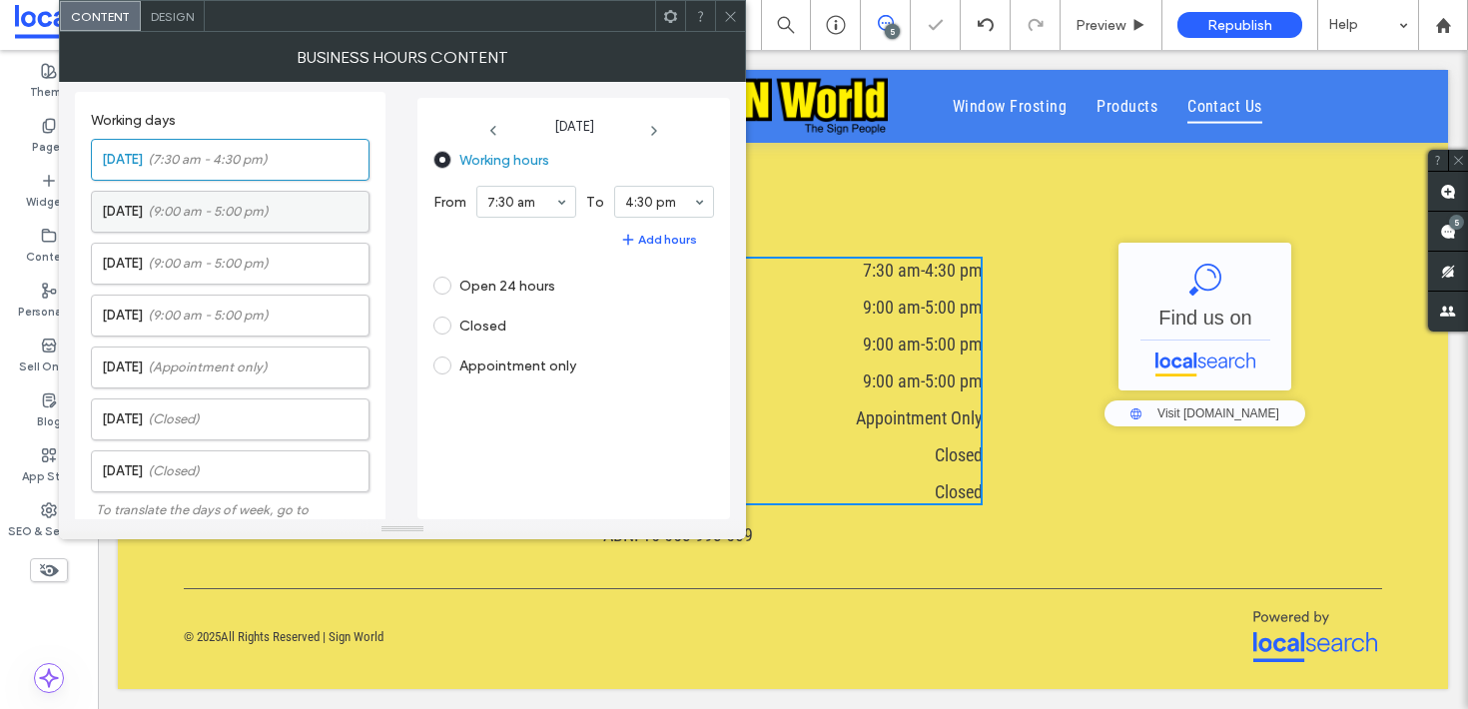
click at [246, 216] on span "(9:00 am - 5:00 pm)" at bounding box center [208, 212] width 121 height 20
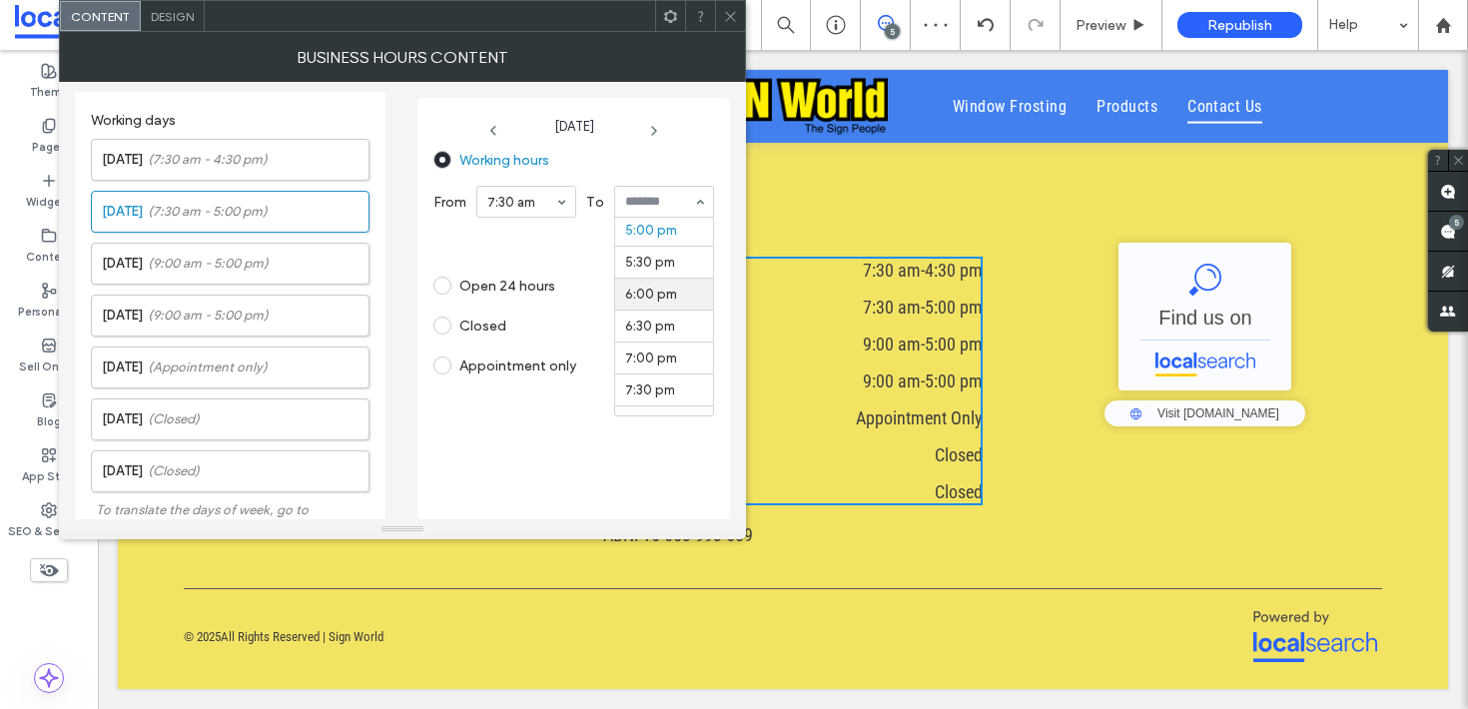
scroll to position [1000, 0]
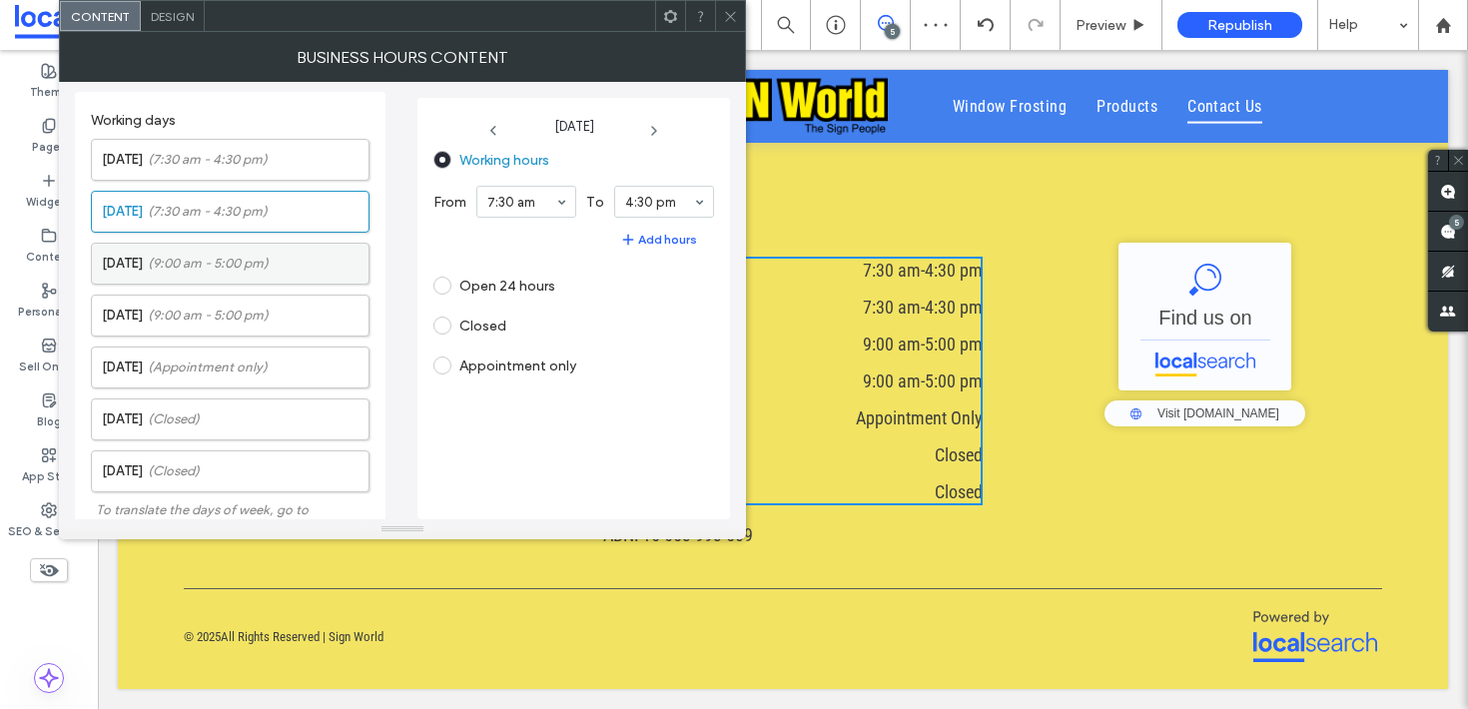
click at [177, 277] on label "Wednesday (9:00 am - 5:00 pm)" at bounding box center [235, 264] width 267 height 40
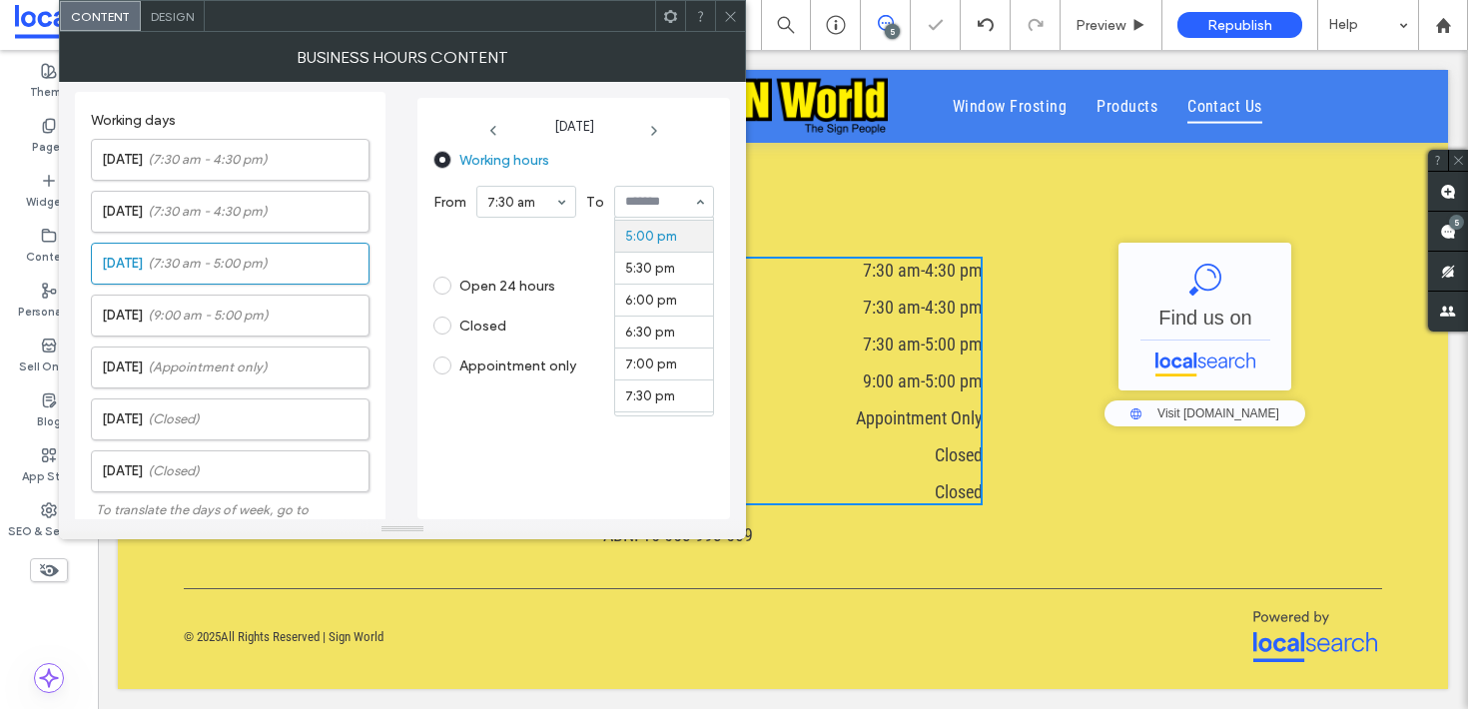
scroll to position [1084, 0]
click at [260, 328] on label "Thursday (9:00 am - 5:00 pm)" at bounding box center [235, 316] width 267 height 40
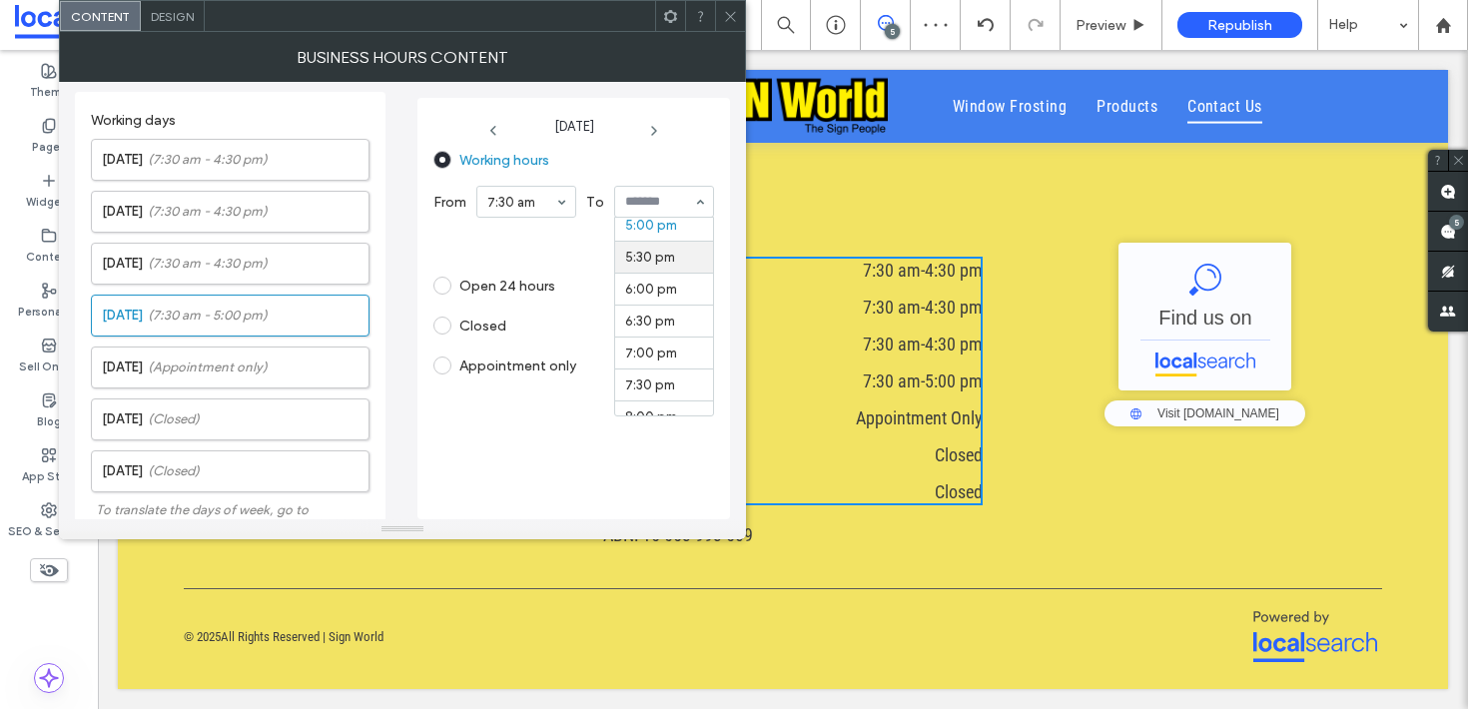
scroll to position [1091, 0]
click at [726, 17] on icon at bounding box center [730, 16] width 15 height 15
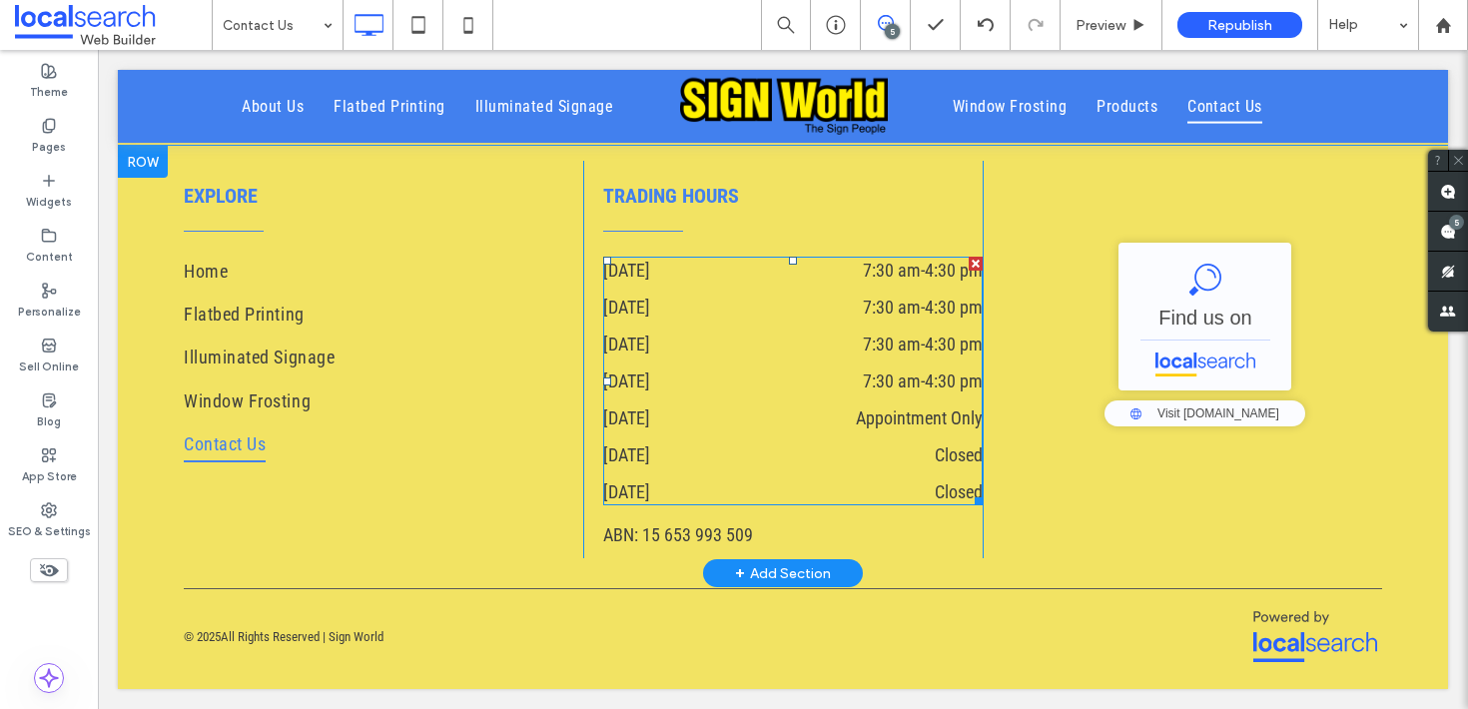
click at [792, 484] on dd "Closed" at bounding box center [871, 491] width 224 height 27
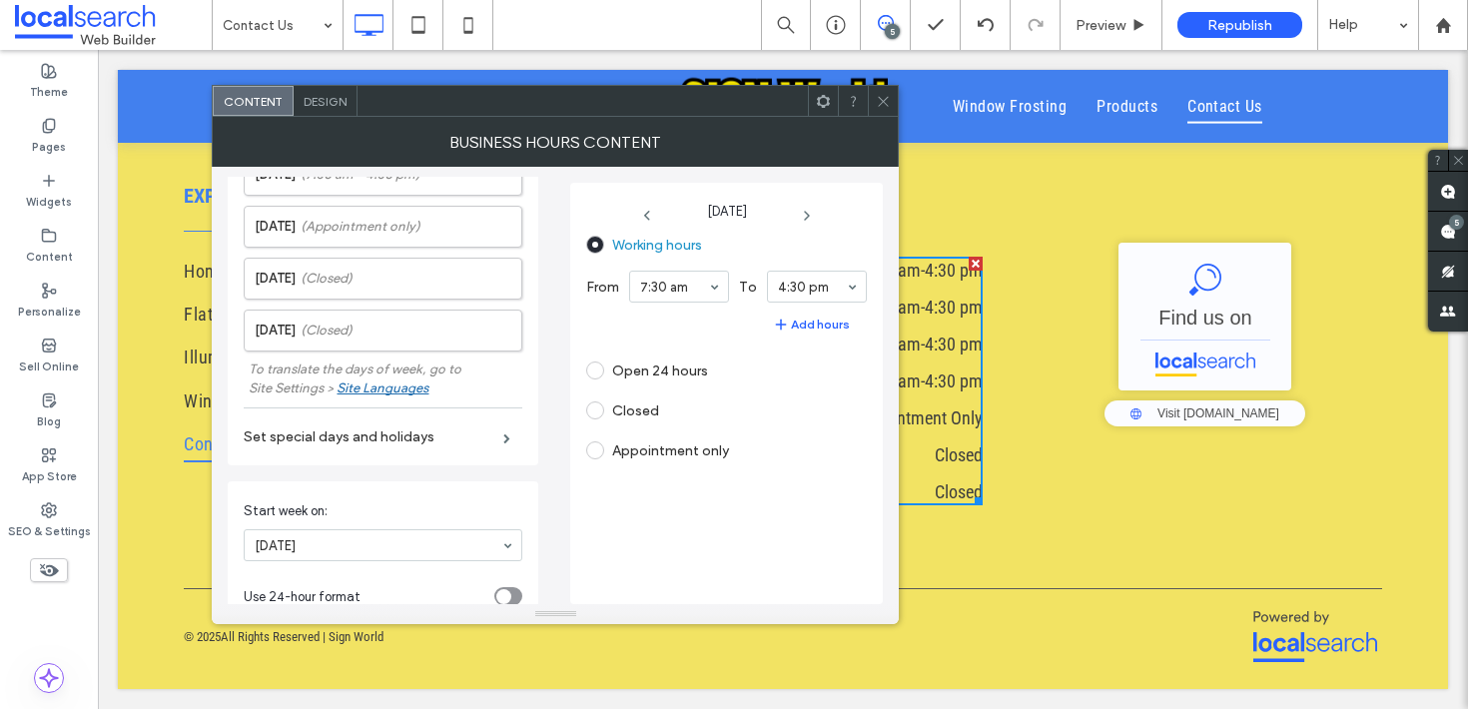
scroll to position [227, 0]
click at [476, 439] on label "Set special days and holidays" at bounding box center [374, 435] width 260 height 37
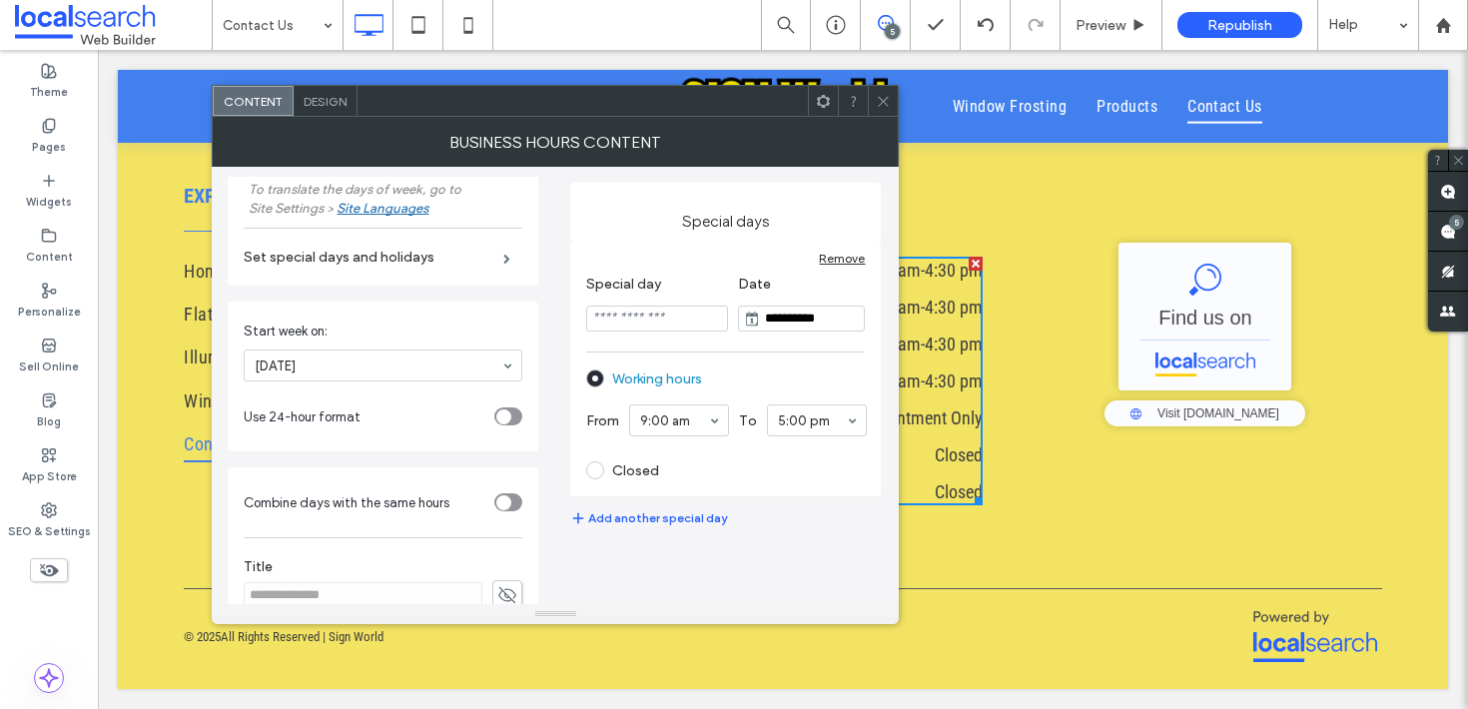
scroll to position [434, 0]
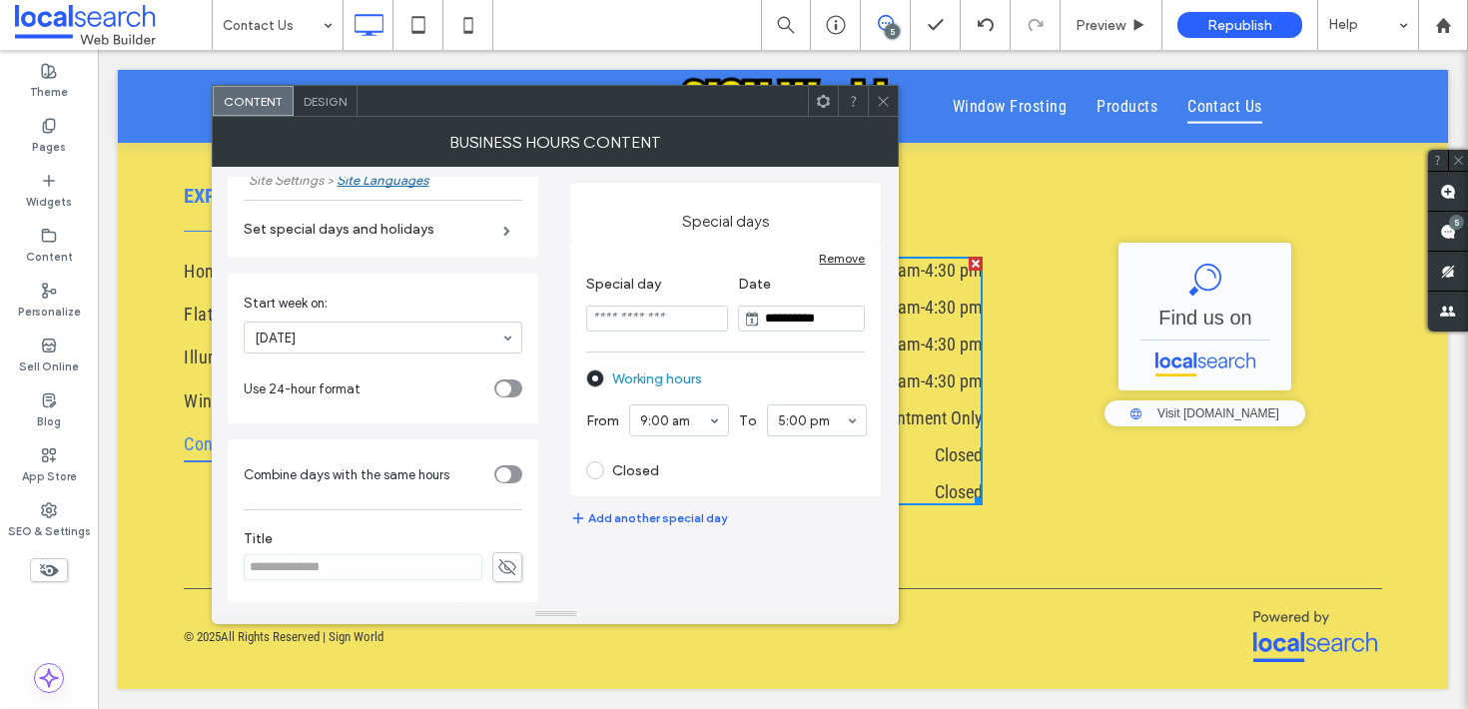
drag, startPoint x: 882, startPoint y: 93, endPoint x: 818, endPoint y: 123, distance: 70.6
click at [881, 94] on icon at bounding box center [883, 101] width 15 height 15
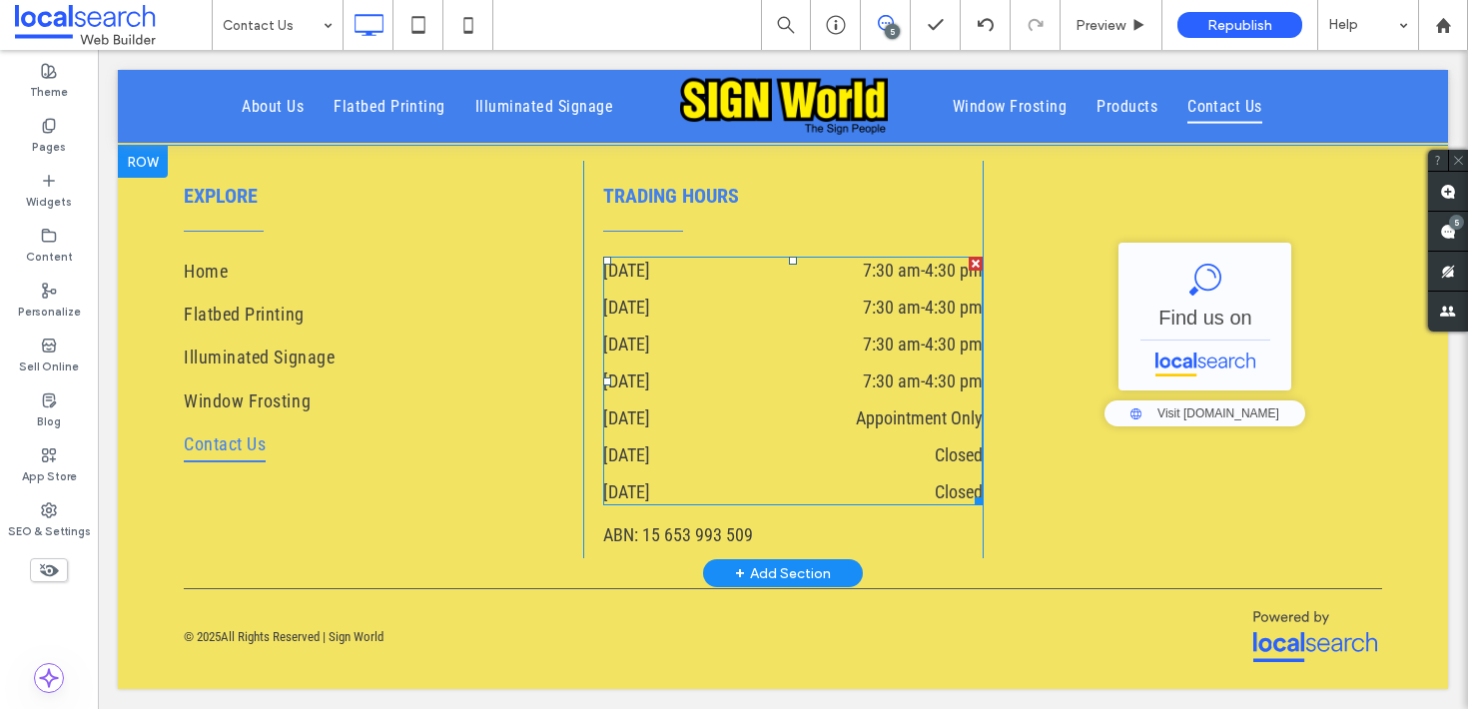
click at [793, 466] on dd "Closed" at bounding box center [871, 454] width 224 height 27
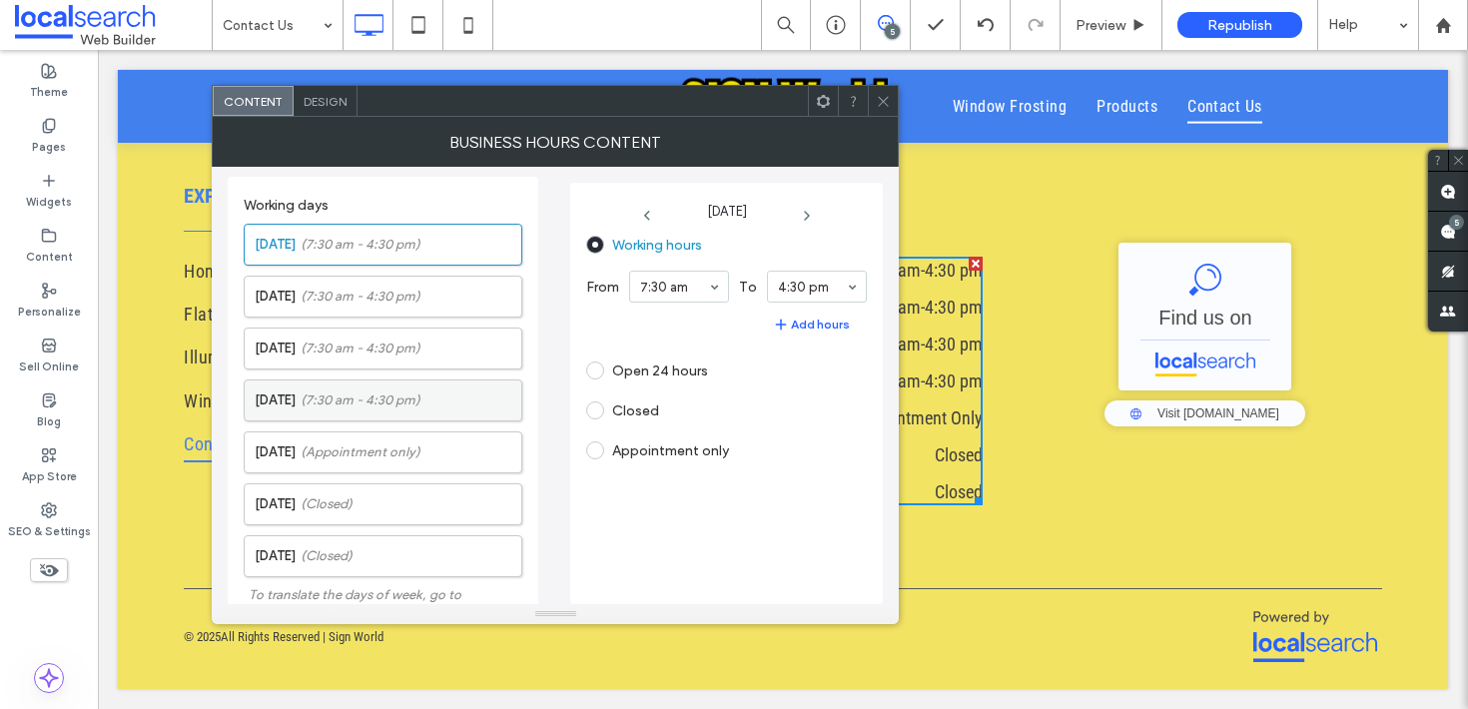
click at [341, 405] on span "(7:30 am - 4:30 pm)" at bounding box center [361, 400] width 120 height 20
click at [331, 435] on label "Friday (Appointment only)" at bounding box center [388, 452] width 267 height 40
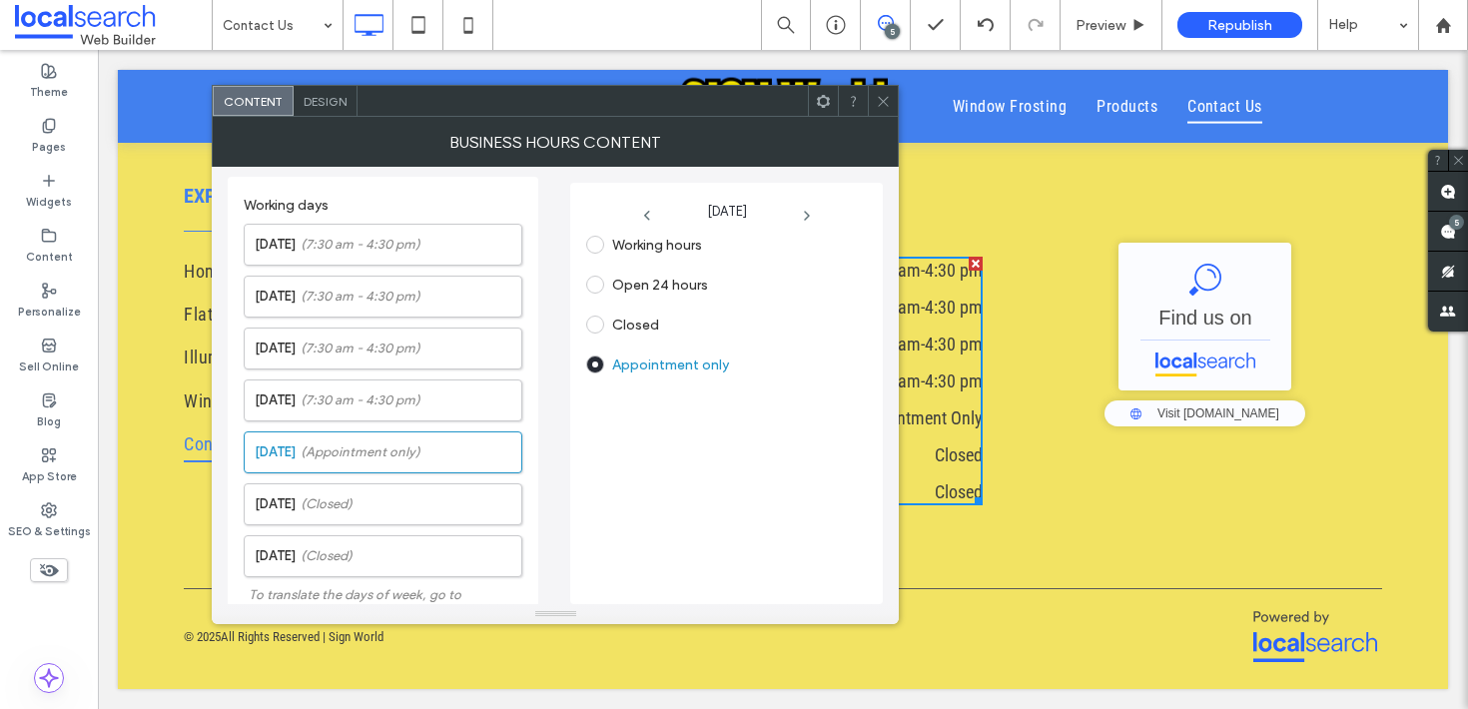
click at [673, 254] on div "Working hours" at bounding box center [718, 245] width 264 height 32
click at [672, 249] on label "Working hours" at bounding box center [657, 245] width 90 height 17
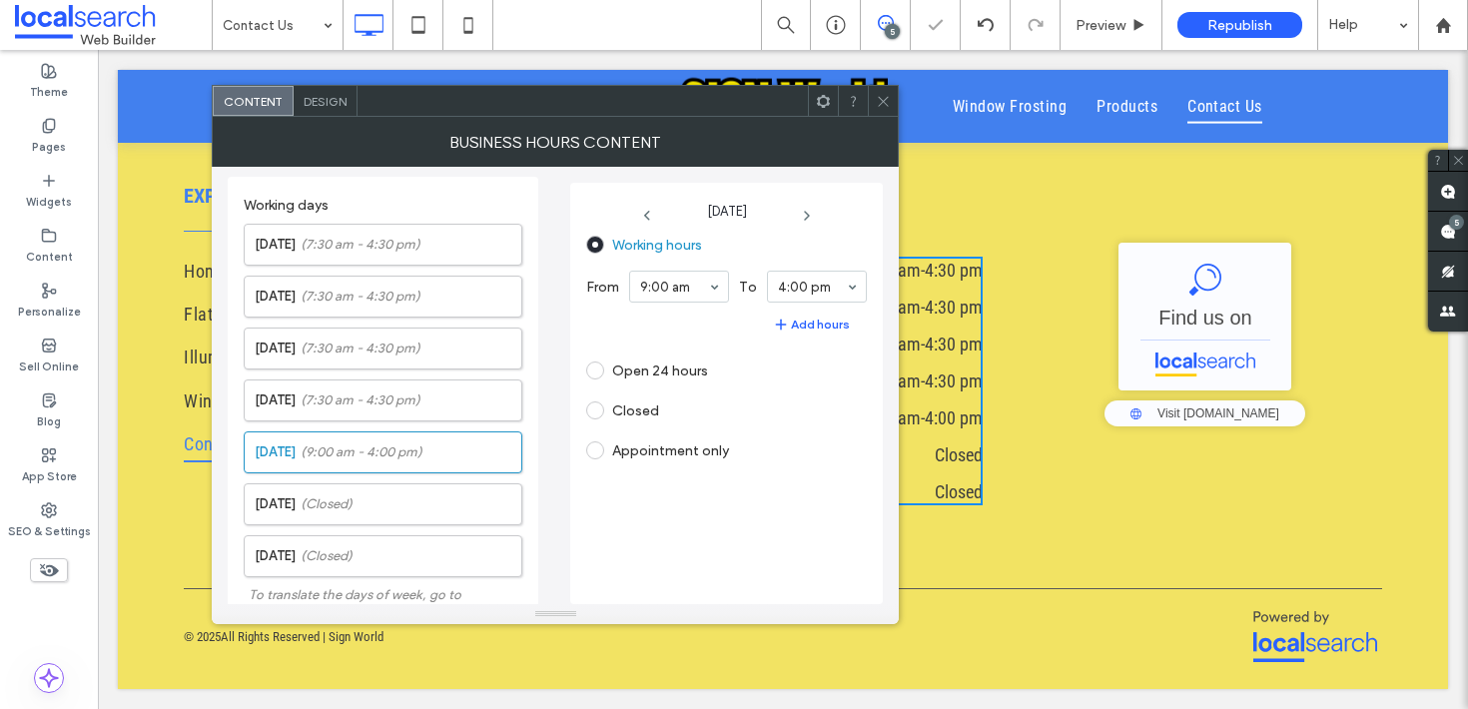
click at [687, 270] on section "9:00 am" at bounding box center [679, 287] width 100 height 52
drag, startPoint x: 880, startPoint y: 97, endPoint x: 823, endPoint y: 104, distance: 57.4
click at [881, 97] on icon at bounding box center [883, 101] width 15 height 15
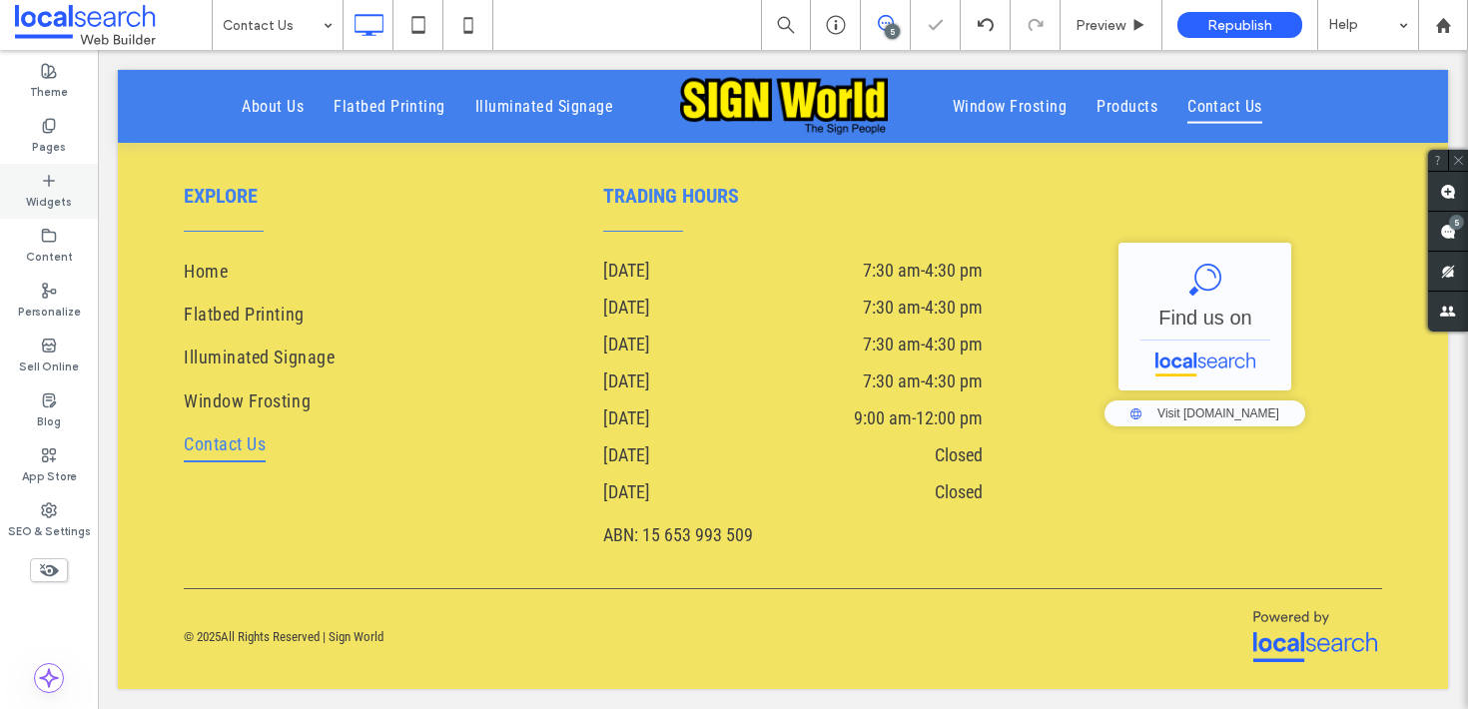
click at [39, 186] on div "Widgets" at bounding box center [49, 191] width 98 height 55
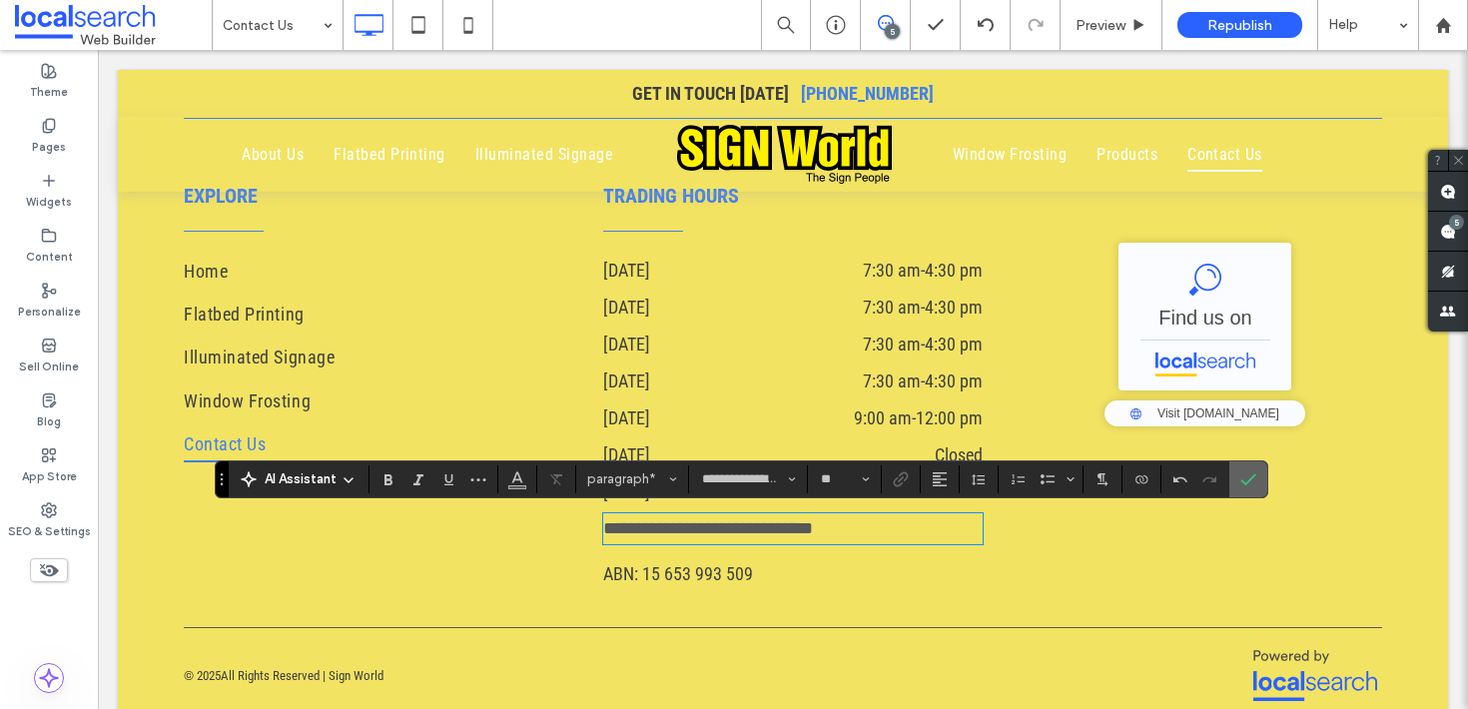
click at [1242, 477] on icon "Confirm" at bounding box center [1248, 479] width 16 height 16
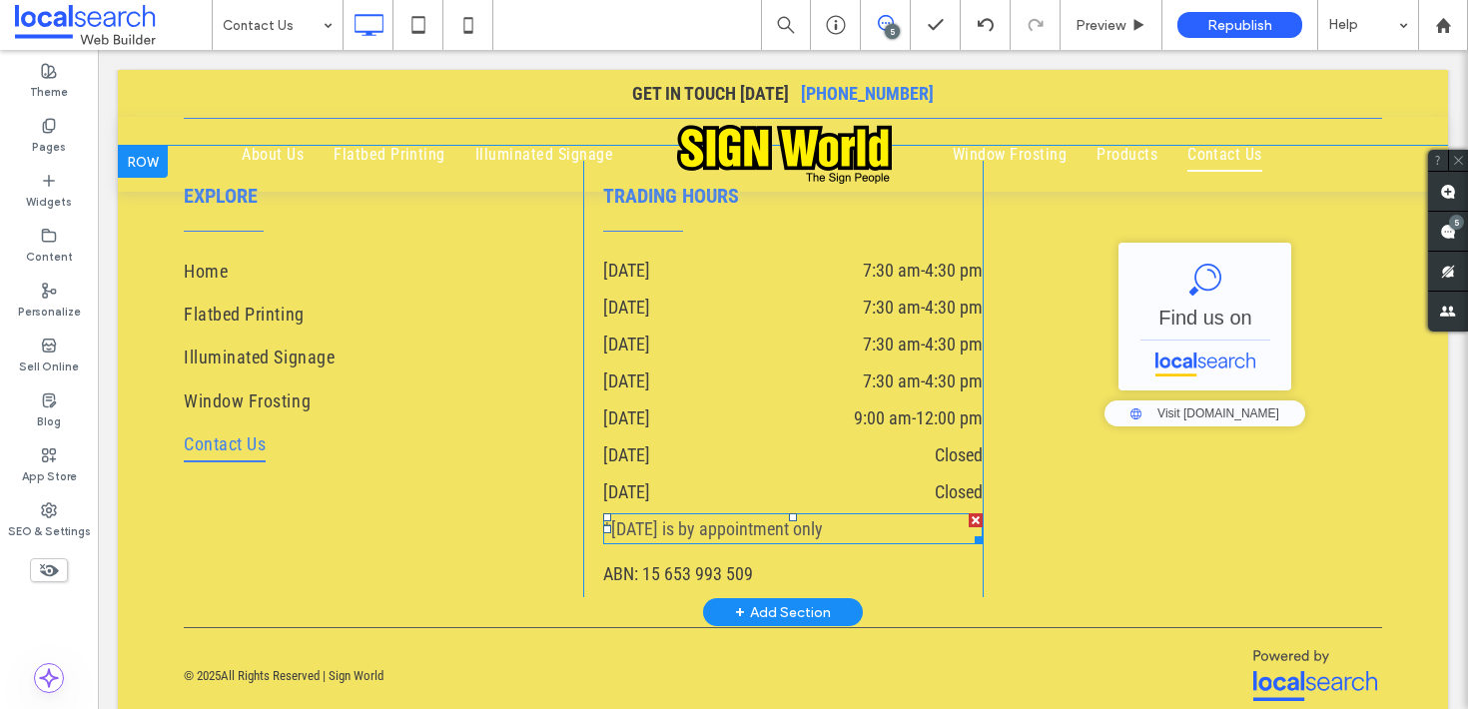
click at [717, 535] on span "*Friday is by appointment only" at bounding box center [713, 528] width 220 height 21
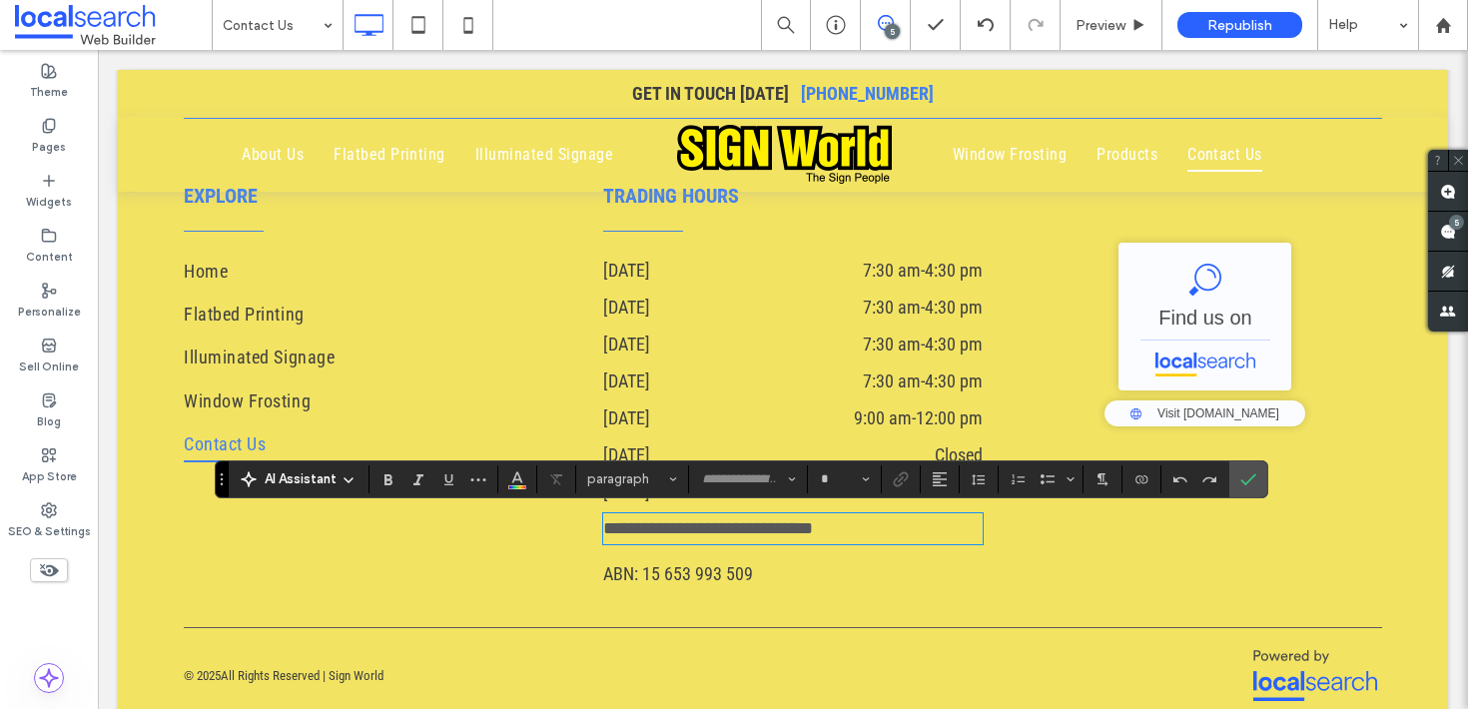
type input "**********"
type input "**"
drag, startPoint x: 596, startPoint y: 526, endPoint x: 668, endPoint y: 523, distance: 72.0
click at [603, 526] on span "**********" at bounding box center [708, 528] width 210 height 18
click at [1245, 472] on icon "Confirm" at bounding box center [1248, 479] width 16 height 16
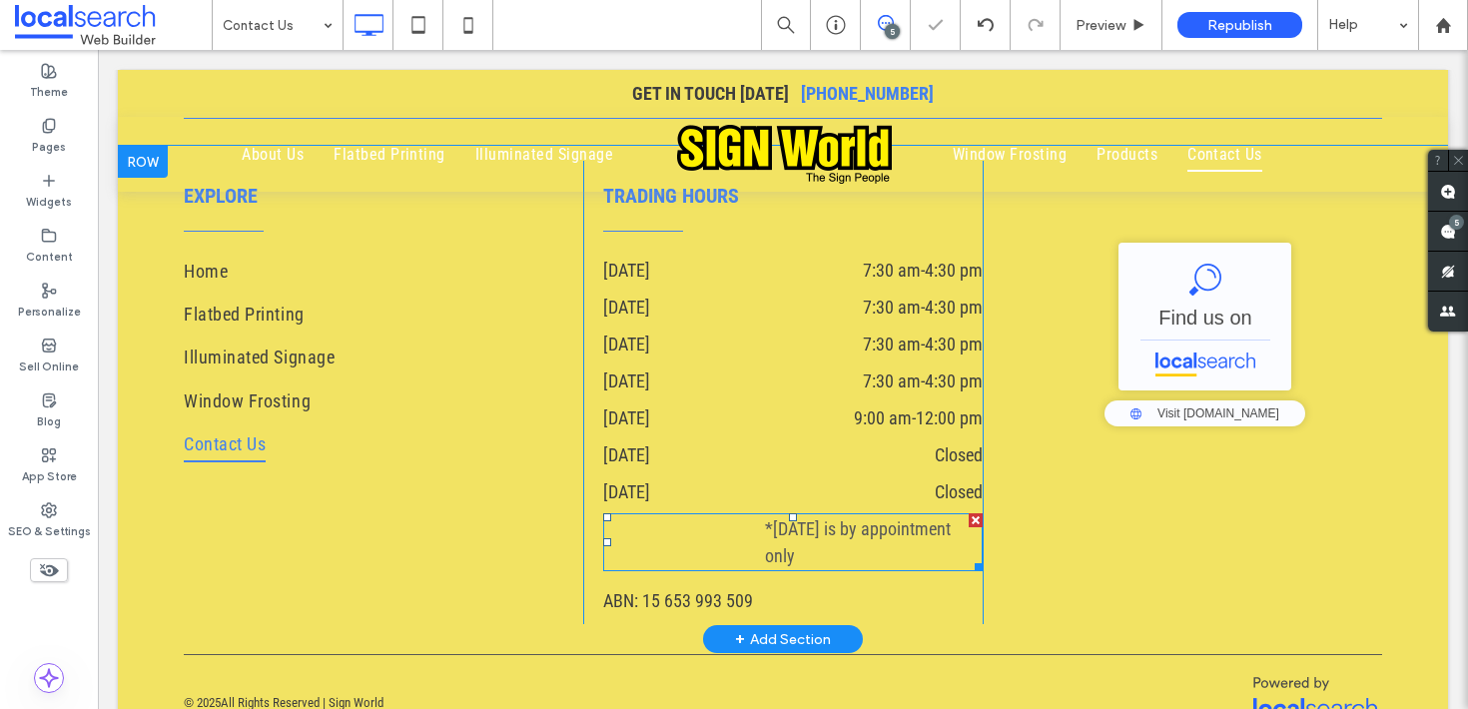
click at [754, 533] on p "*Friday is by appointment only" at bounding box center [793, 542] width 380 height 54
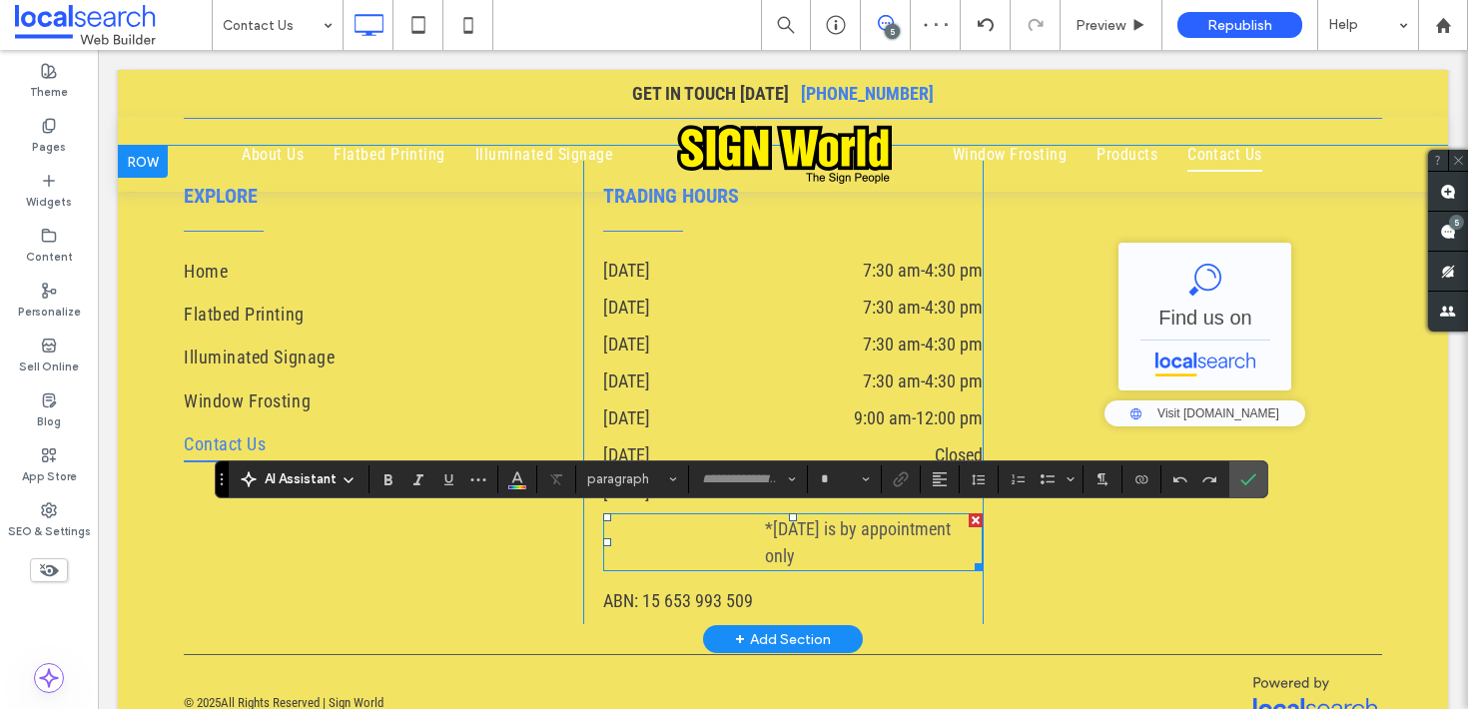
type input "**********"
type input "**"
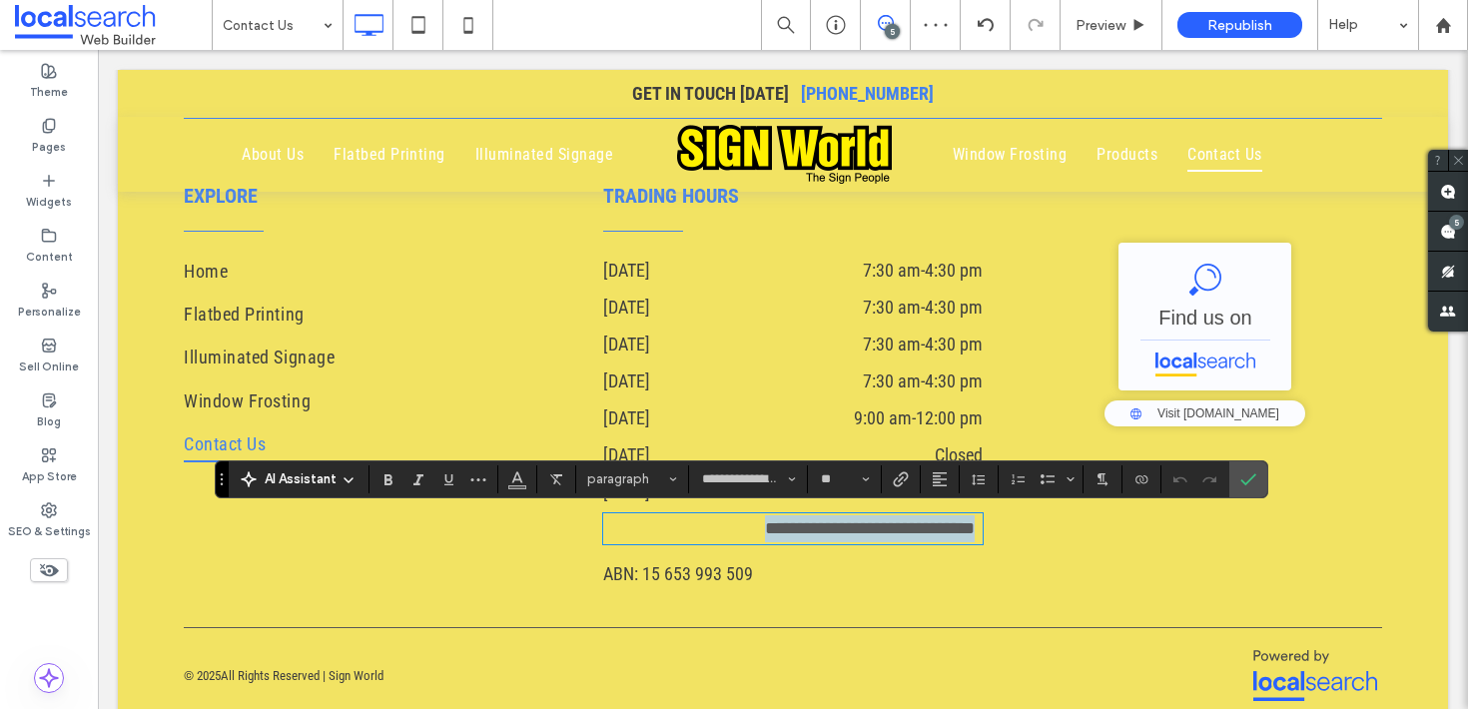
drag, startPoint x: 755, startPoint y: 528, endPoint x: 983, endPoint y: 525, distance: 227.7
click at [983, 525] on div "**********" at bounding box center [783, 379] width 1198 height 436
copy span "**********"
click at [854, 544] on div "**********" at bounding box center [782, 379] width 399 height 436
click at [854, 529] on span "**********" at bounding box center [870, 528] width 210 height 18
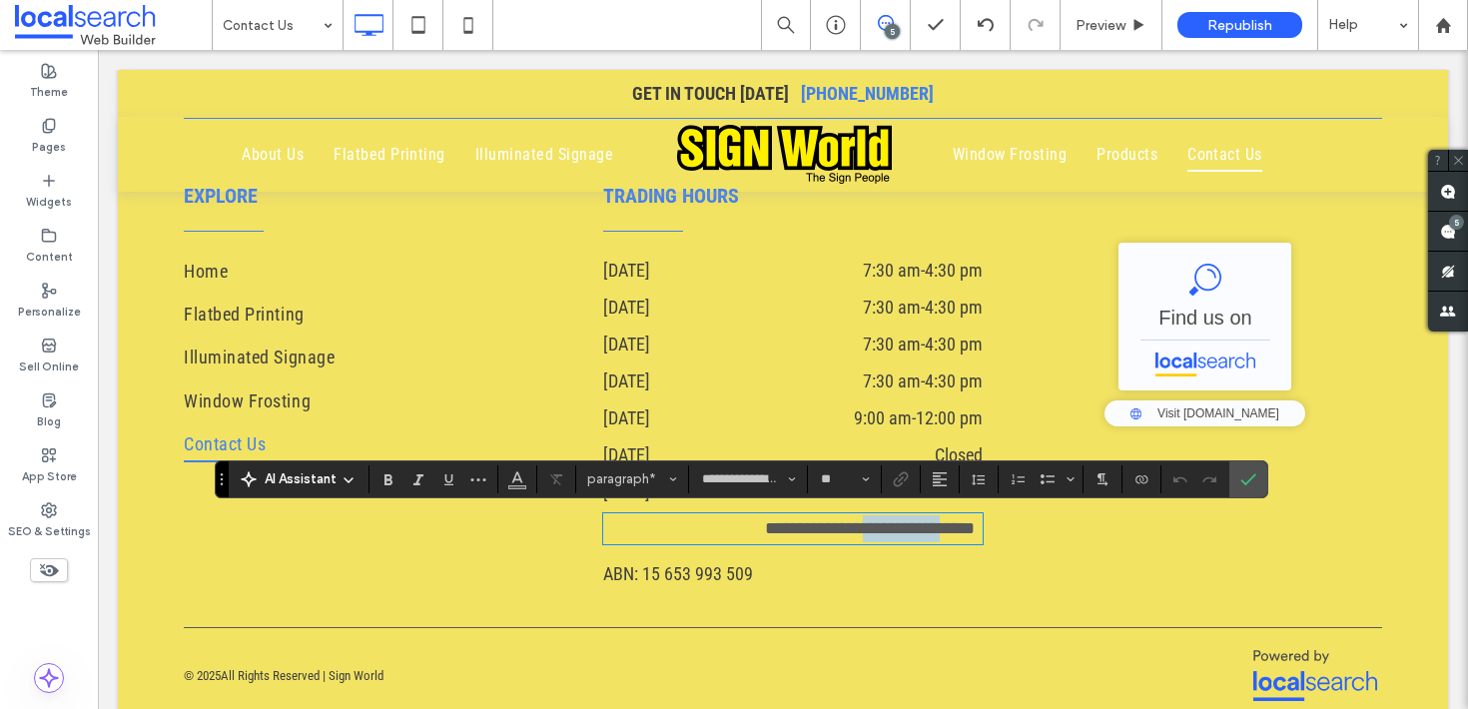
click at [854, 529] on span "**********" at bounding box center [870, 528] width 210 height 18
click at [748, 537] on p "**********" at bounding box center [793, 528] width 380 height 27
drag, startPoint x: 847, startPoint y: 568, endPoint x: 722, endPoint y: 524, distance: 132.3
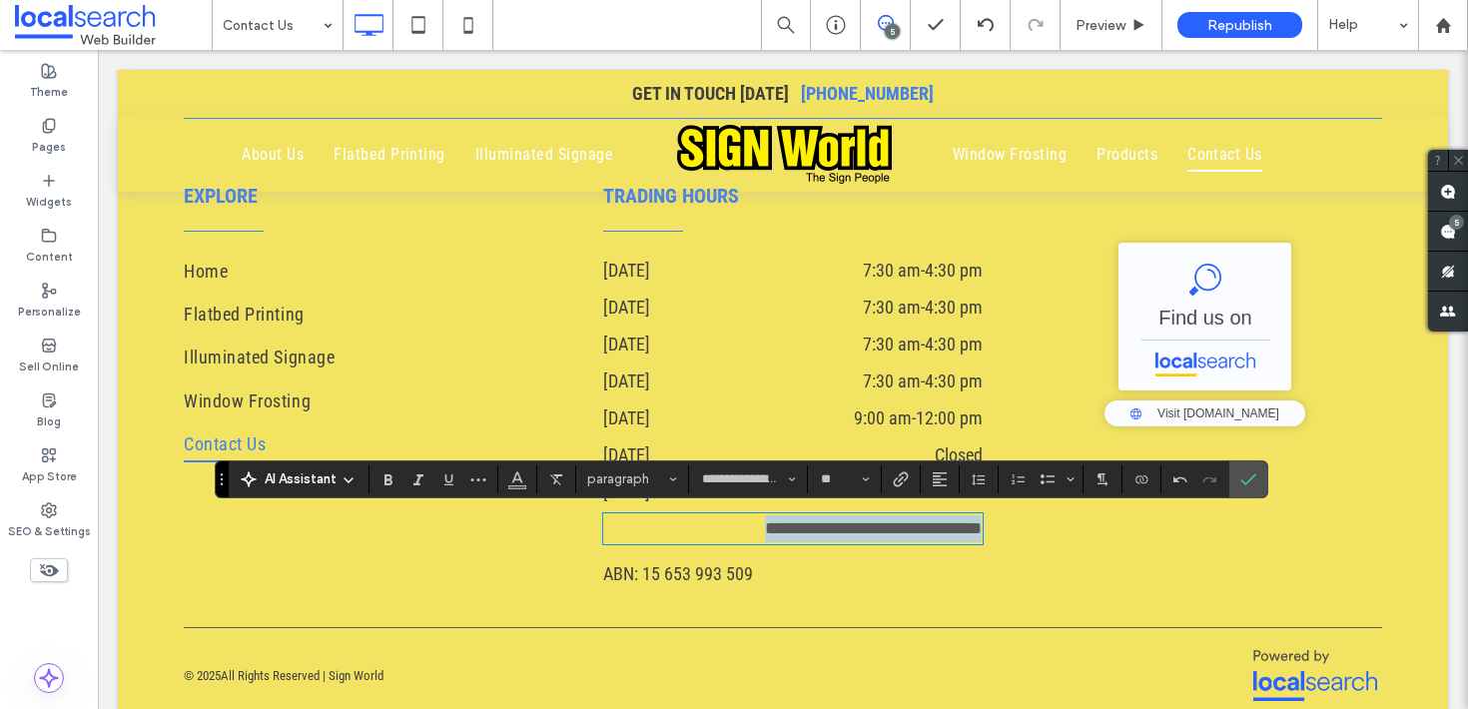
click at [722, 524] on p "**********" at bounding box center [793, 528] width 380 height 27
click at [418, 476] on use "Italic" at bounding box center [418, 479] width 10 height 11
click at [743, 542] on p "**********" at bounding box center [793, 528] width 380 height 27
click at [747, 534] on p "**********" at bounding box center [793, 528] width 380 height 27
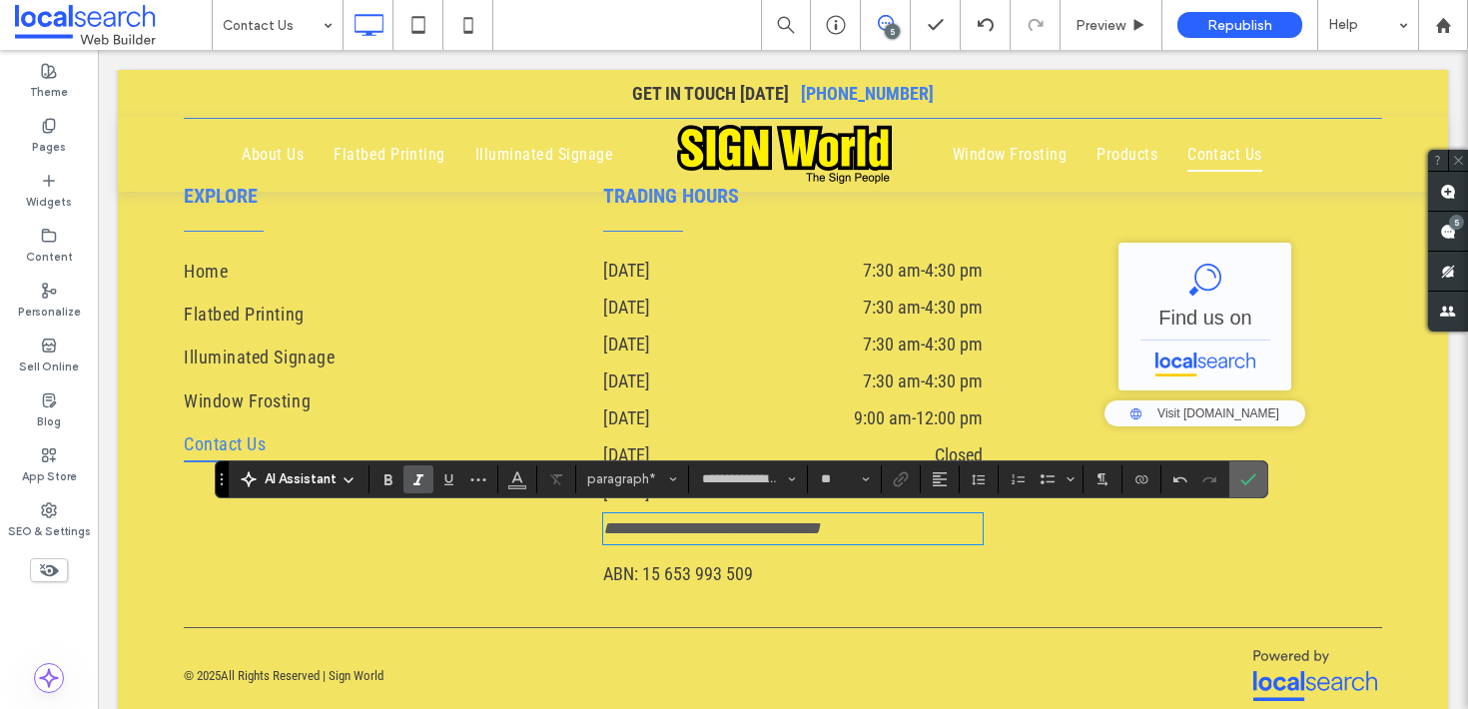
click at [1243, 483] on icon "Confirm" at bounding box center [1248, 479] width 16 height 16
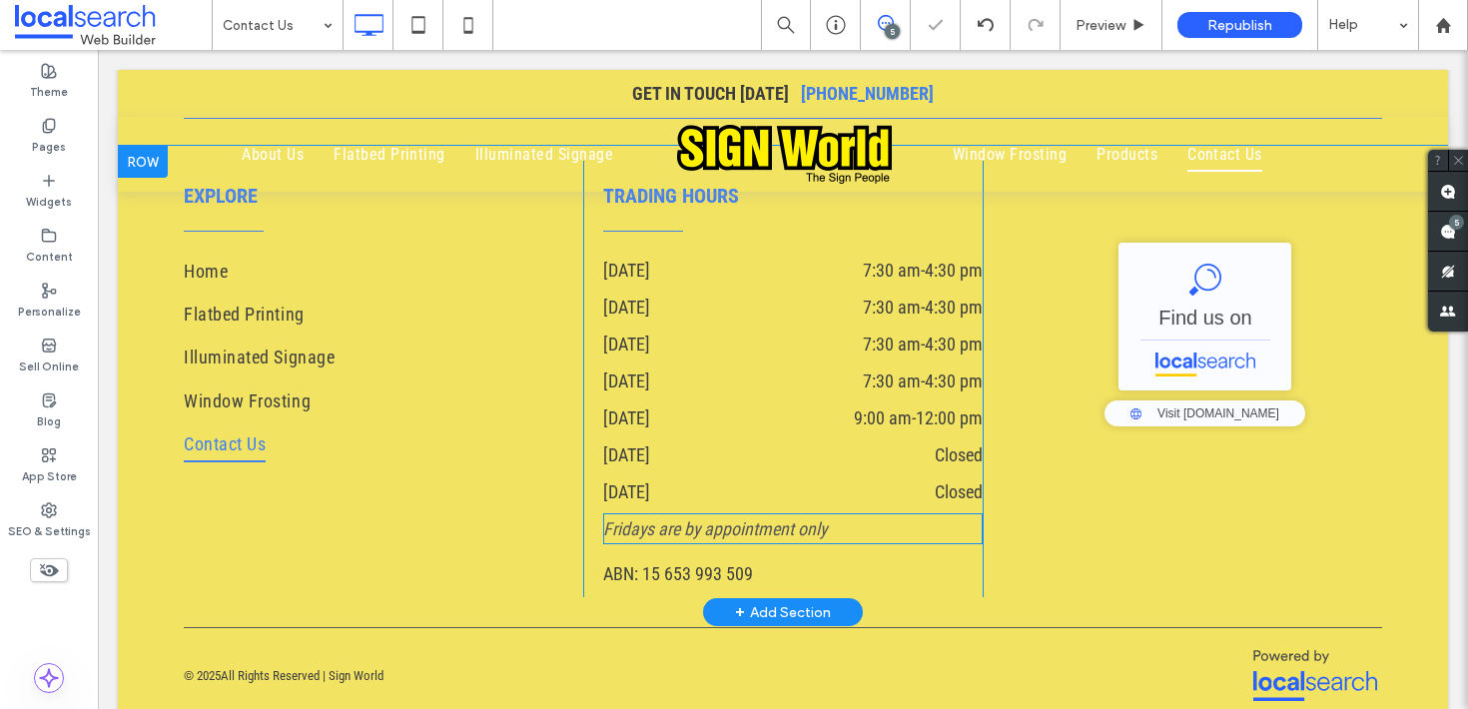
click at [775, 525] on span "Fridays are by appointment only" at bounding box center [715, 528] width 224 height 21
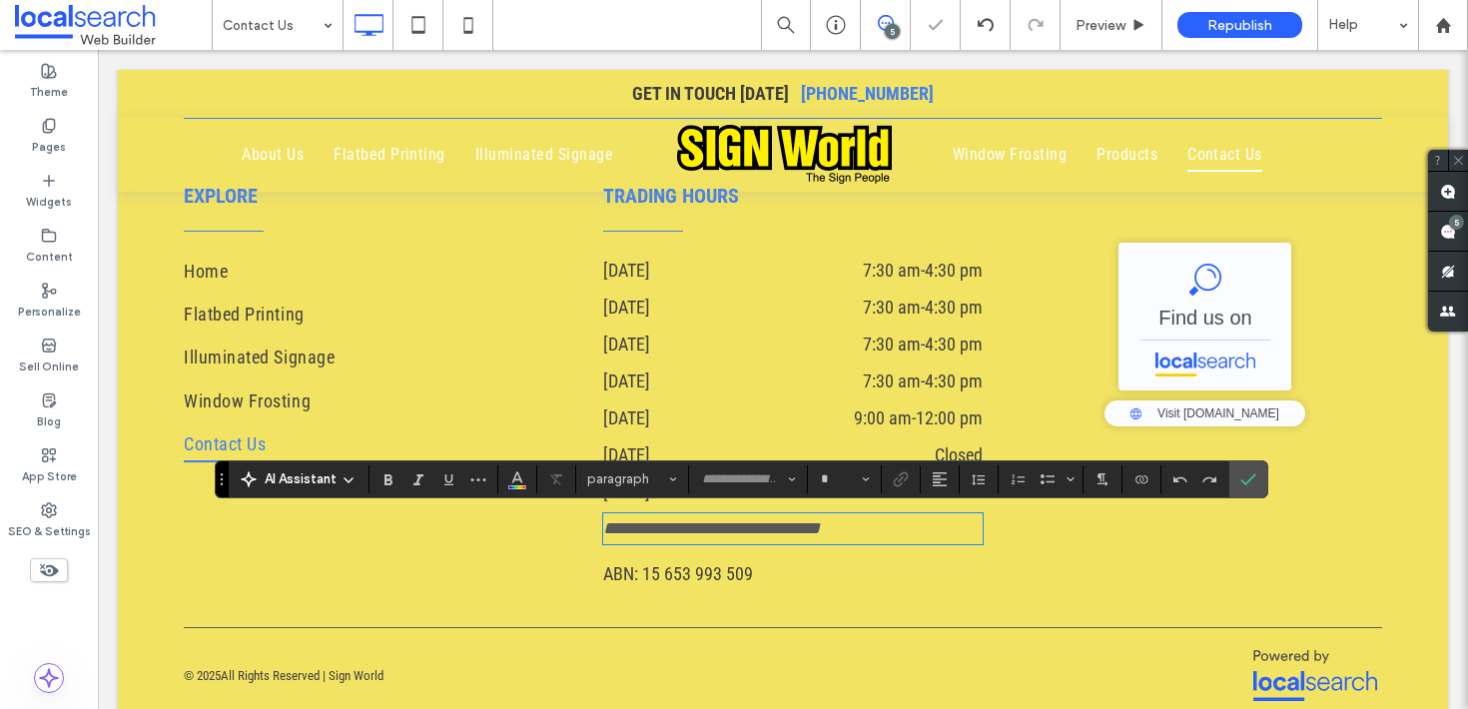
type input "**********"
type input "**"
drag, startPoint x: 643, startPoint y: 531, endPoint x: 599, endPoint y: 526, distance: 44.2
click at [642, 531] on span "**********" at bounding box center [711, 528] width 217 height 18
click at [603, 526] on span "**********" at bounding box center [711, 528] width 217 height 18
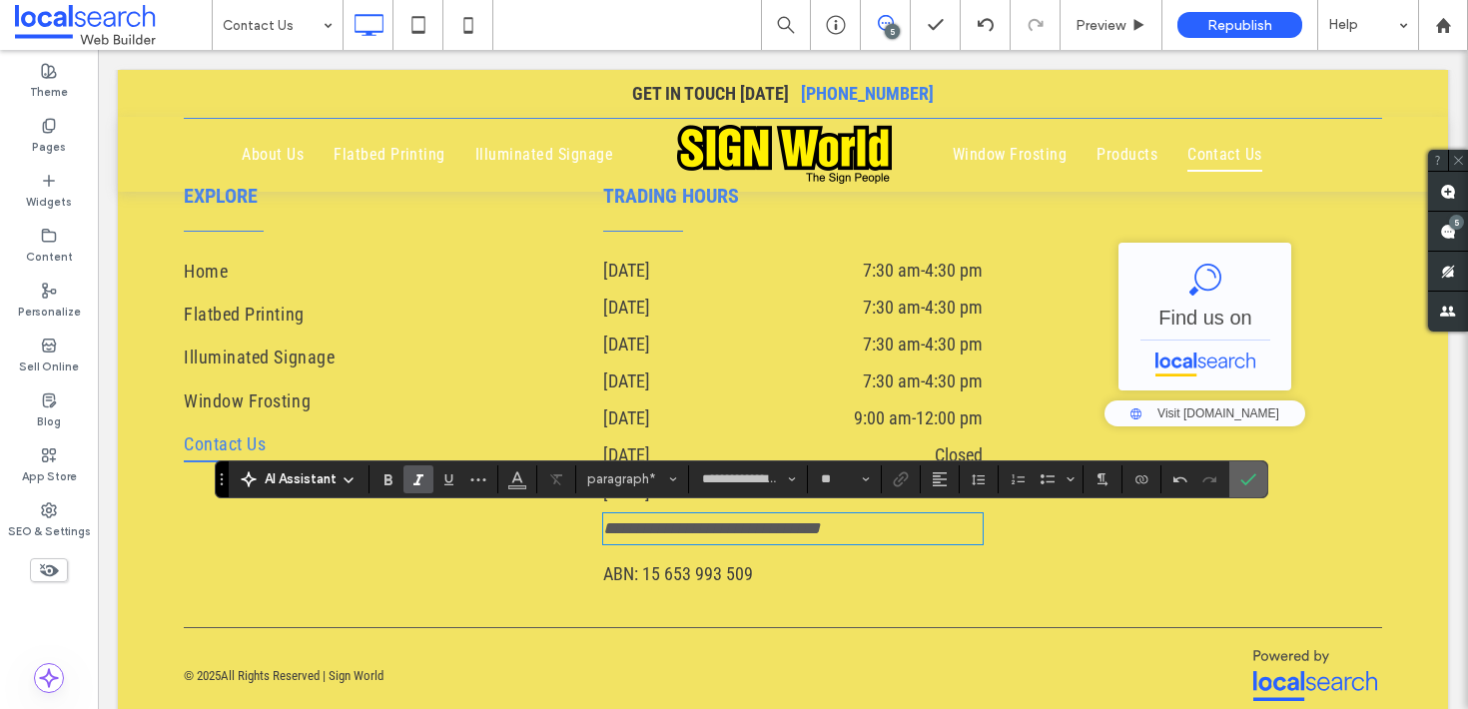
click at [1248, 478] on icon "Confirm" at bounding box center [1248, 479] width 16 height 16
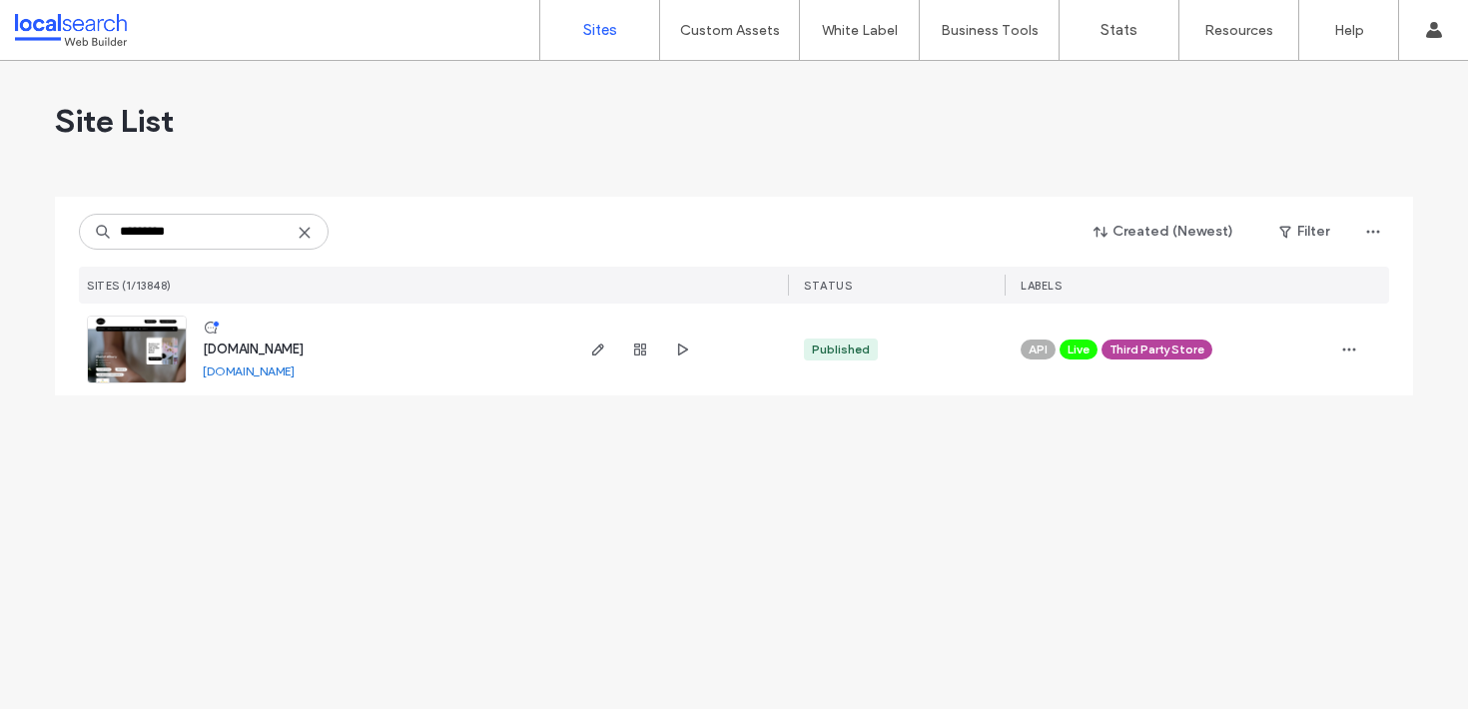
type input "*********"
click at [218, 345] on span "www.hellopoppylane.com.au" at bounding box center [253, 349] width 101 height 15
click at [227, 347] on span "www.hellopoppylane.com.au" at bounding box center [253, 349] width 101 height 15
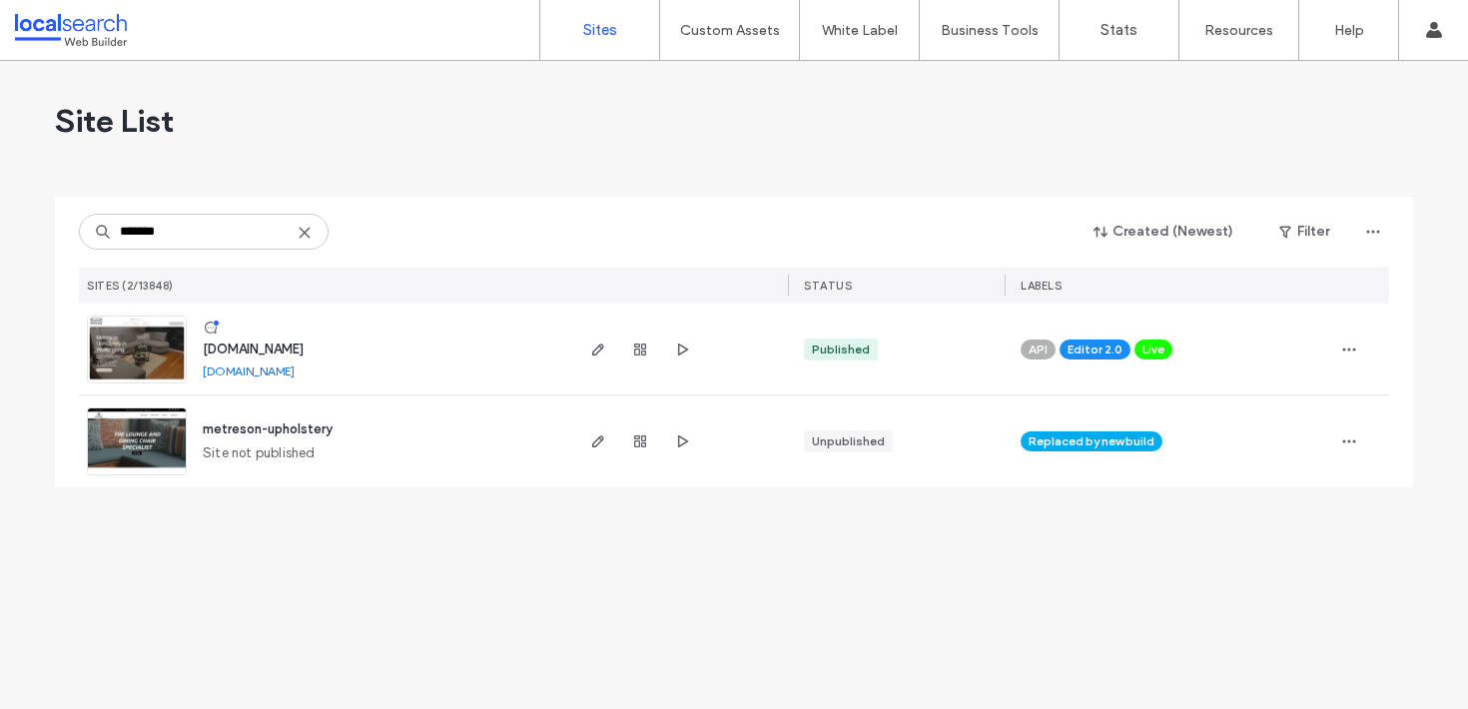
type input "*******"
click at [267, 348] on span "[DOMAIN_NAME]" at bounding box center [253, 349] width 101 height 15
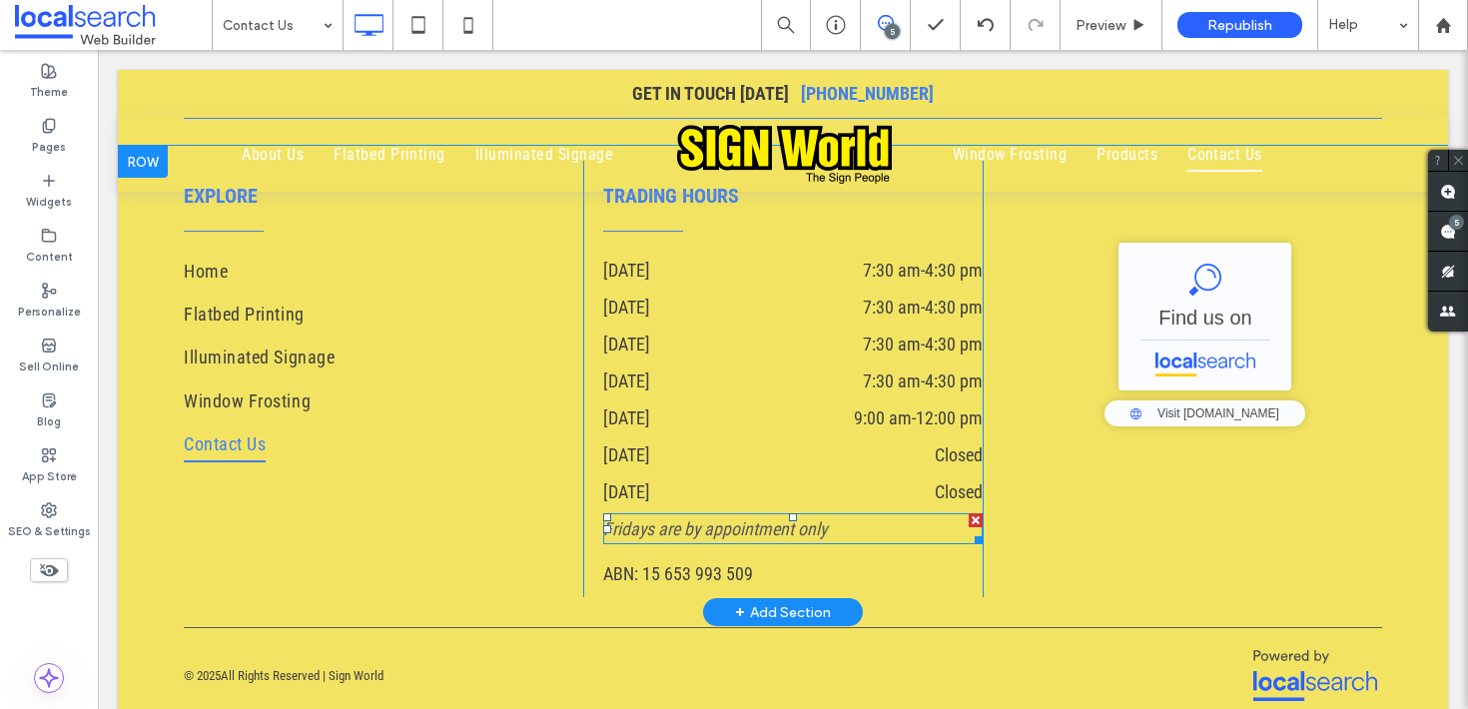
click at [657, 536] on span "Fridays are by appointment only" at bounding box center [715, 528] width 224 height 21
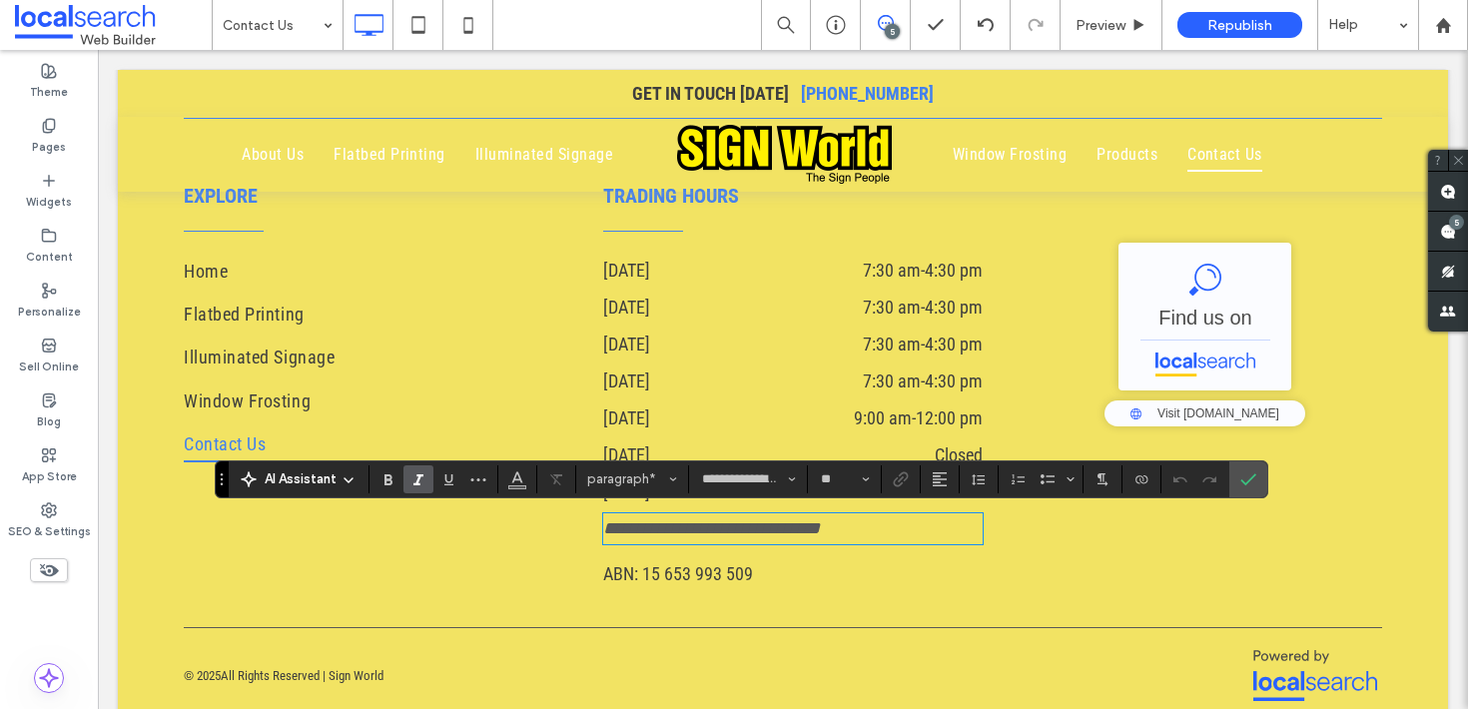
click at [603, 526] on span "**********" at bounding box center [711, 528] width 217 height 18
click at [696, 525] on p "**********" at bounding box center [793, 528] width 380 height 27
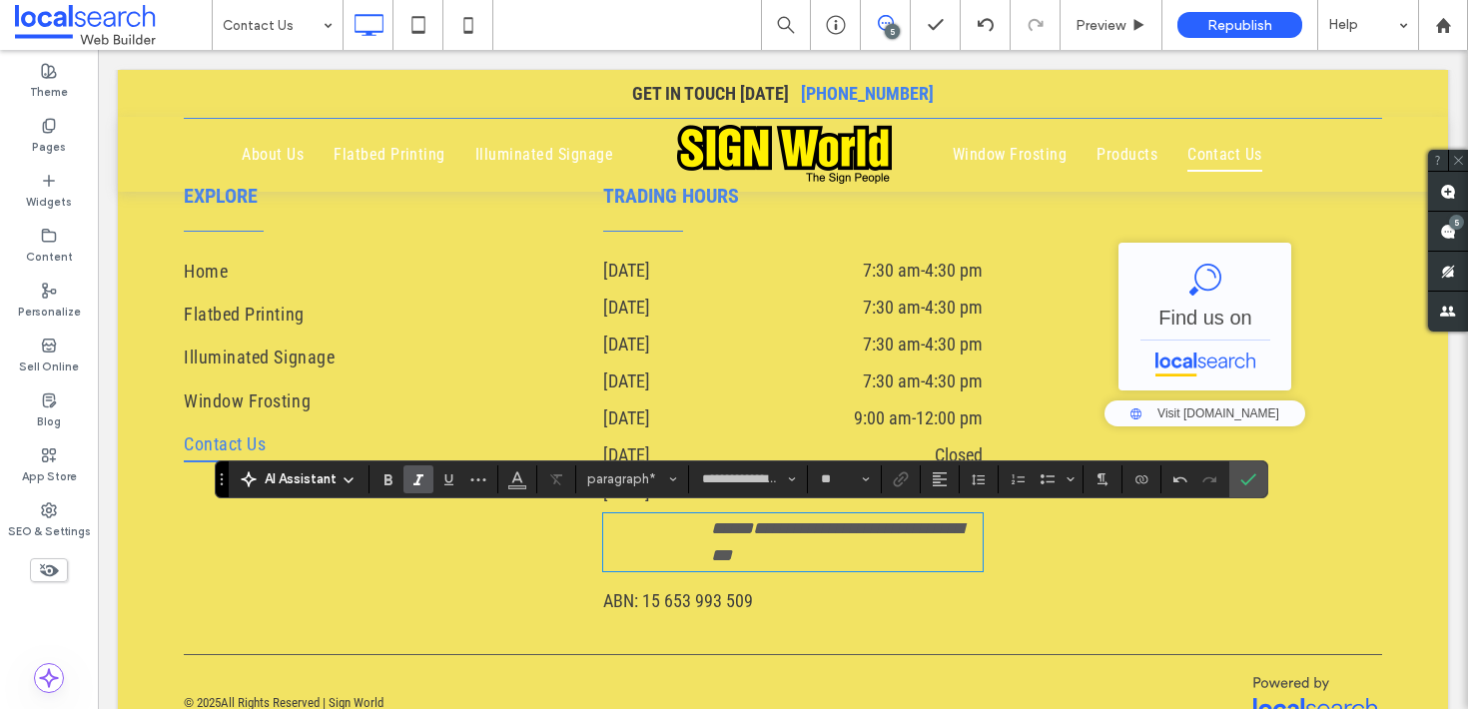
click at [603, 528] on p "**********" at bounding box center [793, 542] width 380 height 54
click at [1242, 465] on span "Confirm" at bounding box center [1244, 479] width 9 height 36
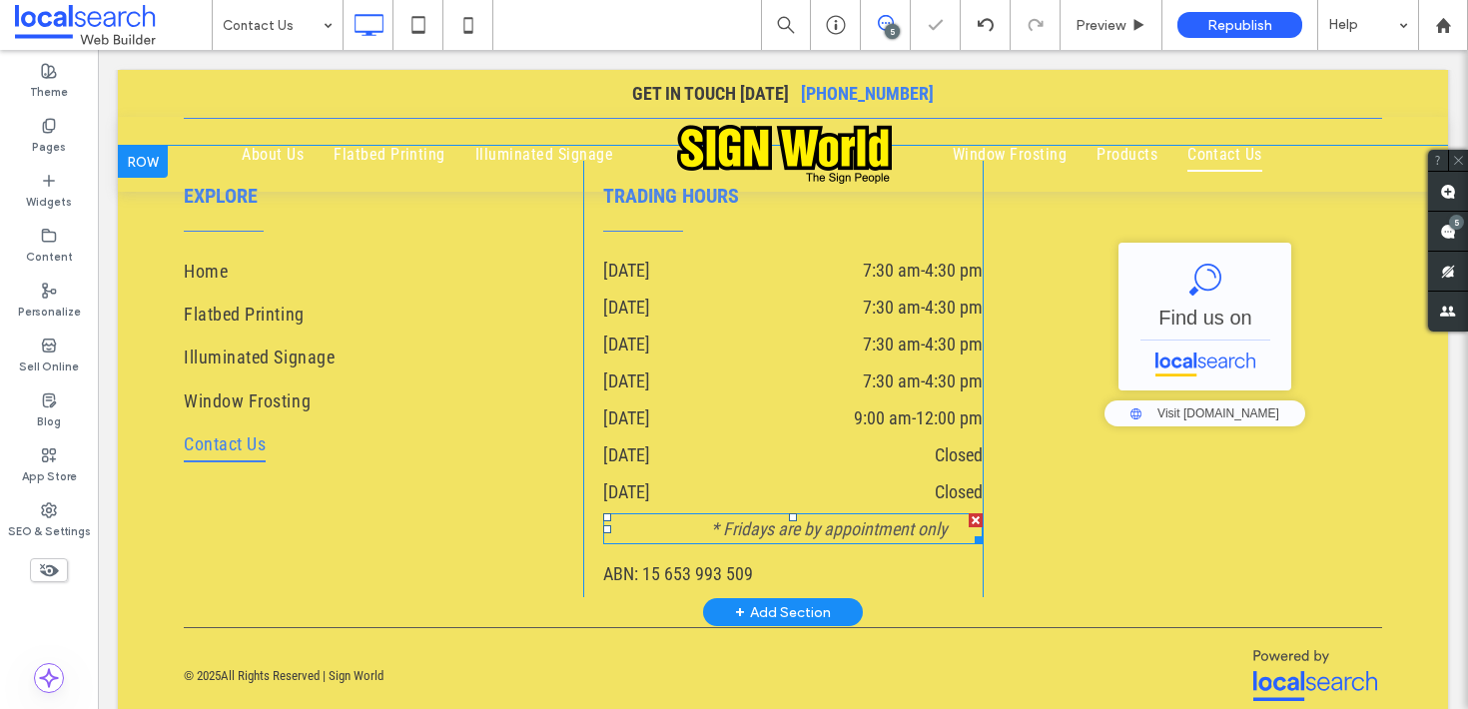
click at [929, 523] on span "* Fridays are by appointment only" at bounding box center [829, 528] width 236 height 21
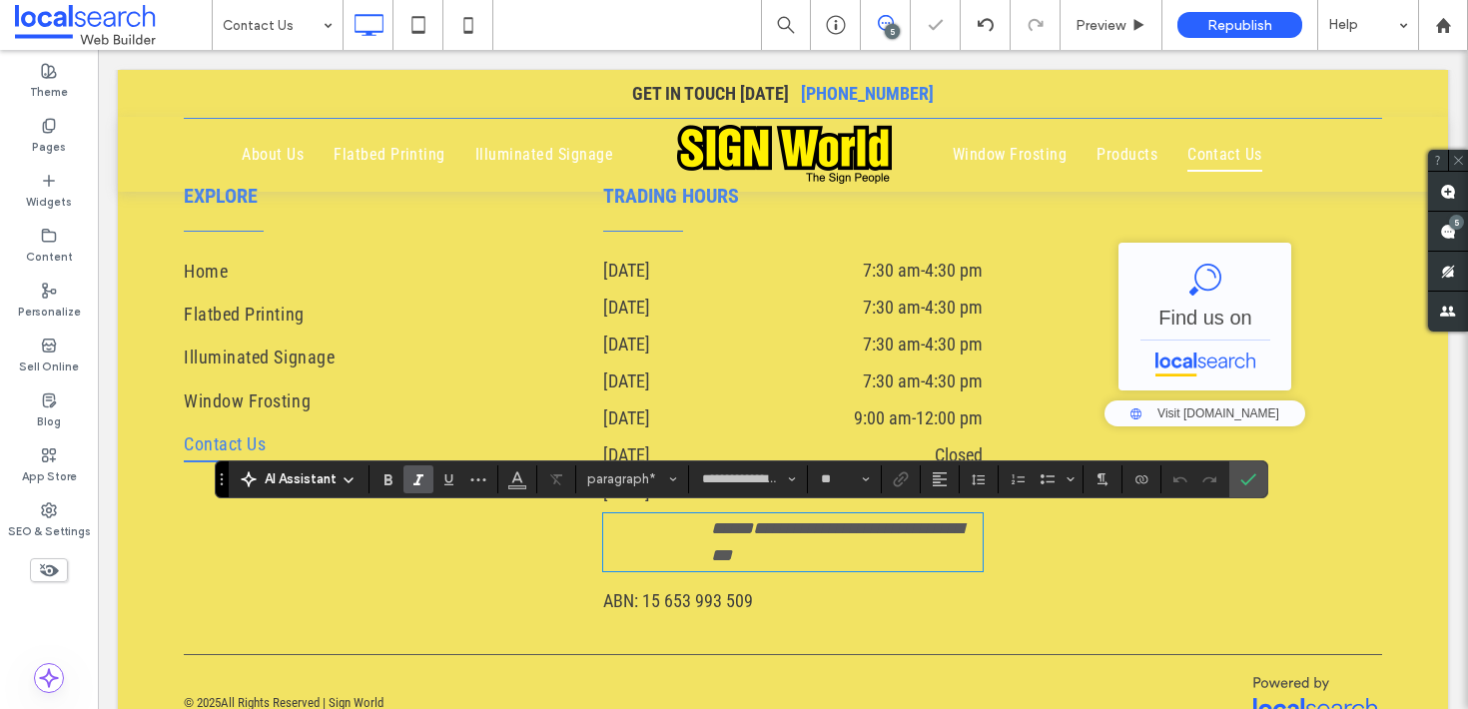
click at [721, 520] on span "**********" at bounding box center [837, 541] width 252 height 45
click at [725, 520] on span "**********" at bounding box center [837, 541] width 252 height 45
click at [1239, 476] on label "Confirm" at bounding box center [1248, 479] width 30 height 36
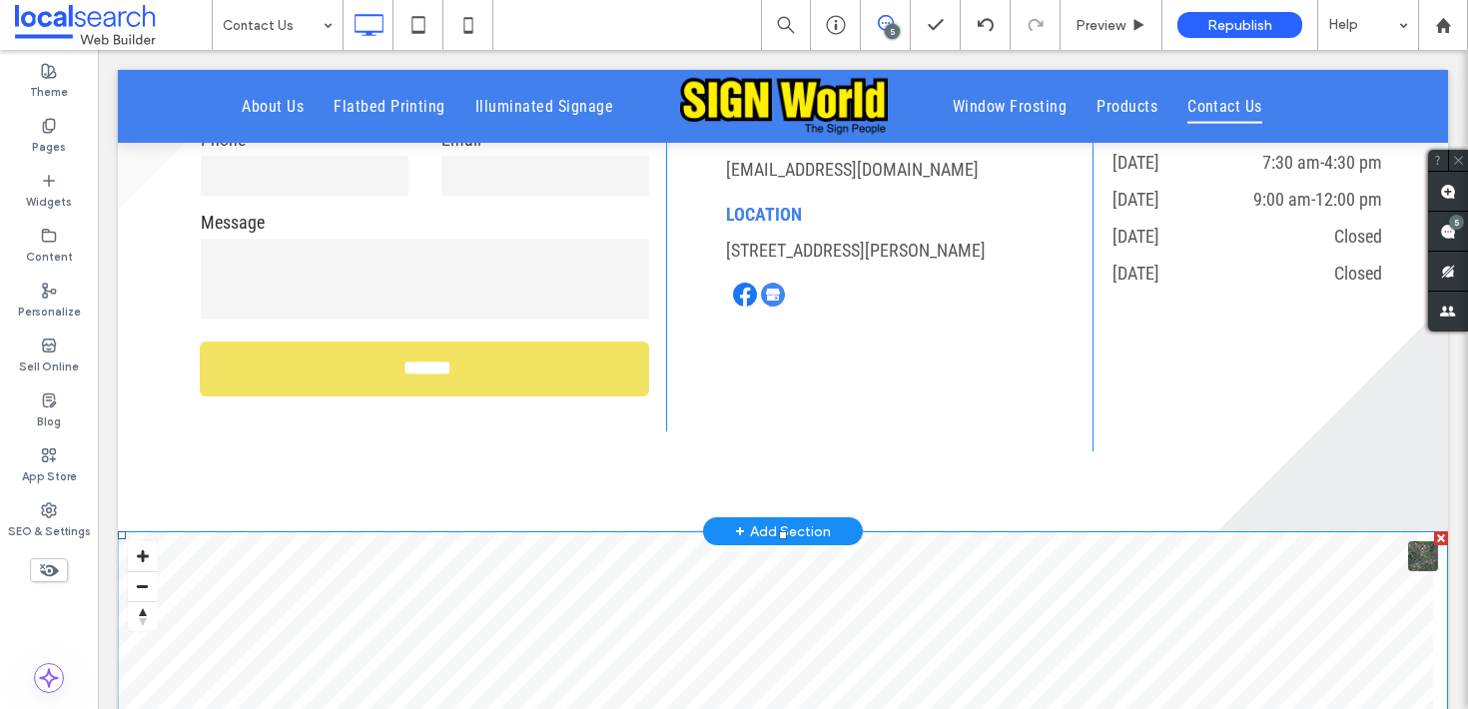
scroll to position [822, 0]
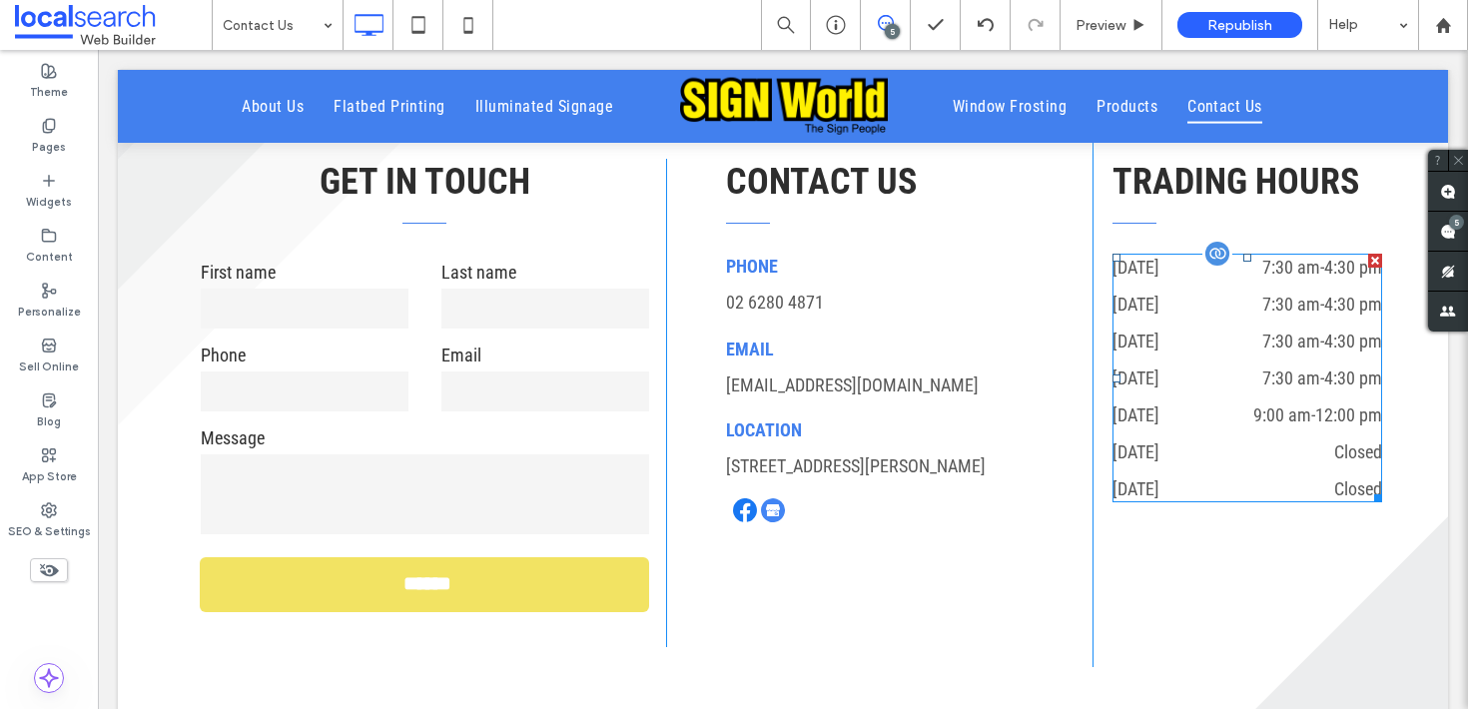
click at [1267, 396] on div "[DATE] 7:30 am - 4:30 pm" at bounding box center [1248, 383] width 270 height 37
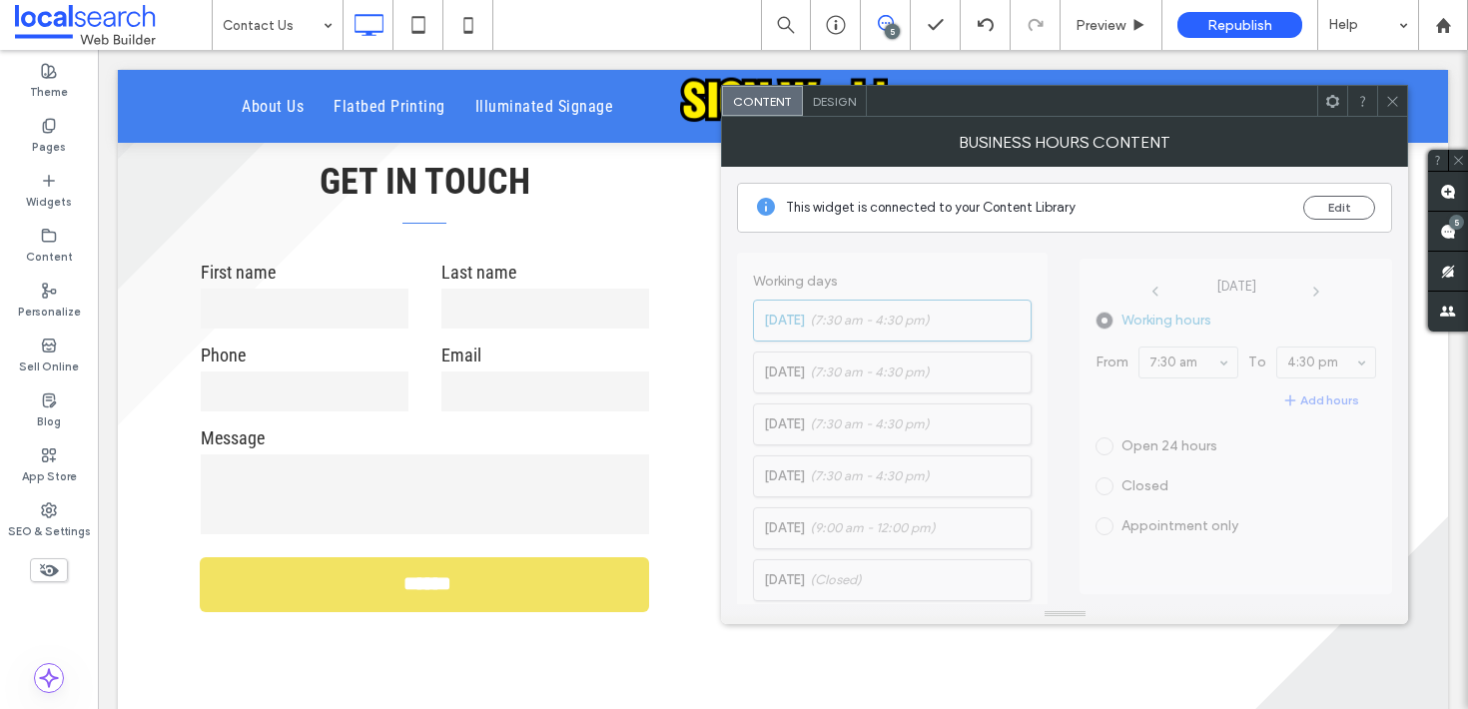
scroll to position [520, 0]
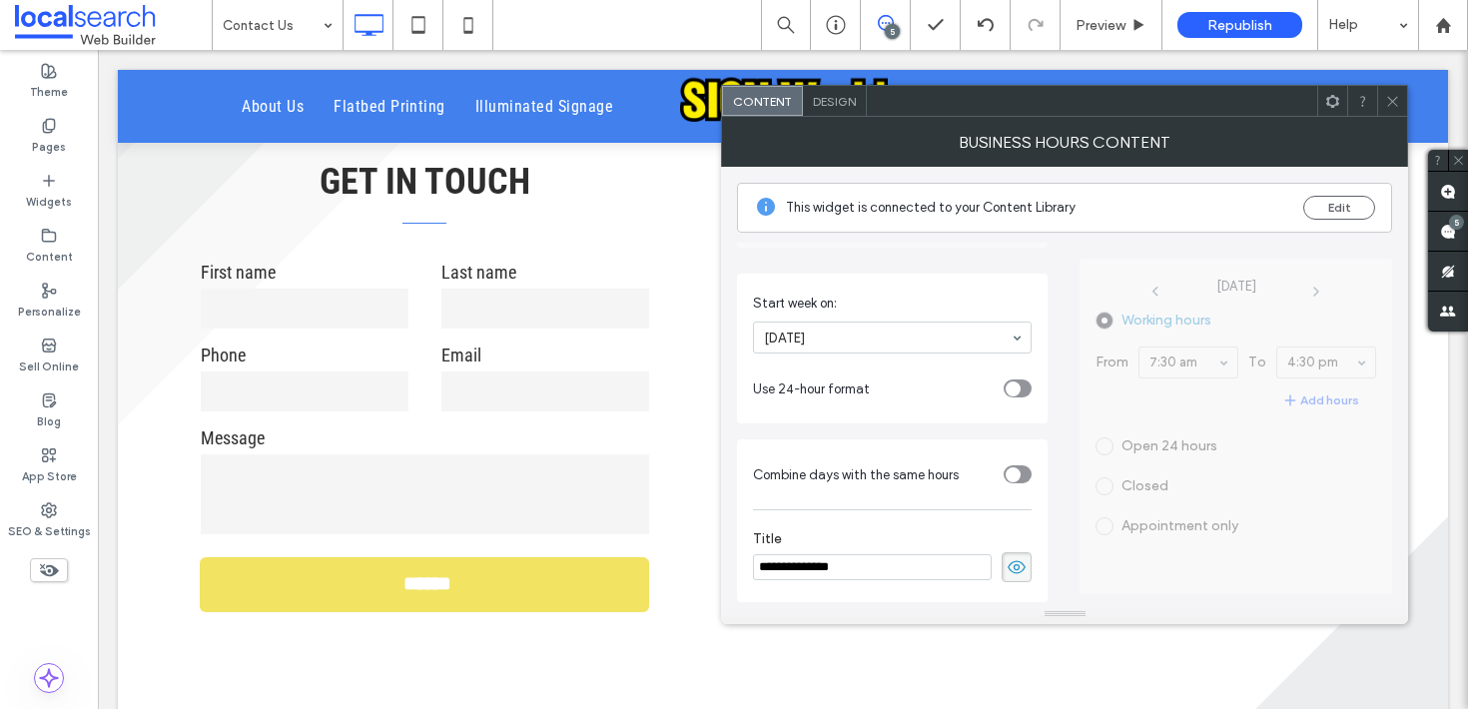
click at [1391, 103] on icon at bounding box center [1392, 101] width 15 height 15
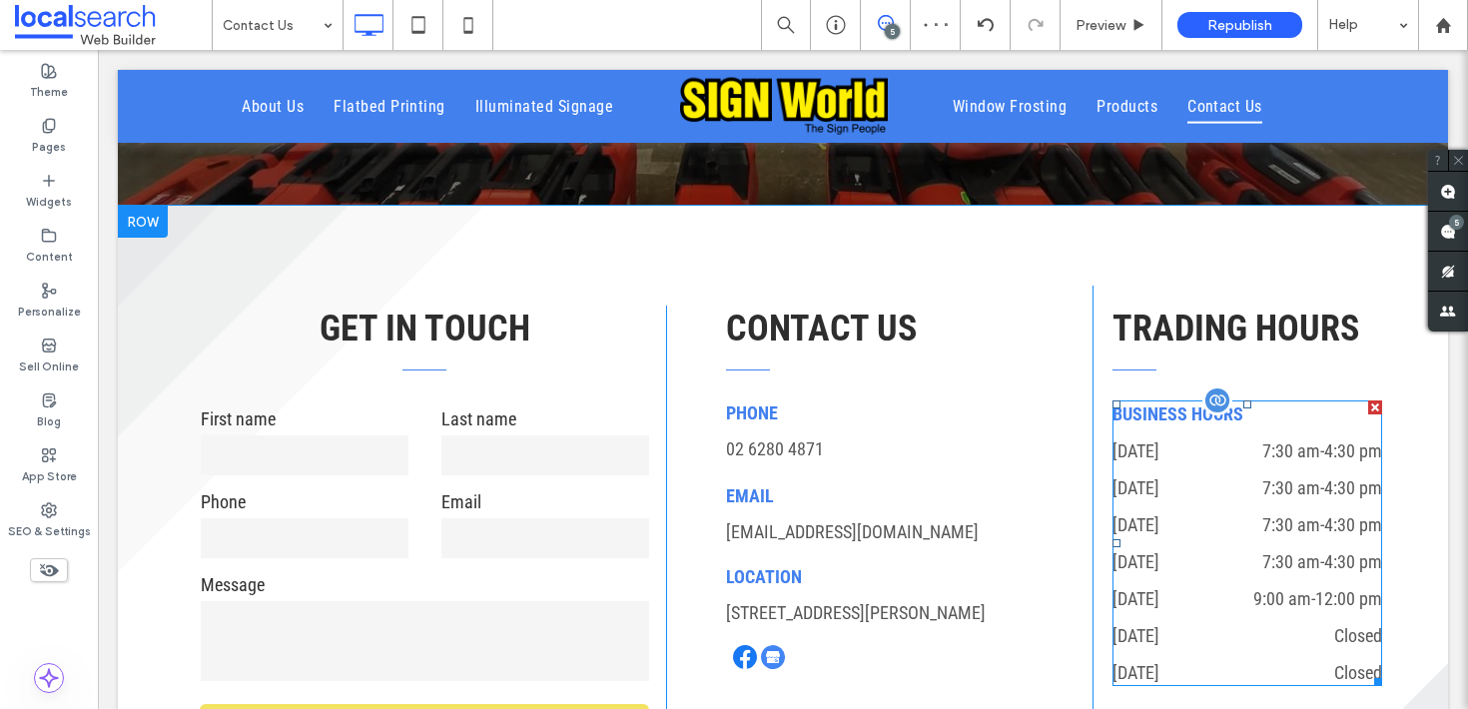
scroll to position [590, 0]
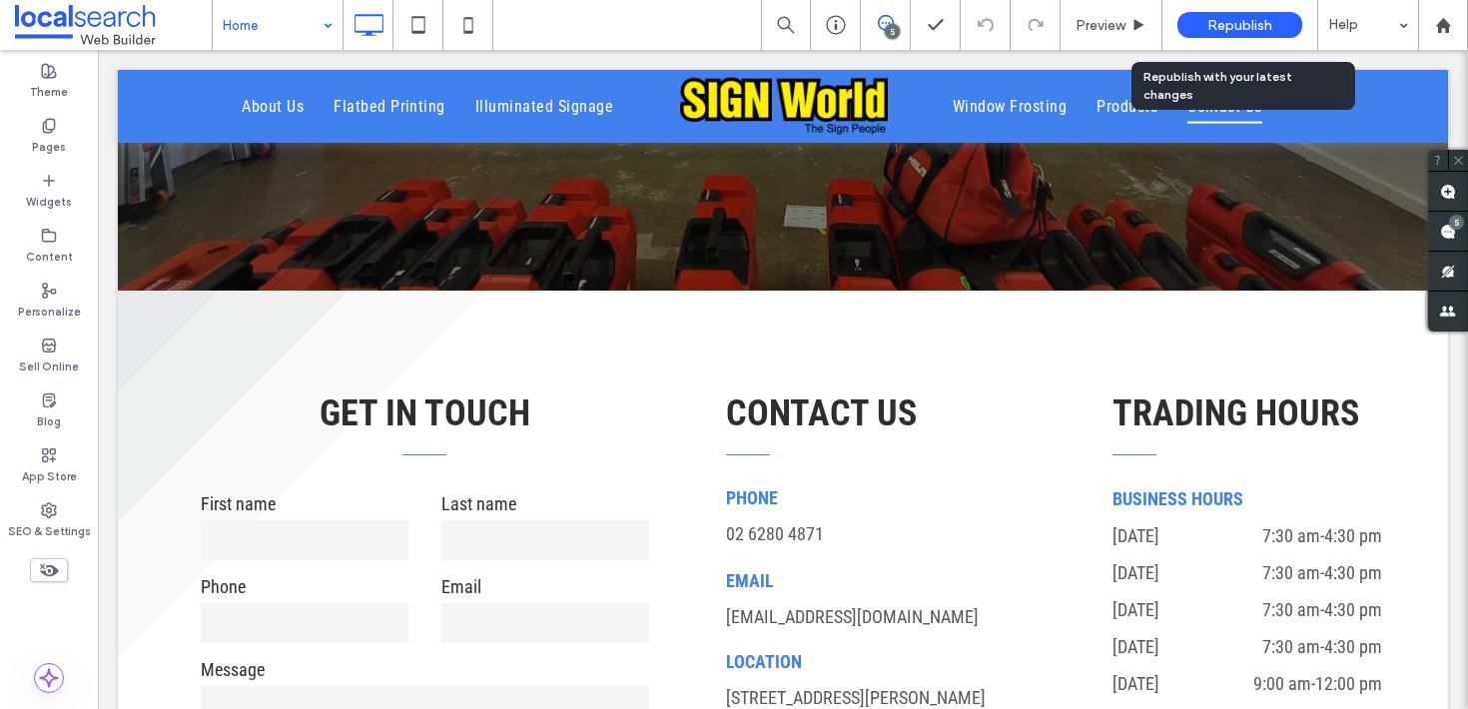
click at [1265, 13] on div "Republish" at bounding box center [1239, 25] width 125 height 26
